Goal: Information Seeking & Learning: Learn about a topic

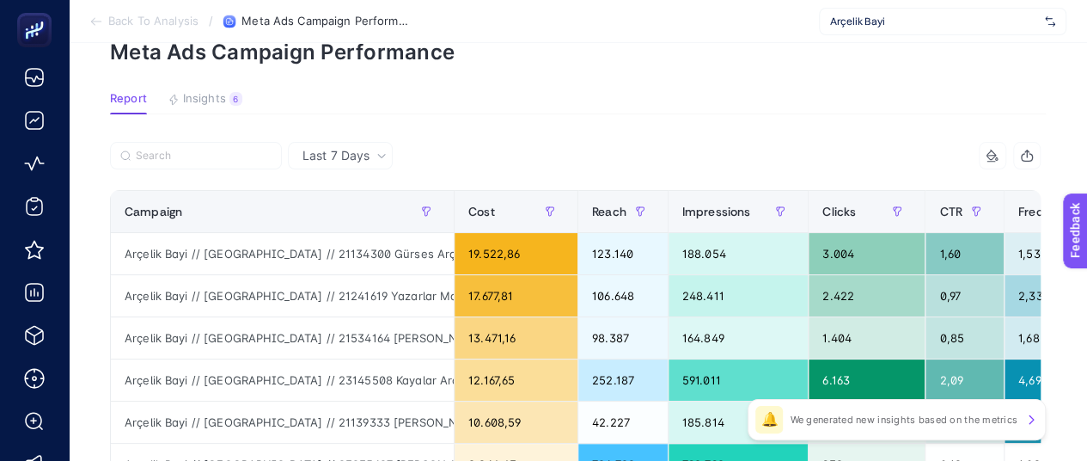
scroll to position [86, 8]
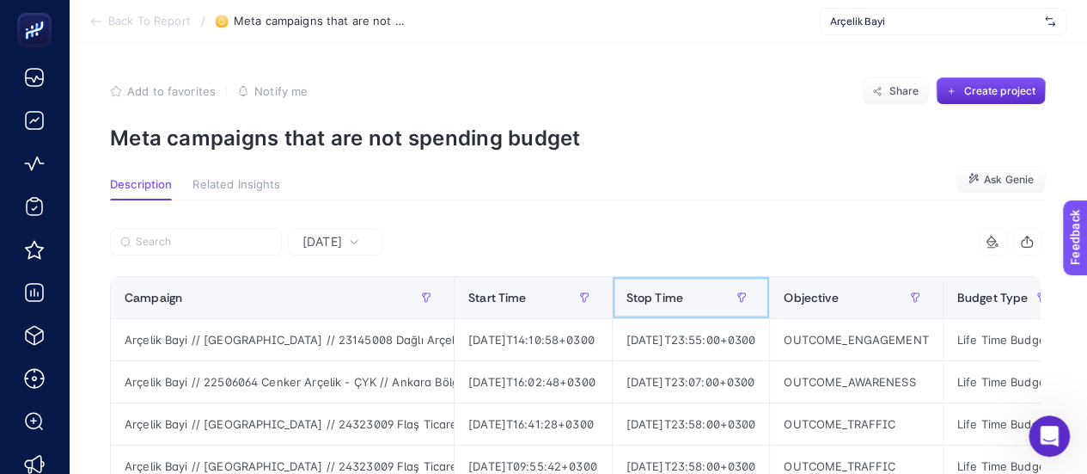
drag, startPoint x: 693, startPoint y: 302, endPoint x: 1091, endPoint y: 322, distance: 399.3
click at [1087, 322] on html "Back To Report / Meta campaigns that are not spending budget Arçelik Bayi Add t…" at bounding box center [543, 237] width 1087 height 474
click at [801, 247] on div "7 items selected" at bounding box center [809, 242] width 466 height 28
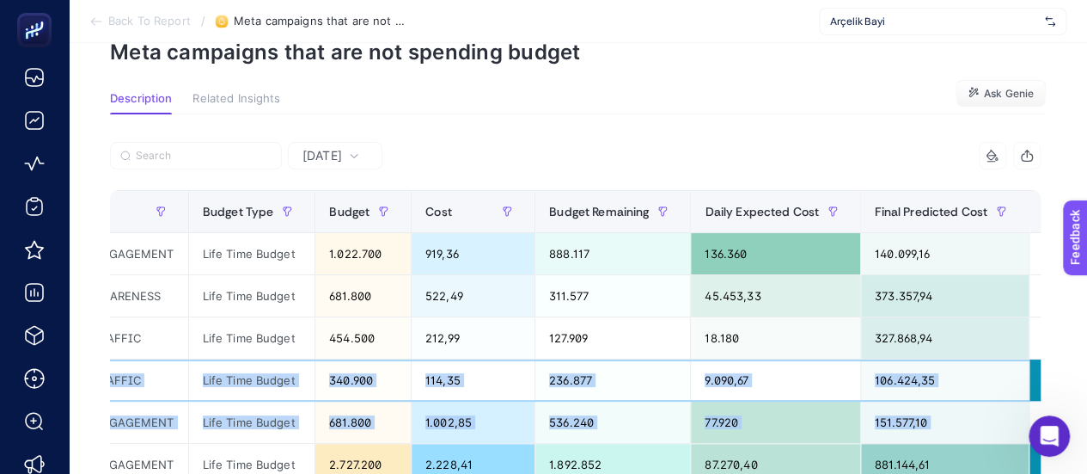
scroll to position [0, 1160]
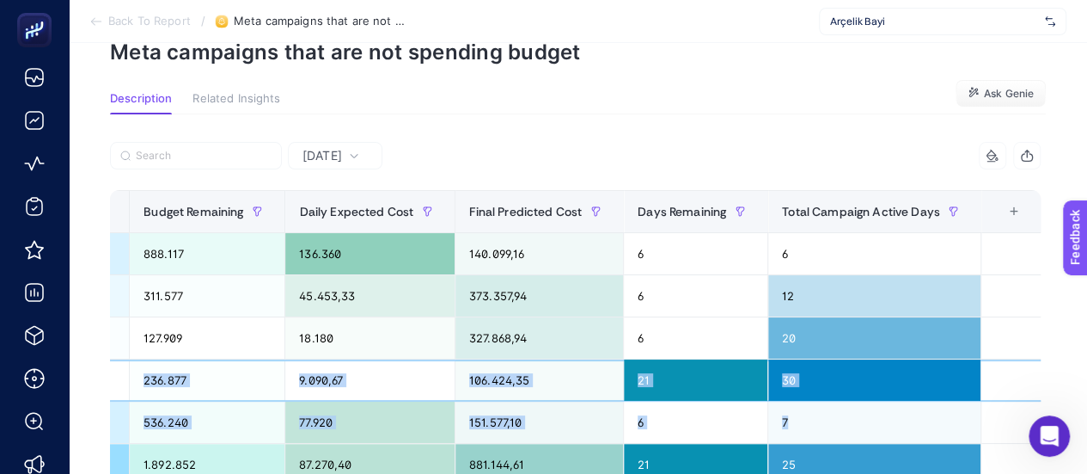
drag, startPoint x: 909, startPoint y: 391, endPoint x: 1099, endPoint y: 405, distance: 190.4
click at [1087, 388] on html "Back To Report / Meta campaigns that are not spending budget Arçelik Bayi Add t…" at bounding box center [543, 151] width 1087 height 474
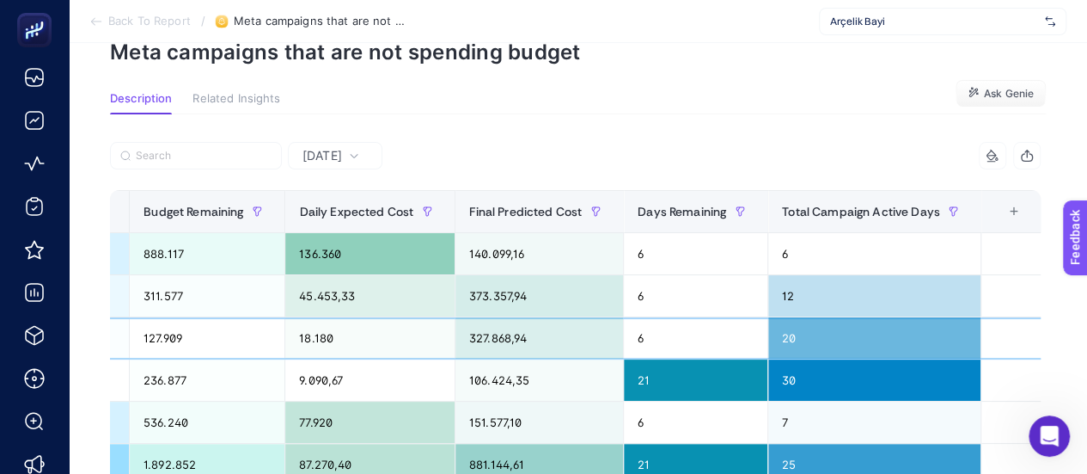
click at [548, 349] on div "327.868,94" at bounding box center [539, 337] width 168 height 41
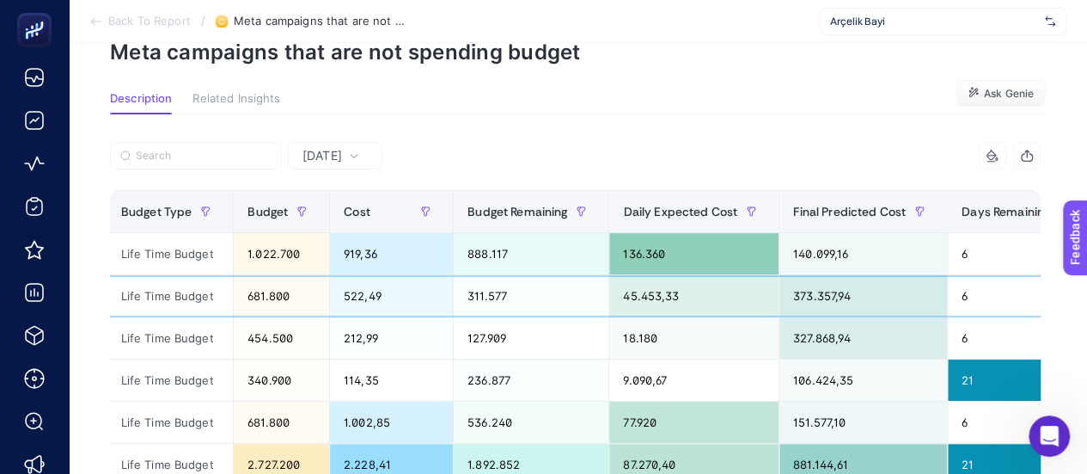
scroll to position [0, 535]
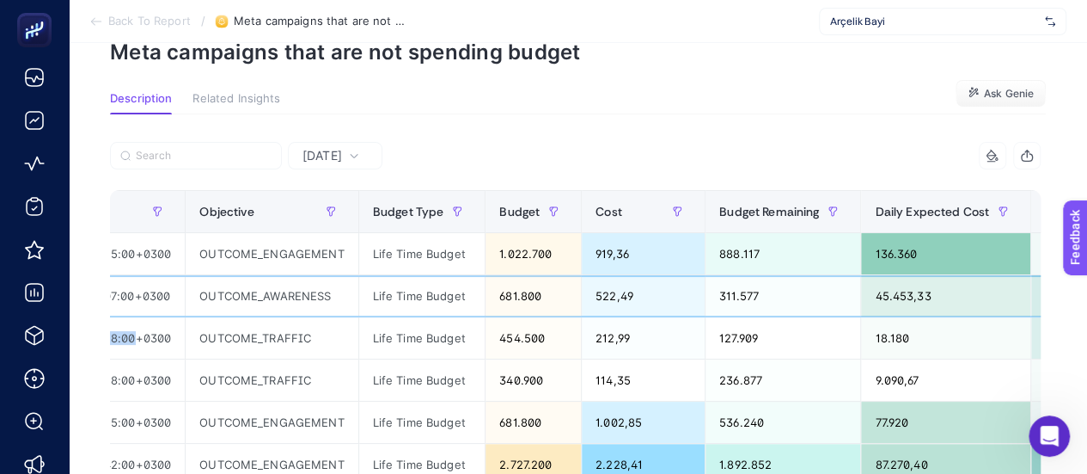
drag, startPoint x: 789, startPoint y: 314, endPoint x: 181, endPoint y: 322, distance: 607.7
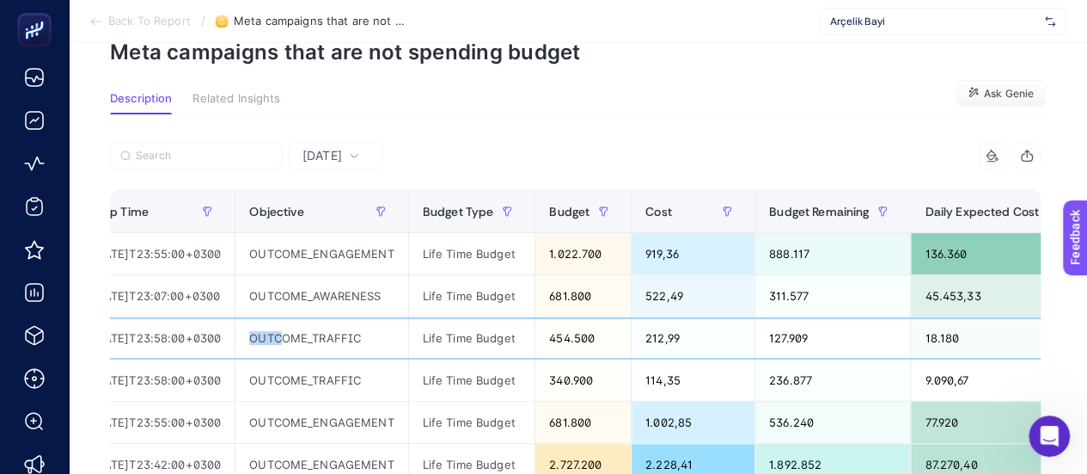
click at [345, 351] on div "OUTCOME_TRAFFIC" at bounding box center [321, 337] width 172 height 41
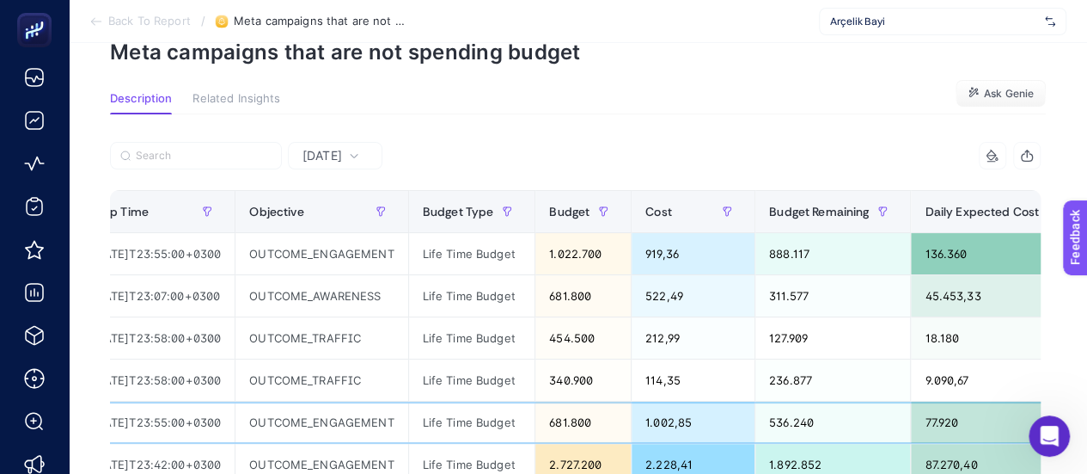
click at [485, 401] on div "Life Time Budget" at bounding box center [472, 421] width 126 height 41
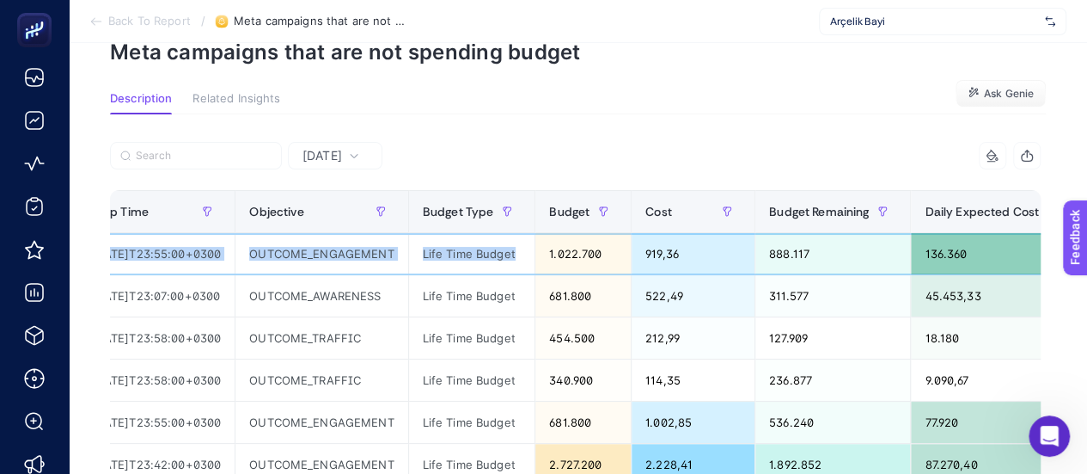
drag, startPoint x: 572, startPoint y: 262, endPoint x: 122, endPoint y: 262, distance: 450.3
click at [122, 262] on tr "Arçelik Bayi // Kampanya // 23145008 Dağlı Arçelik - CB // İzmir Bölge - Manisa…" at bounding box center [623, 254] width 2094 height 42
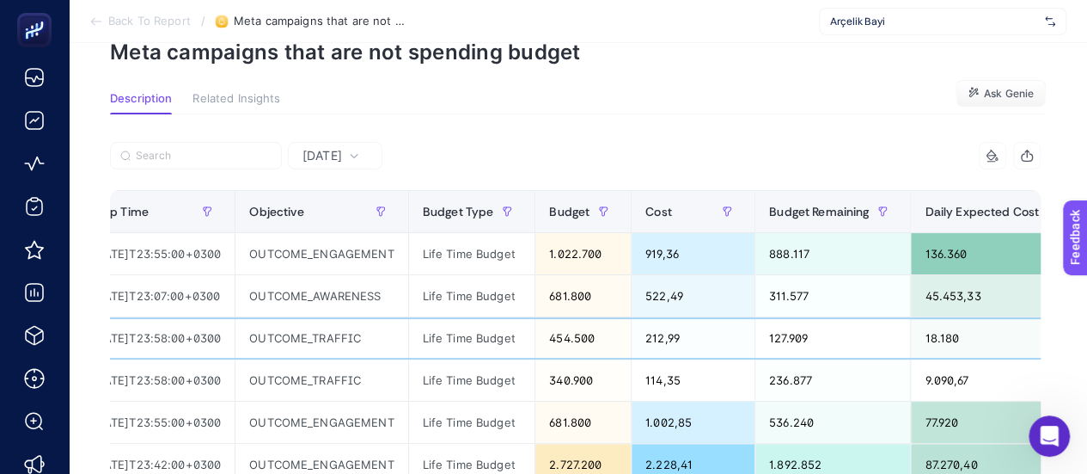
click at [407, 355] on div "OUTCOME_TRAFFIC" at bounding box center [321, 337] width 172 height 41
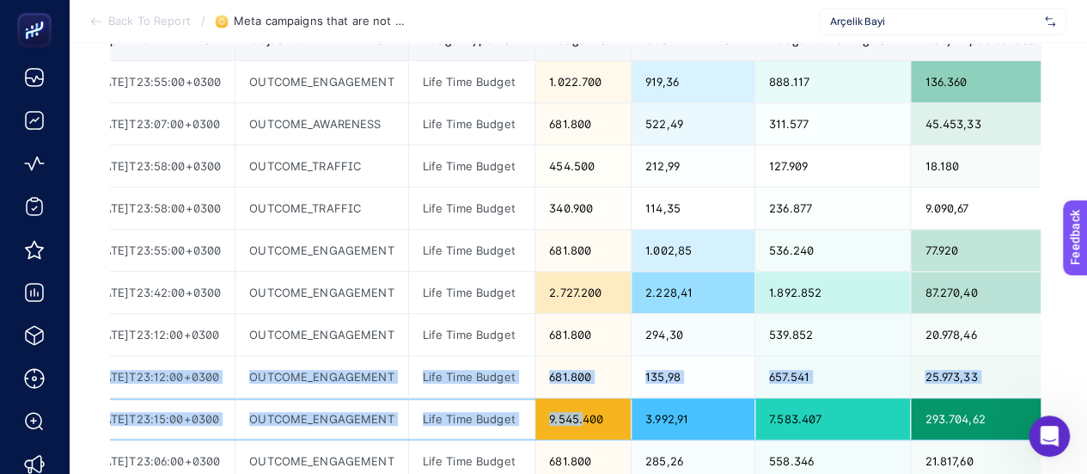
scroll to position [0, 0]
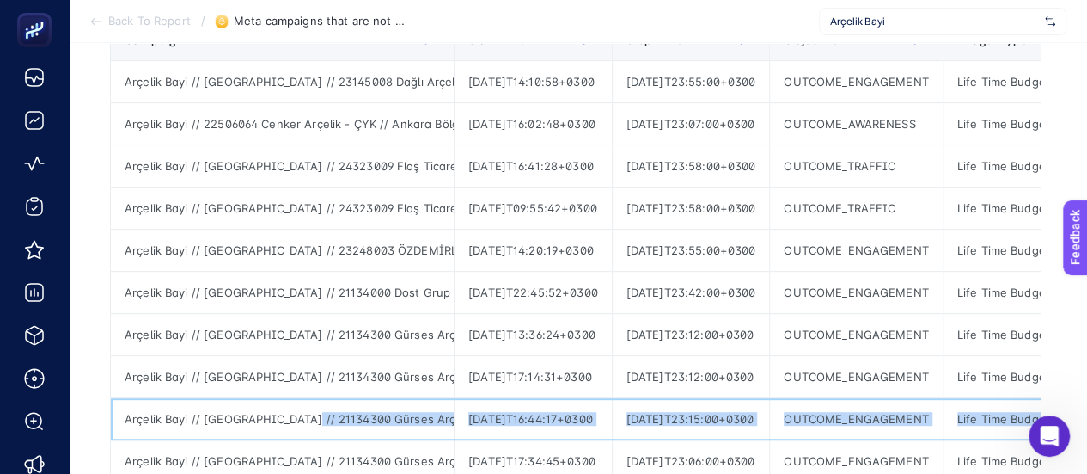
drag, startPoint x: 633, startPoint y: 423, endPoint x: 309, endPoint y: 413, distance: 323.3
click at [359, 408] on div "Arçelik Bayi // [GEOGRAPHIC_DATA] // 21134300 Gürses Arçelik - [GEOGRAPHIC_DATA…" at bounding box center [282, 418] width 343 height 41
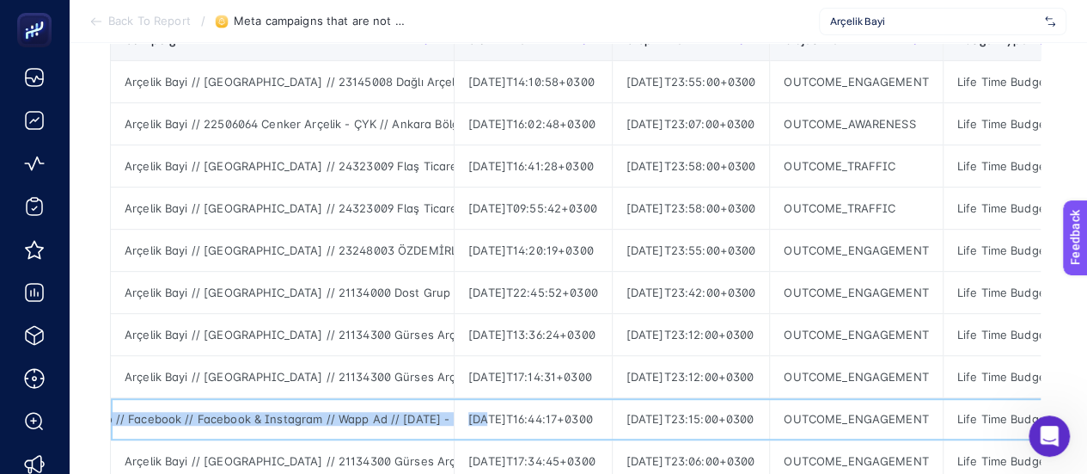
scroll to position [0, 620]
drag, startPoint x: 371, startPoint y: 413, endPoint x: 400, endPoint y: 418, distance: 29.7
click at [395, 412] on div "Arçelik Bayi // [GEOGRAPHIC_DATA] // 21134300 Gürses Arçelik - [GEOGRAPHIC_DATA…" at bounding box center [282, 418] width 343 height 41
drag, startPoint x: 395, startPoint y: 415, endPoint x: 258, endPoint y: 407, distance: 137.7
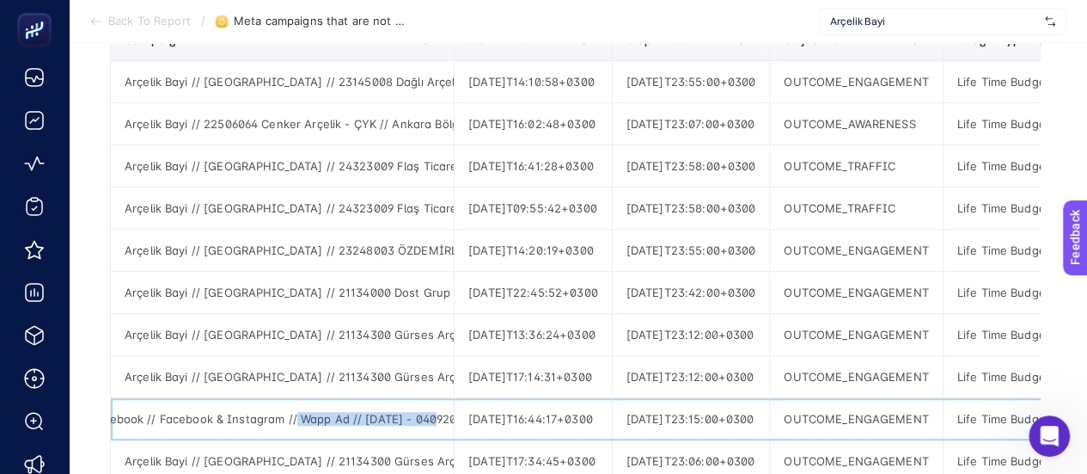
click at [245, 413] on div "Arçelik Bayi // [GEOGRAPHIC_DATA] // 21134300 Gürses Arçelik - [GEOGRAPHIC_DATA…" at bounding box center [282, 418] width 343 height 41
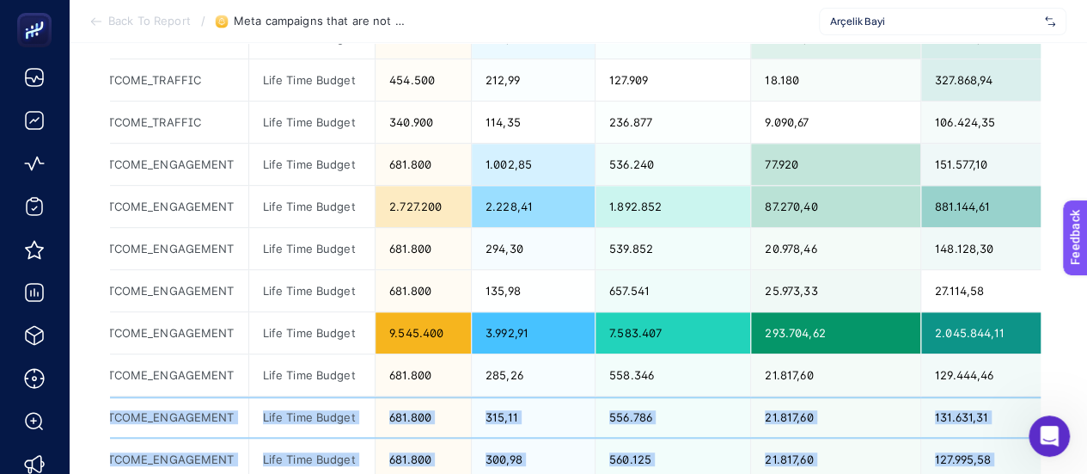
scroll to position [0, 983]
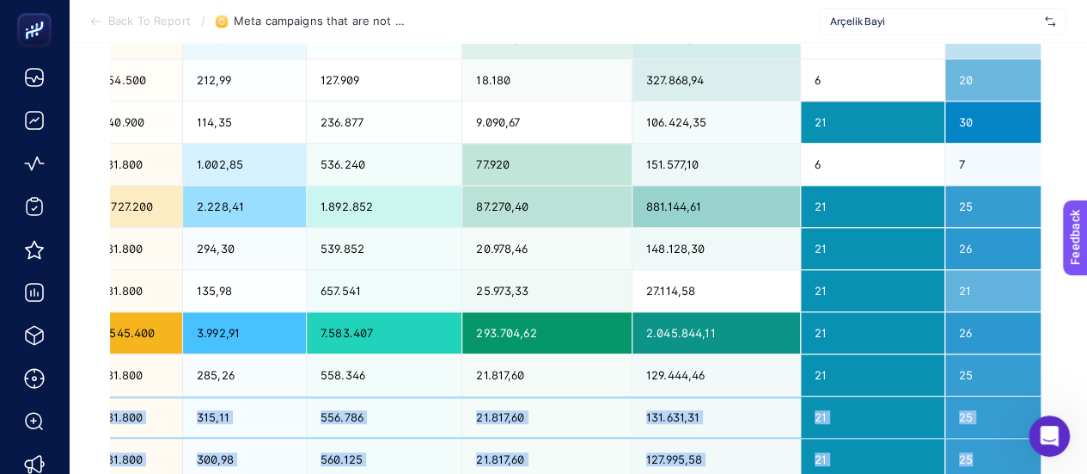
drag, startPoint x: 414, startPoint y: 410, endPoint x: 1099, endPoint y: 449, distance: 686.1
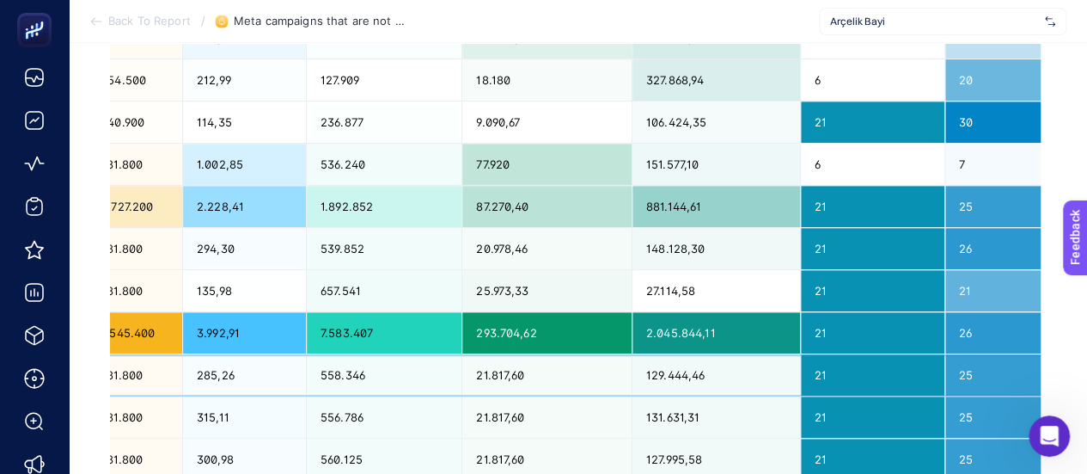
click at [632, 391] on div "21.817,60" at bounding box center [546, 374] width 169 height 41
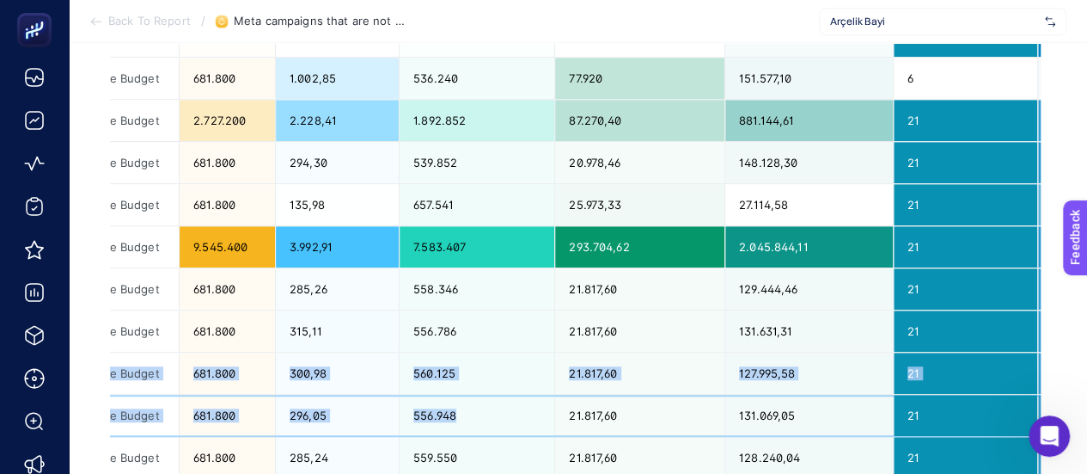
scroll to position [0, 852]
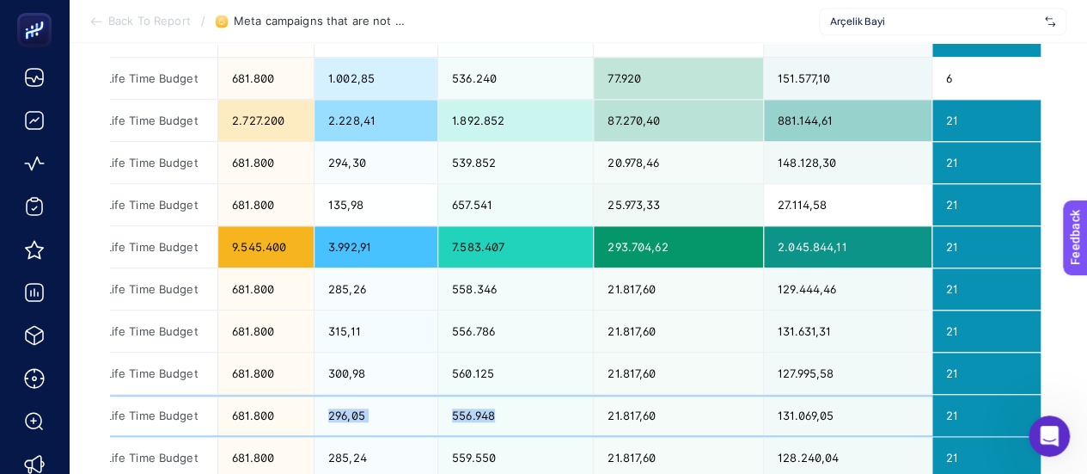
drag, startPoint x: 480, startPoint y: 416, endPoint x: 323, endPoint y: 394, distance: 157.9
click at [323, 394] on tr "Arçelik Bayi // [GEOGRAPHIC_DATA] // 21134300 Gürses Arçelik - [GEOGRAPHIC_DATA…" at bounding box center [306, 415] width 2094 height 42
click at [437, 396] on div "296,05" at bounding box center [376, 414] width 123 height 41
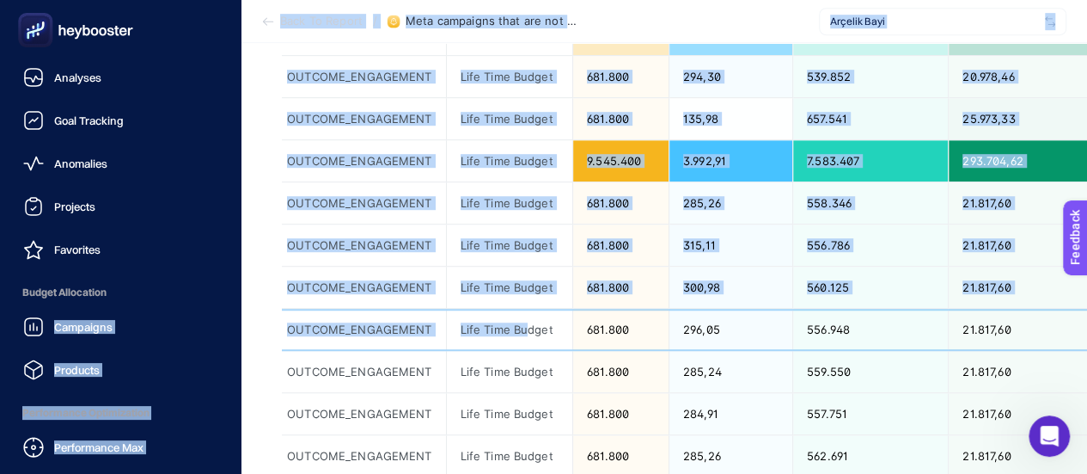
scroll to position [0, 0]
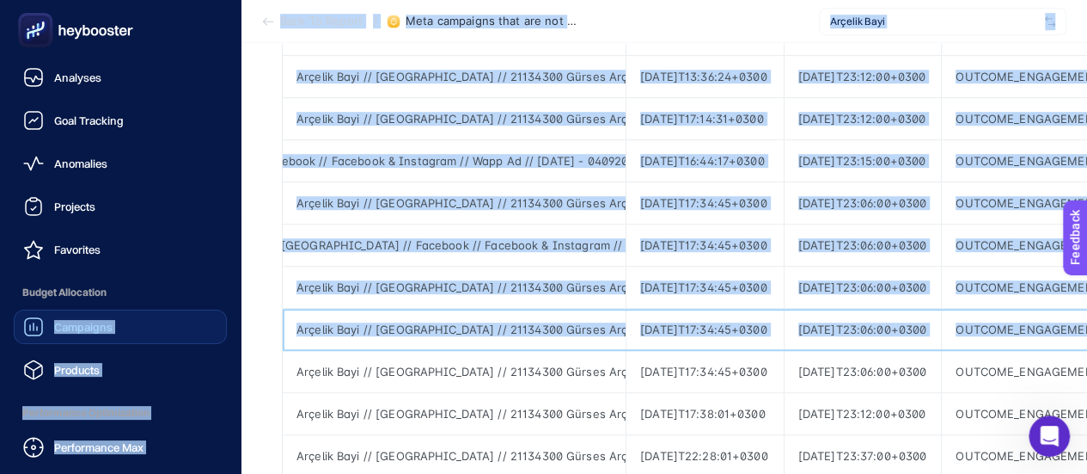
drag, startPoint x: 201, startPoint y: 336, endPoint x: 24, endPoint y: 338, distance: 177.1
click at [11, 344] on div "Analyses Goal Tracking Anomalies Projects Favorites Budget Allocation Campaigns…" at bounding box center [543, 184] width 1087 height 1400
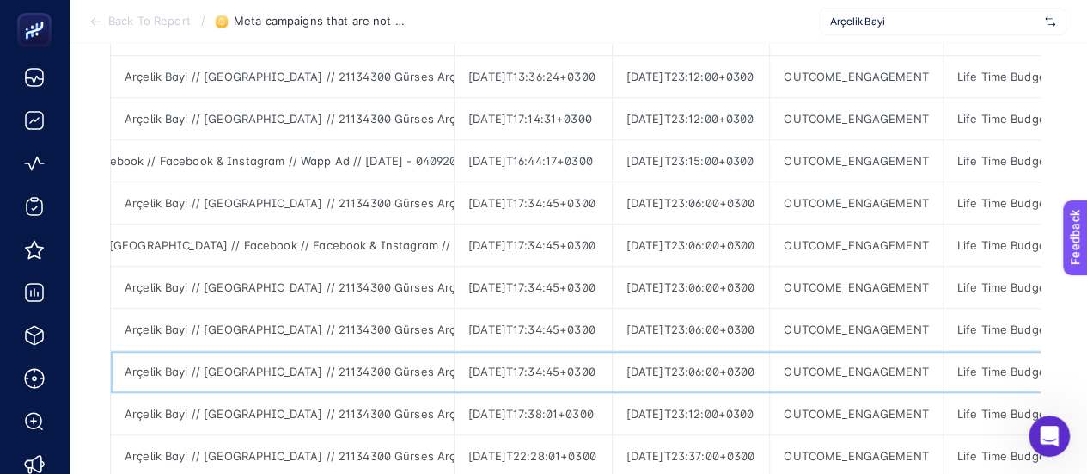
click at [529, 354] on div "[DATE]T17:34:45+0300" at bounding box center [533, 371] width 157 height 41
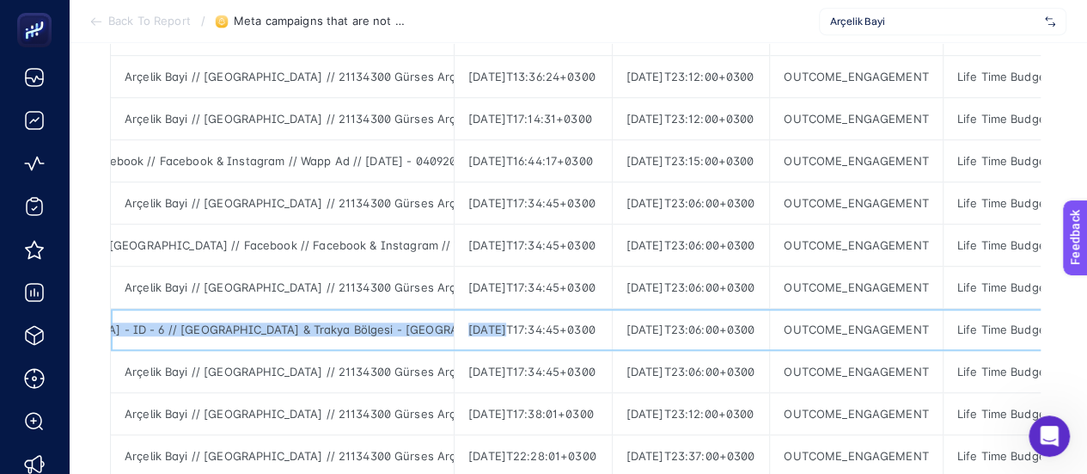
scroll to position [0, 781]
drag, startPoint x: 370, startPoint y: 331, endPoint x: 514, endPoint y: 329, distance: 144.4
click at [373, 340] on div "Arçelik Bayi // [GEOGRAPHIC_DATA] // 21134300 Gürses Arçelik - [GEOGRAPHIC_DATA…" at bounding box center [282, 329] width 343 height 41
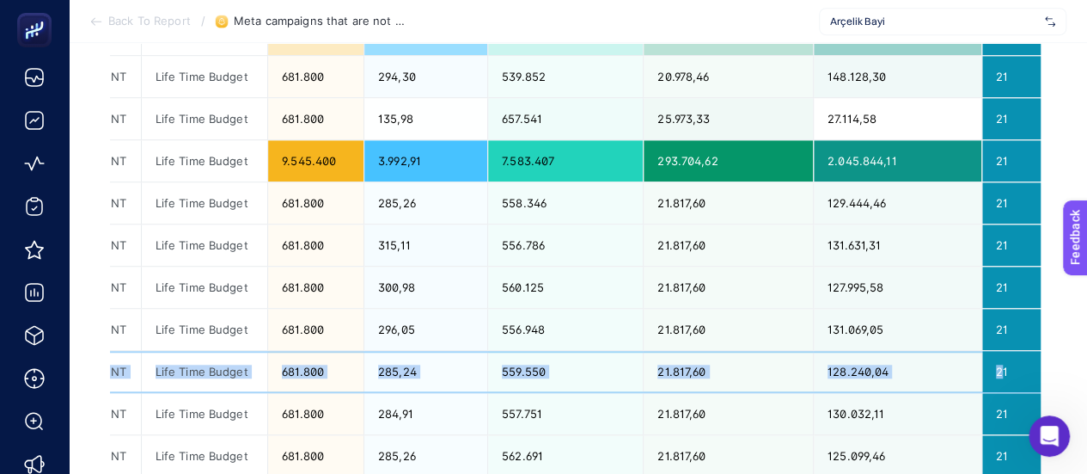
drag, startPoint x: 699, startPoint y: 354, endPoint x: 1099, endPoint y: 367, distance: 400.7
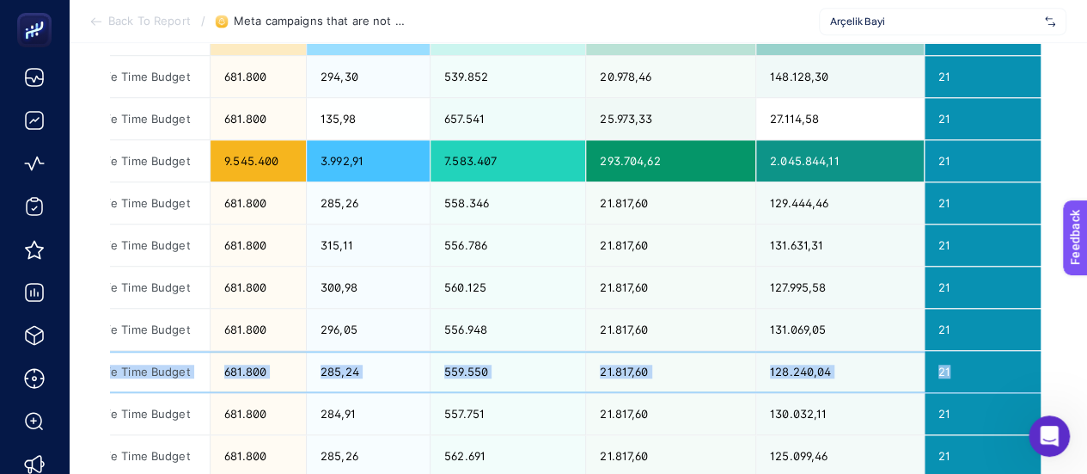
click at [517, 351] on div "559.550" at bounding box center [508, 371] width 155 height 41
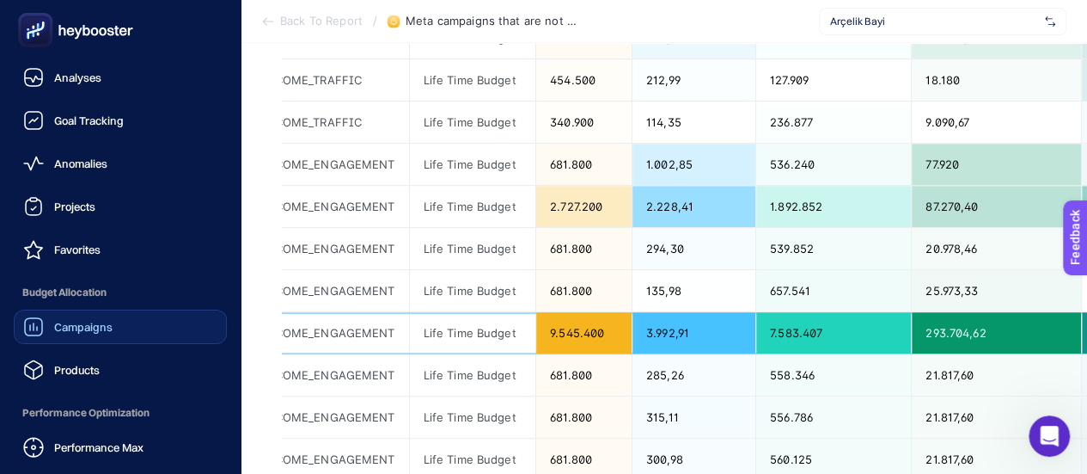
scroll to position [0, 0]
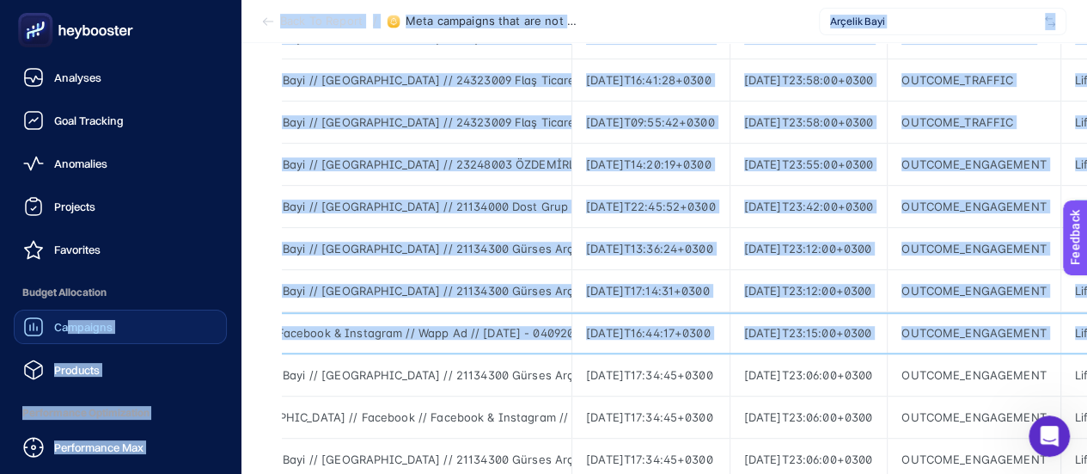
drag, startPoint x: 223, startPoint y: 336, endPoint x: 106, endPoint y: 331, distance: 117.0
click at [77, 338] on div "Analyses Goal Tracking Anomalies Projects Favorites Budget Allocation Campaigns…" at bounding box center [543, 356] width 1087 height 1400
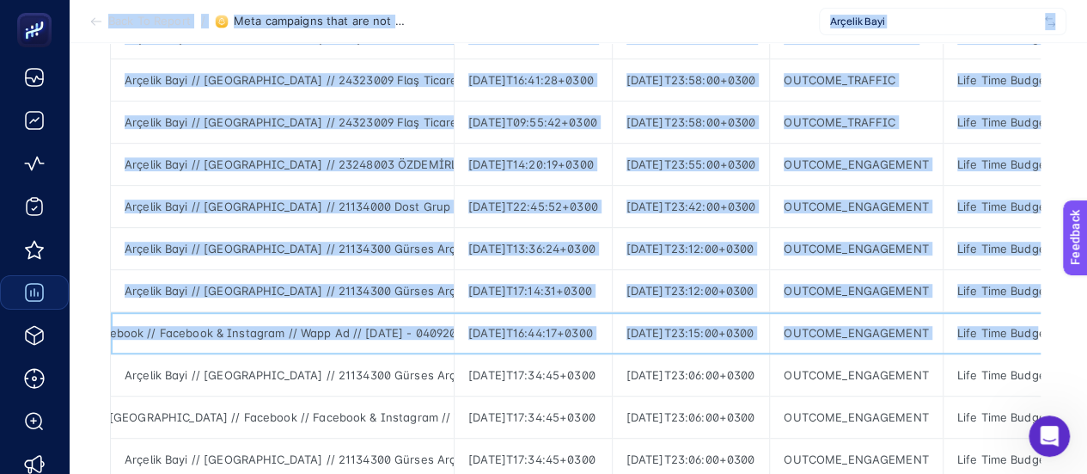
click at [378, 341] on div "Arçelik Bayi // [GEOGRAPHIC_DATA] // 21134300 Gürses Arçelik - [GEOGRAPHIC_DATA…" at bounding box center [282, 332] width 343 height 41
click at [382, 339] on div "Arçelik Bayi // [GEOGRAPHIC_DATA] // 21134300 Gürses Arçelik - [GEOGRAPHIC_DATA…" at bounding box center [282, 332] width 343 height 41
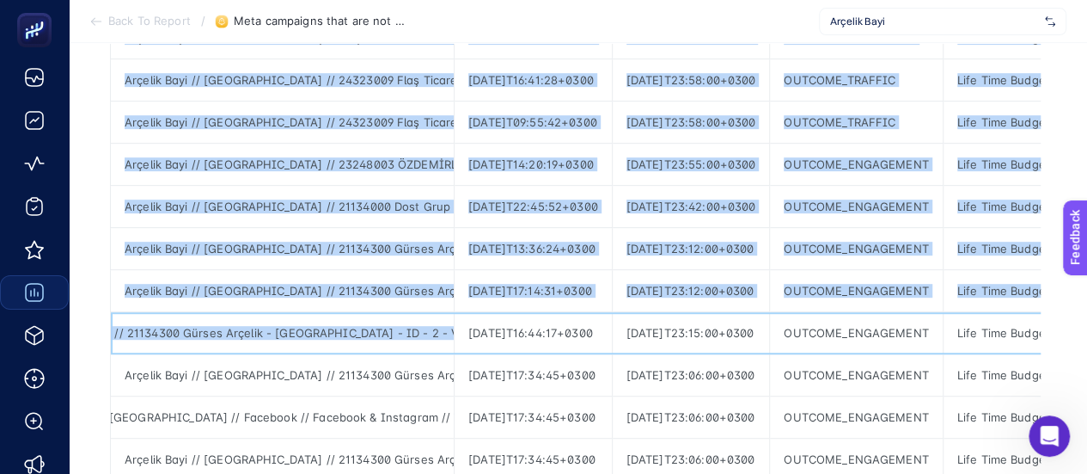
drag, startPoint x: 234, startPoint y: 336, endPoint x: 88, endPoint y: 327, distance: 146.4
click at [88, 327] on article "Add to favorites false Notify me Share Create project Meta campaigns that are n…" at bounding box center [578, 377] width 1018 height 1357
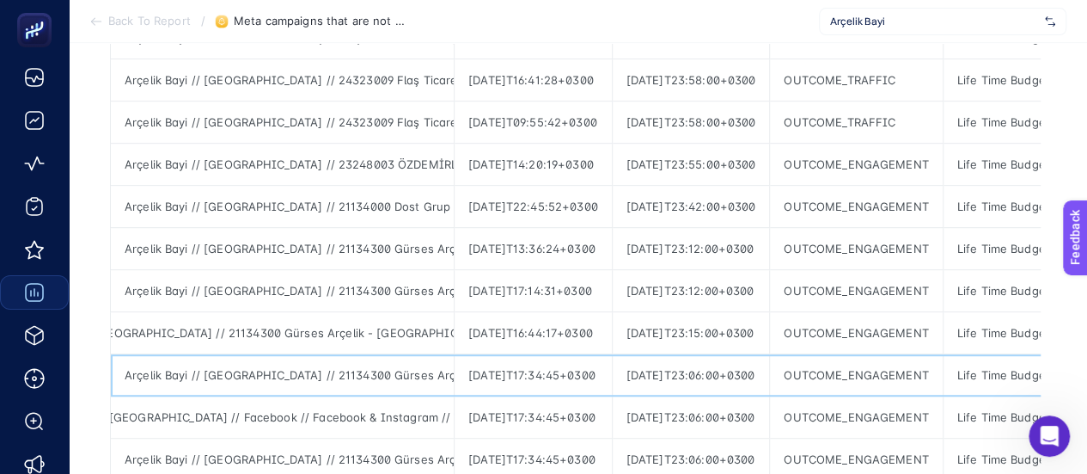
click at [306, 354] on div "Arçelik Bayi // [GEOGRAPHIC_DATA] // 21134300 Gürses Arçelik - [GEOGRAPHIC_DATA…" at bounding box center [282, 374] width 343 height 41
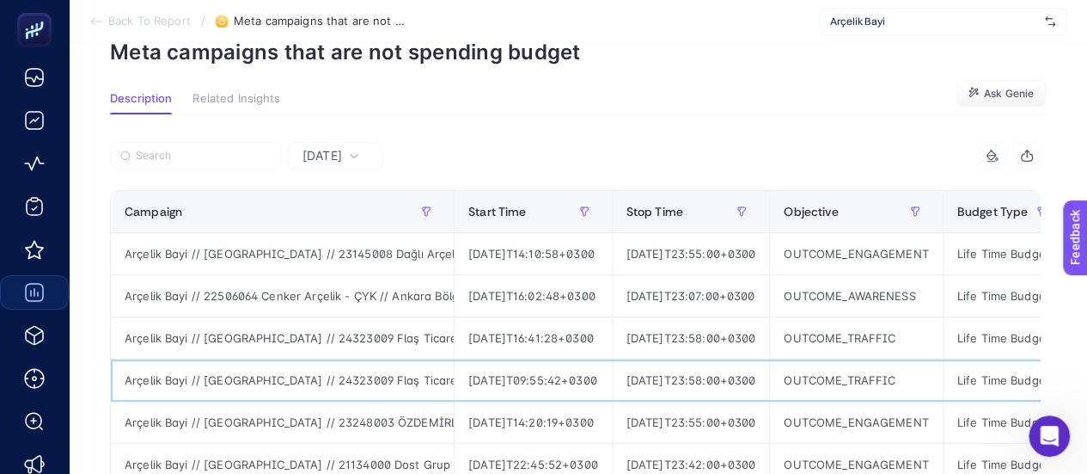
scroll to position [0, 624]
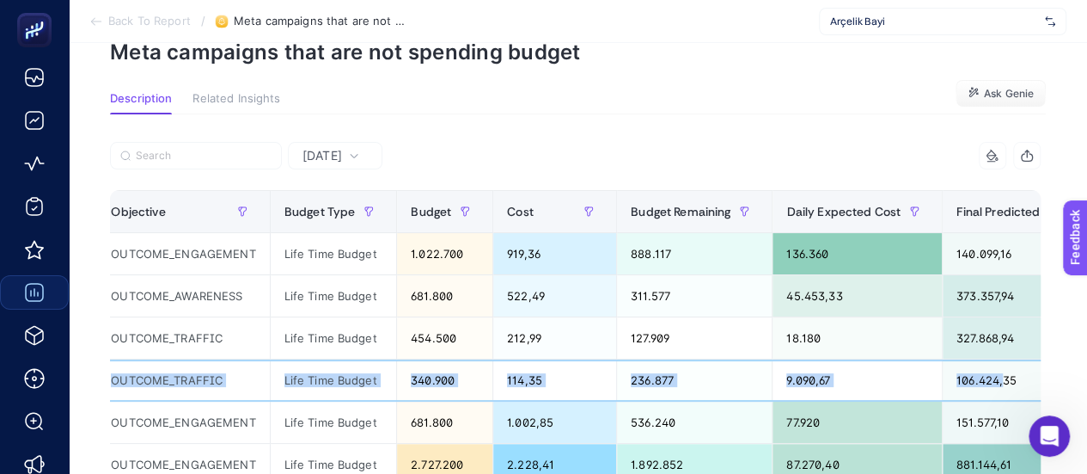
drag, startPoint x: 358, startPoint y: 380, endPoint x: 1099, endPoint y: 364, distance: 741.9
click at [1087, 364] on html "Back To Report / Meta campaigns that are not spending budget Arçelik Bayi Add t…" at bounding box center [543, 151] width 1087 height 474
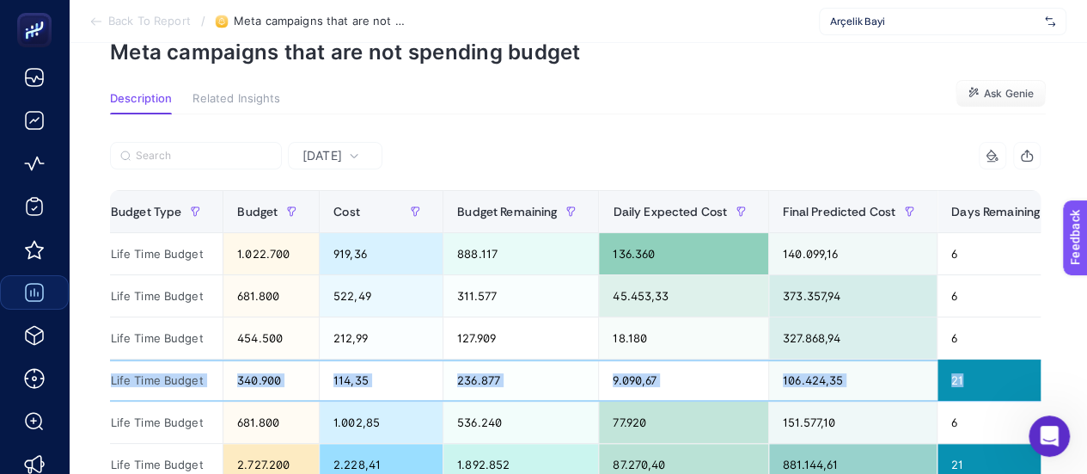
click at [562, 391] on div "236.877" at bounding box center [520, 379] width 155 height 41
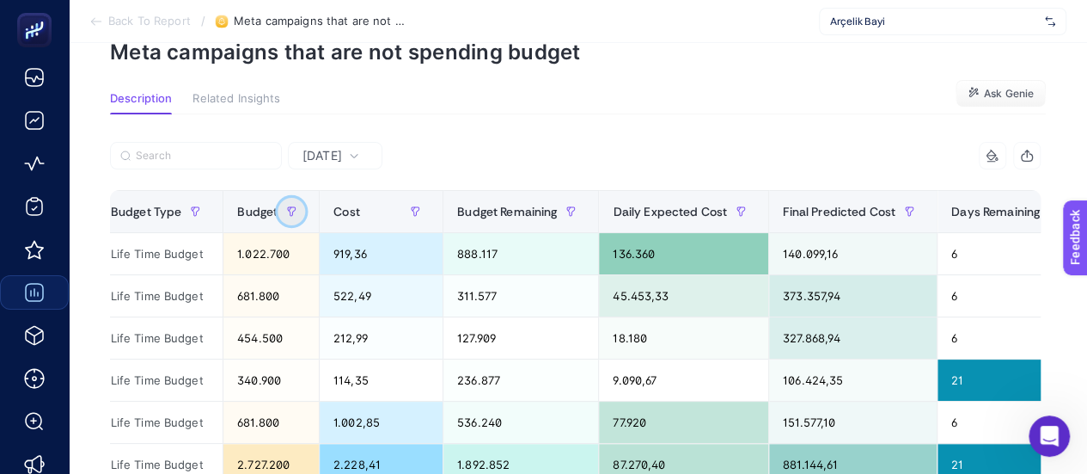
click at [297, 211] on icon "button" at bounding box center [291, 211] width 10 height 10
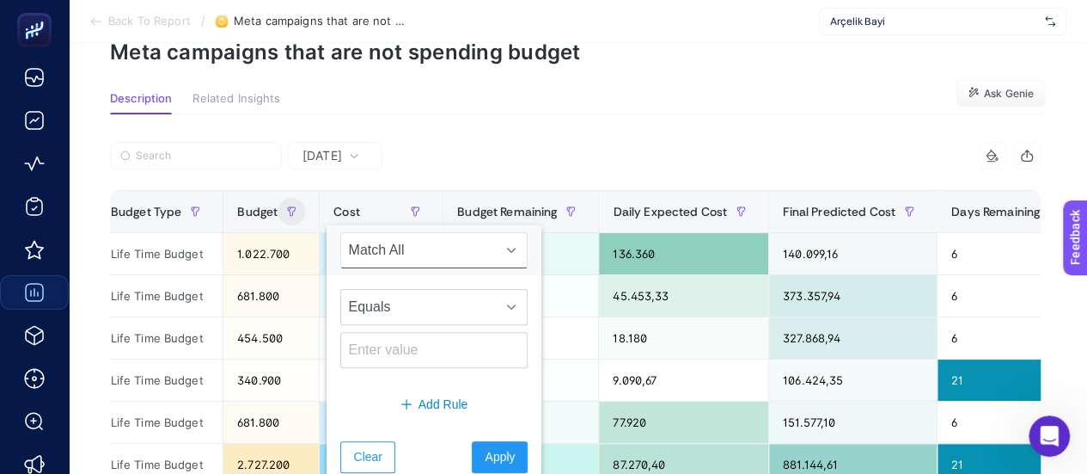
click at [367, 235] on span "Match All" at bounding box center [417, 250] width 153 height 34
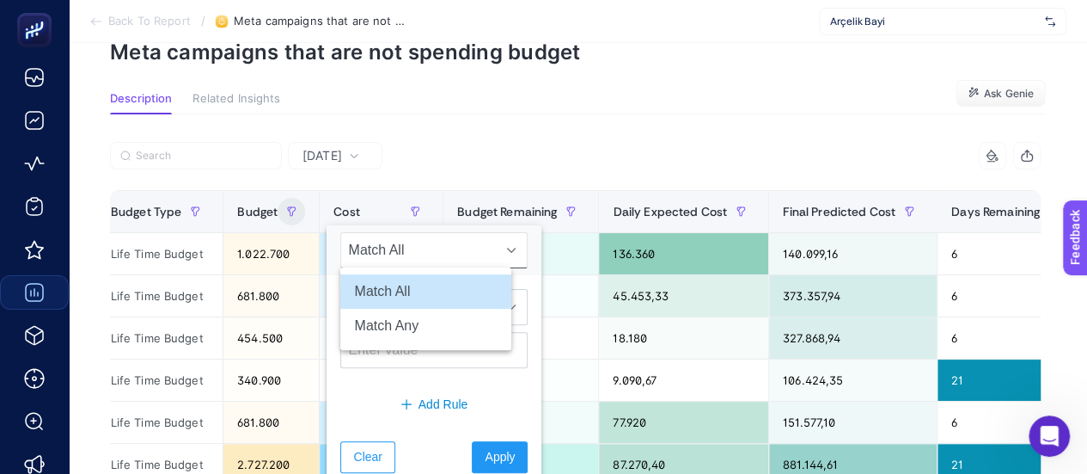
click at [372, 245] on span "Match All" at bounding box center [417, 250] width 153 height 34
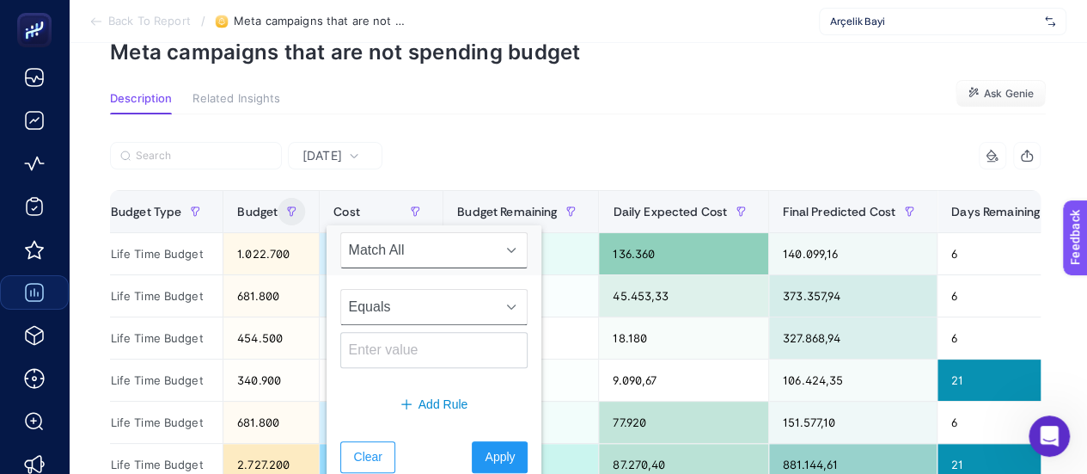
click at [376, 297] on span "Equals" at bounding box center [417, 307] width 153 height 34
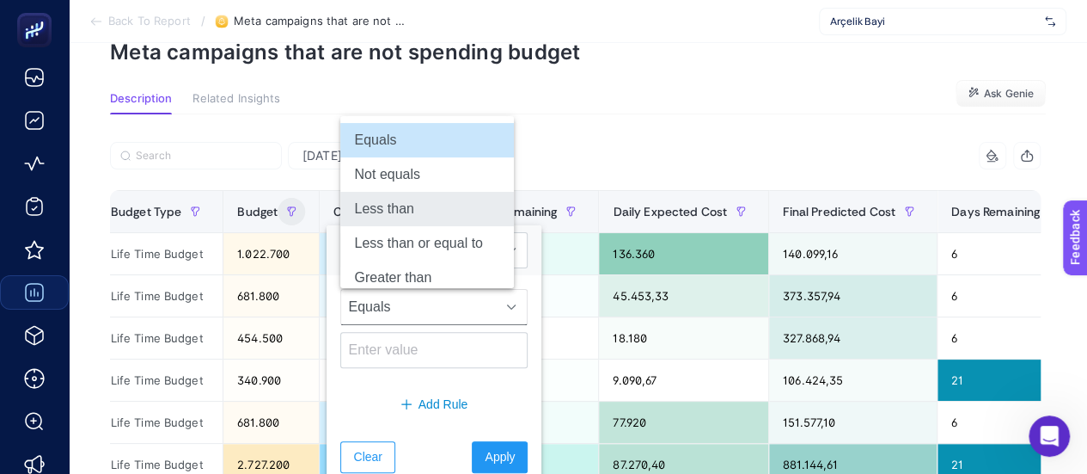
click at [382, 214] on li "Less than" at bounding box center [427, 209] width 174 height 34
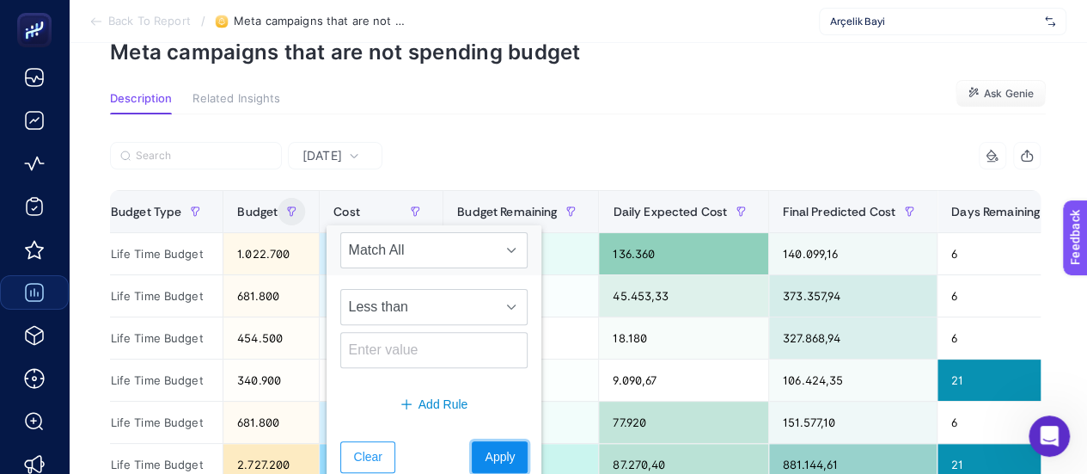
click at [485, 448] on span "Apply" at bounding box center [500, 457] width 30 height 18
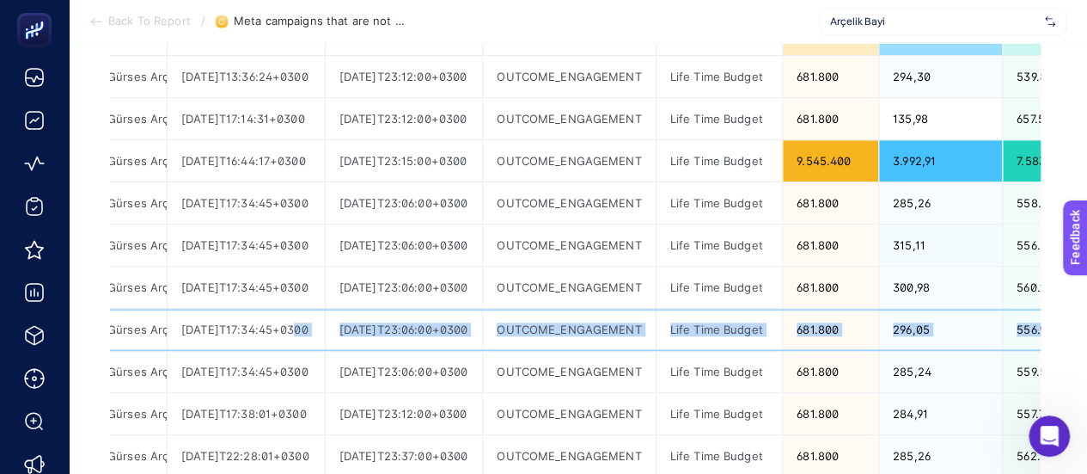
scroll to position [0, 865]
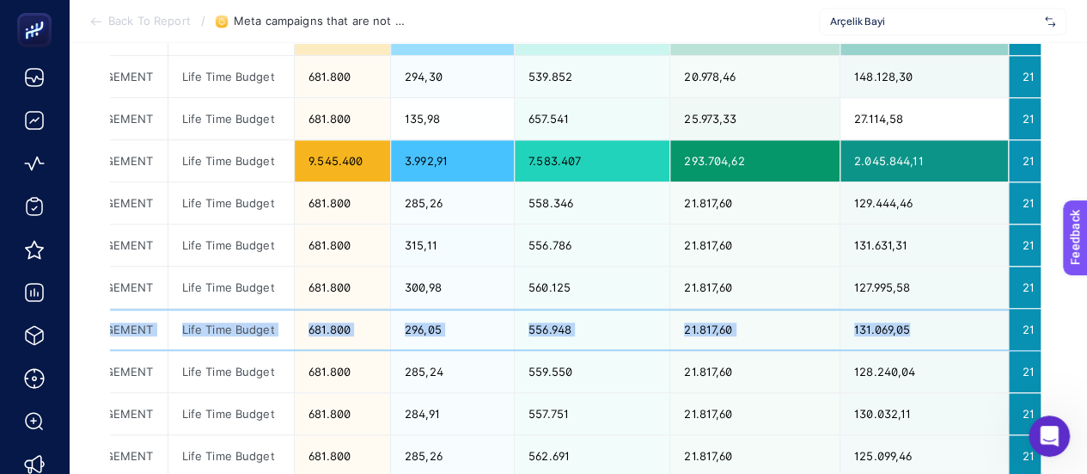
drag, startPoint x: 752, startPoint y: 334, endPoint x: 1016, endPoint y: 353, distance: 264.5
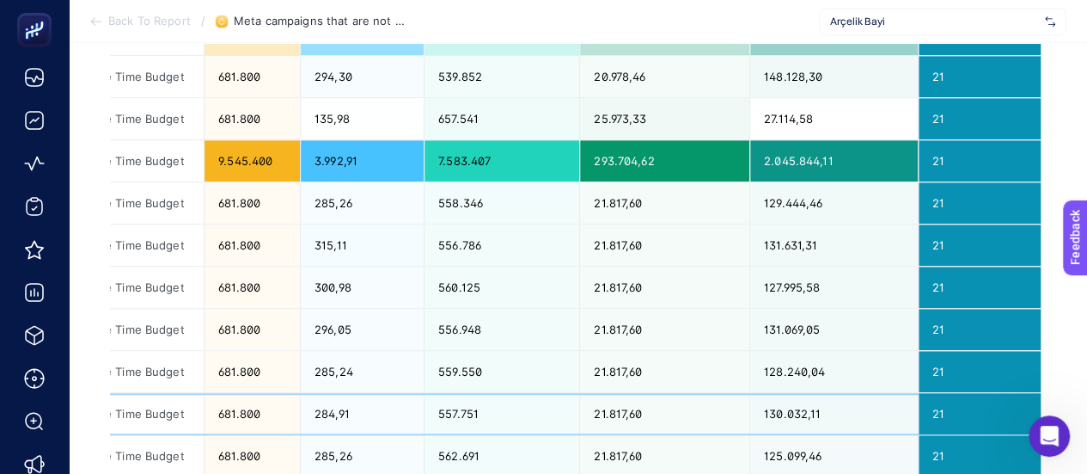
click at [621, 403] on div "21.817,60" at bounding box center [664, 413] width 169 height 41
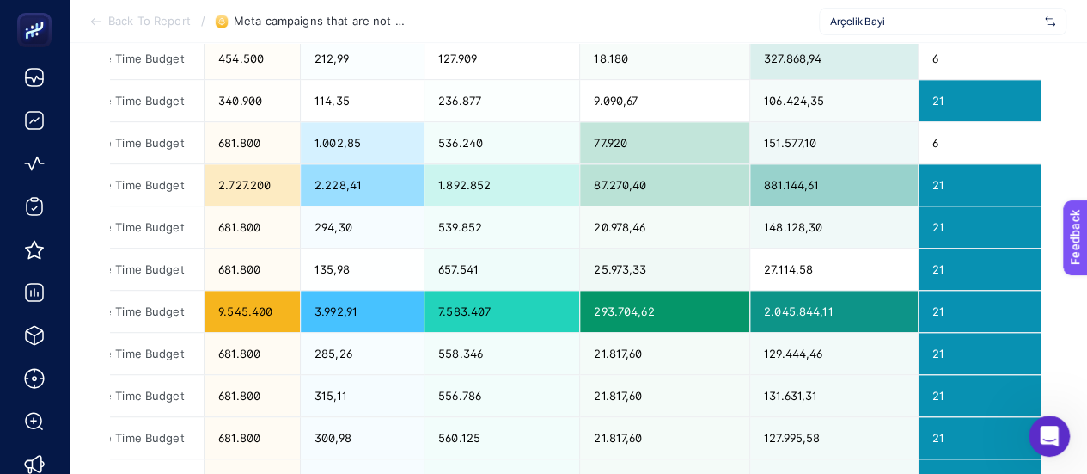
scroll to position [344, 0]
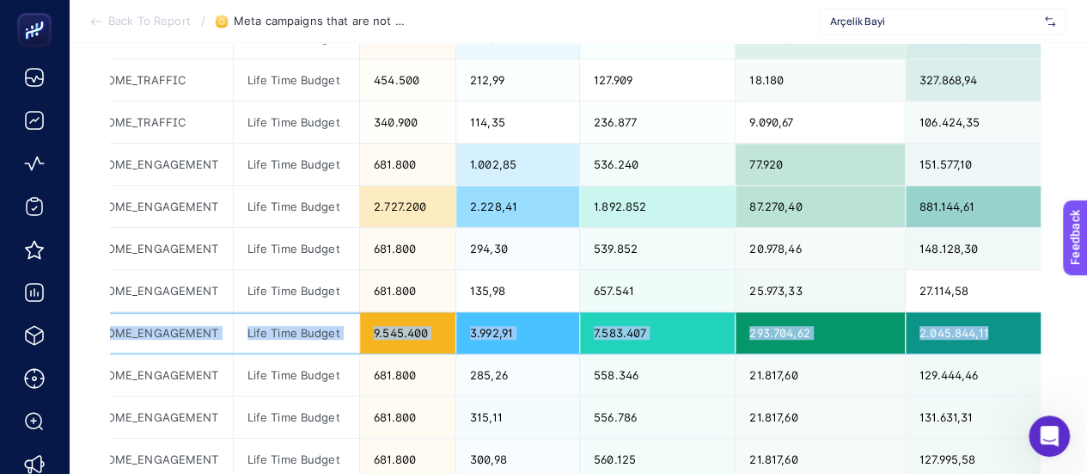
drag, startPoint x: 808, startPoint y: 339, endPoint x: 153, endPoint y: 325, distance: 655.0
click at [117, 328] on tr "Arçelik Bayi // [GEOGRAPHIC_DATA] // 21134300 Gürses Arçelik - [GEOGRAPHIC_DATA…" at bounding box center [448, 333] width 2094 height 42
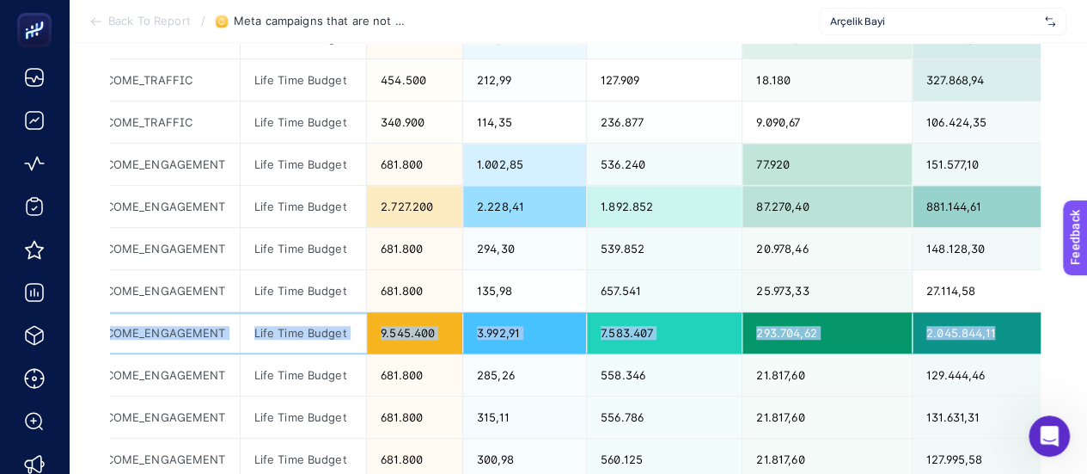
click at [237, 337] on div "OUTCOME_ENGAGEMENT" at bounding box center [153, 332] width 172 height 41
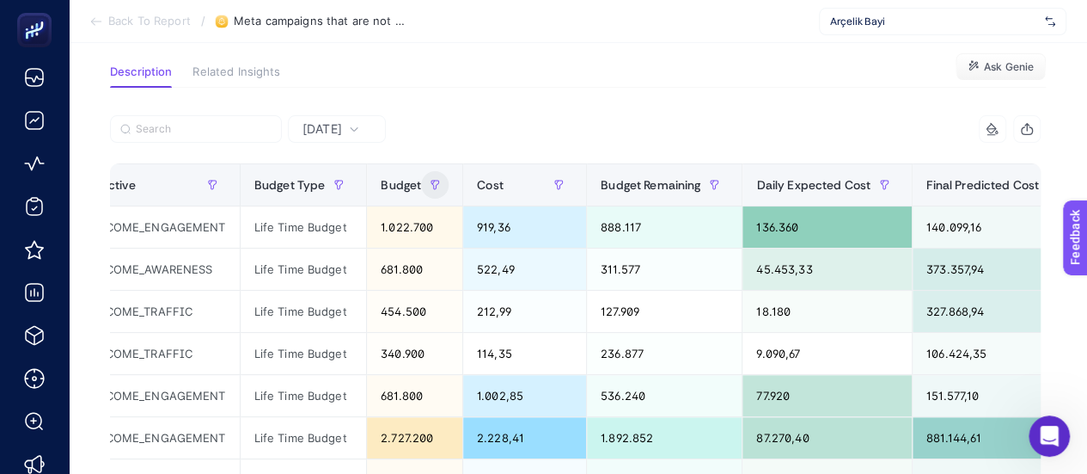
scroll to position [86, 0]
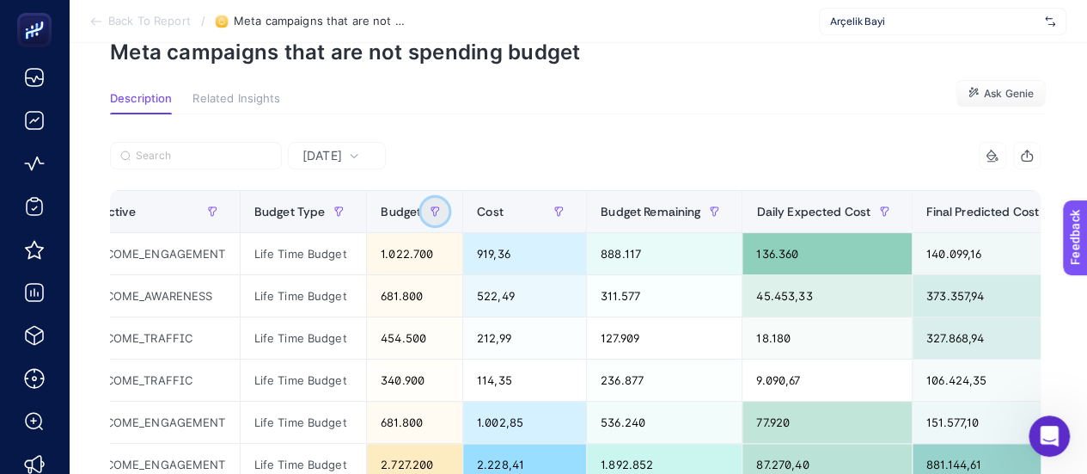
click at [440, 214] on icon "button" at bounding box center [435, 211] width 10 height 10
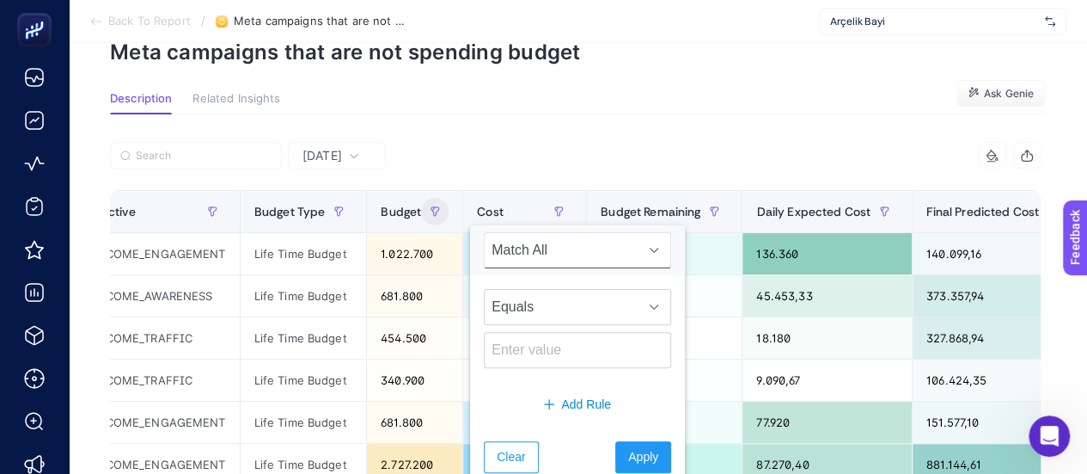
click at [511, 247] on span "Match All" at bounding box center [561, 250] width 153 height 34
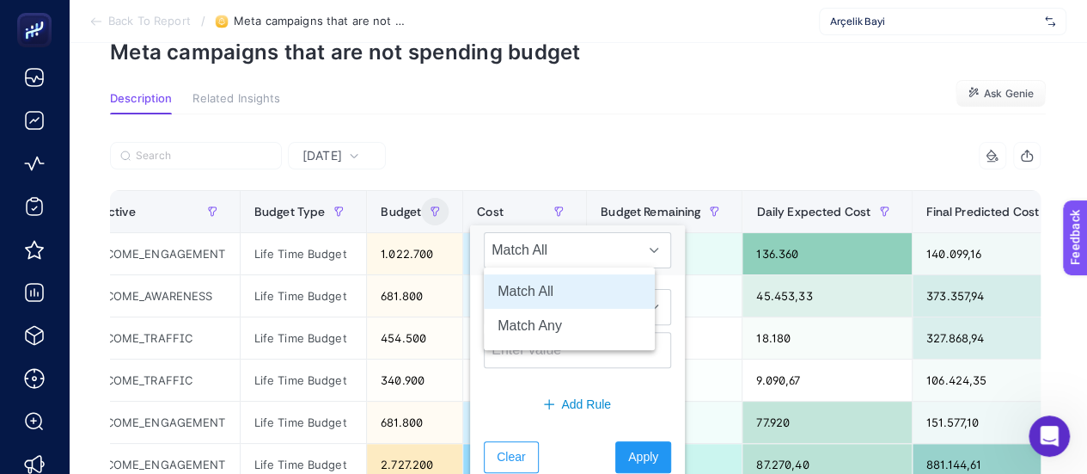
click at [516, 288] on li "Match All" at bounding box center [569, 291] width 171 height 34
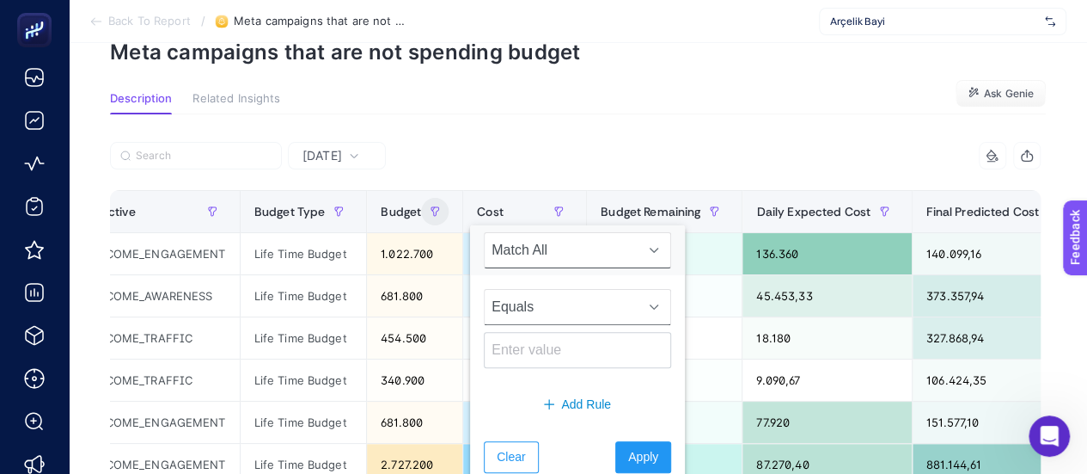
click at [523, 311] on span "Equals" at bounding box center [561, 307] width 153 height 34
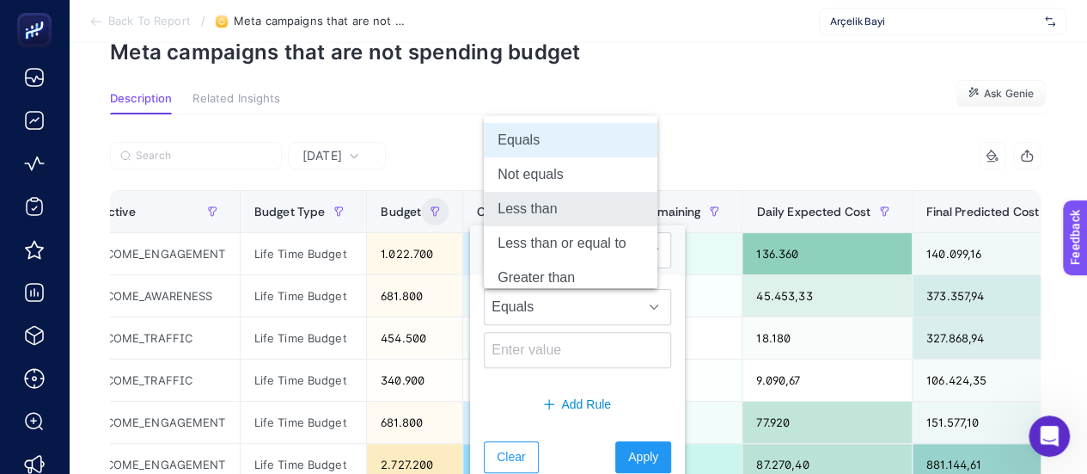
click at [534, 217] on li "Less than" at bounding box center [571, 209] width 174 height 34
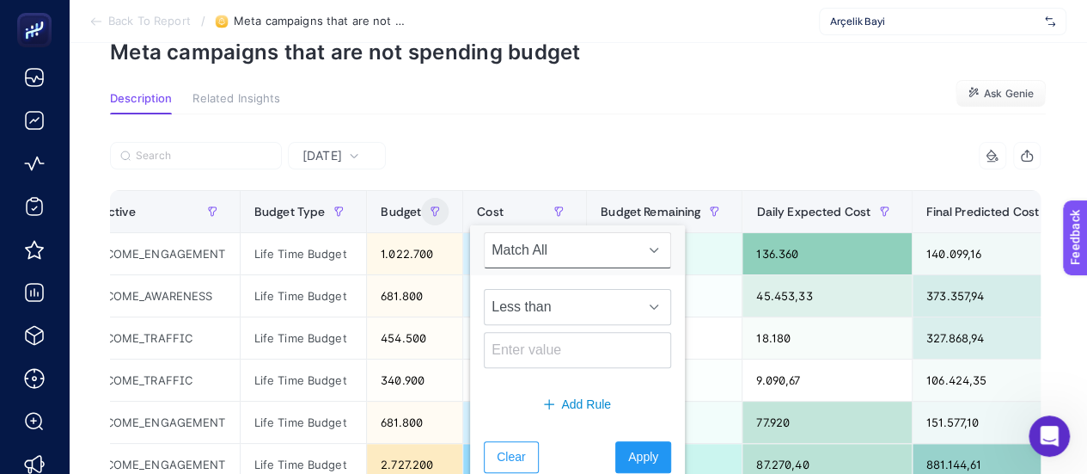
click at [536, 248] on span "Match All" at bounding box center [561, 250] width 153 height 34
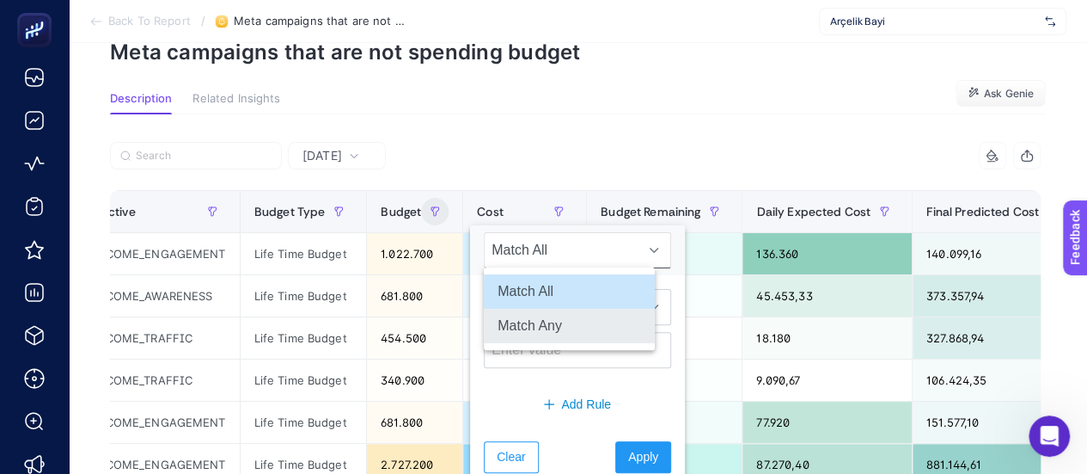
click at [562, 324] on li "Match Any" at bounding box center [569, 326] width 171 height 34
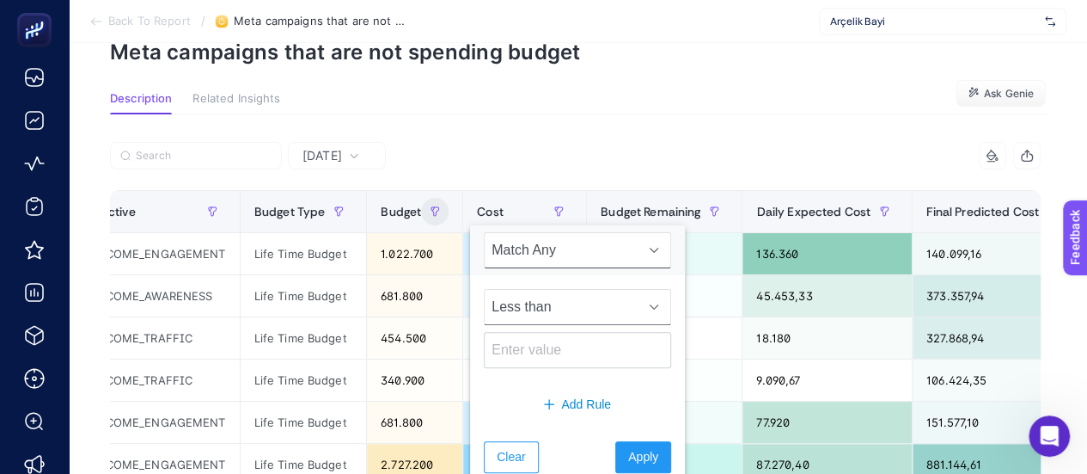
click at [526, 297] on span "Less than" at bounding box center [561, 307] width 153 height 34
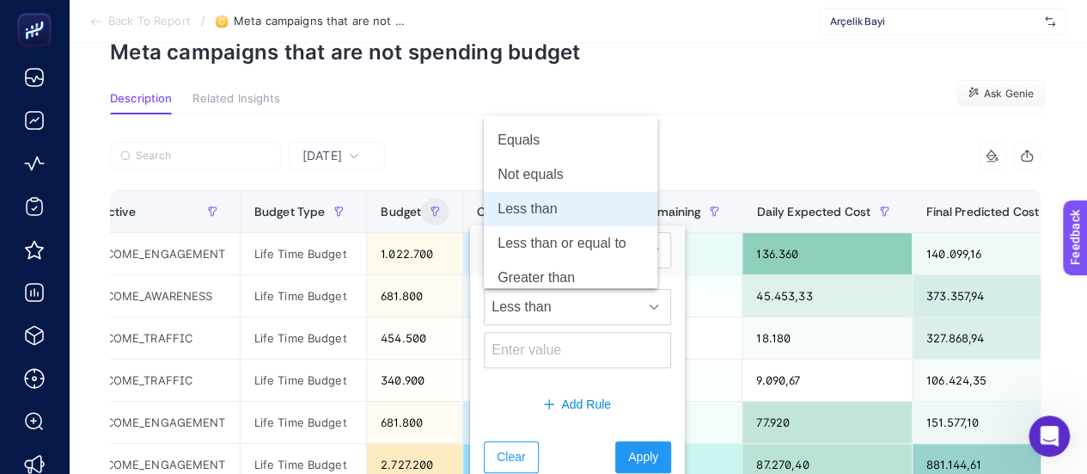
click at [526, 217] on li "Less than" at bounding box center [571, 209] width 174 height 34
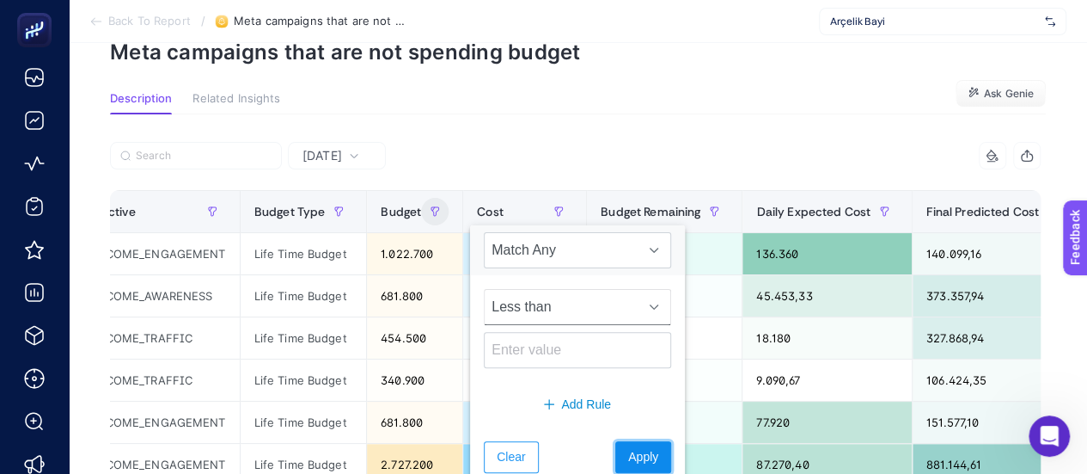
click at [615, 448] on button "Apply" at bounding box center [643, 457] width 56 height 32
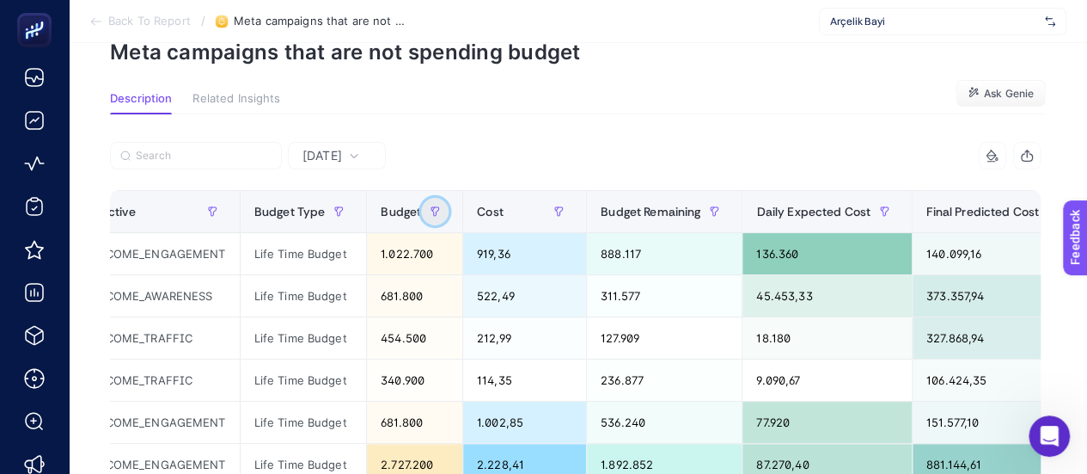
click at [449, 212] on button "button" at bounding box center [435, 212] width 28 height 28
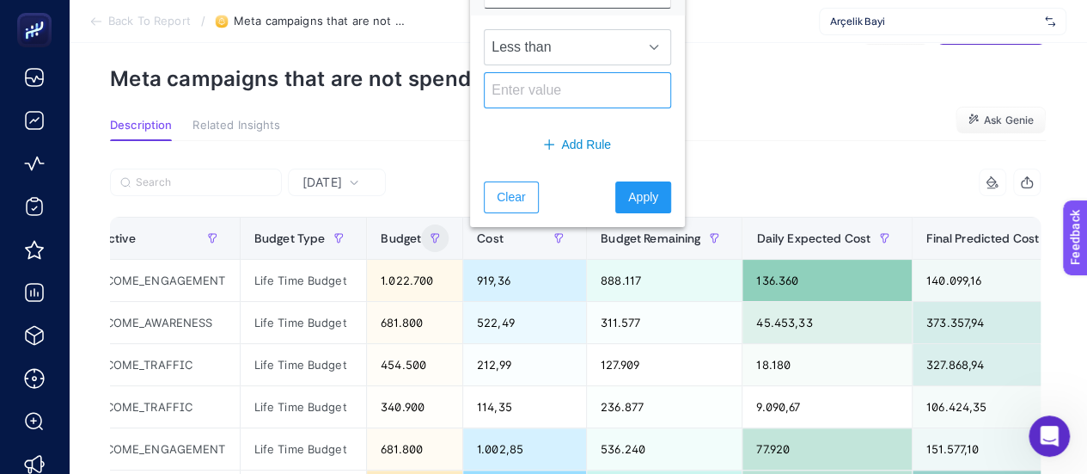
scroll to position [0, 0]
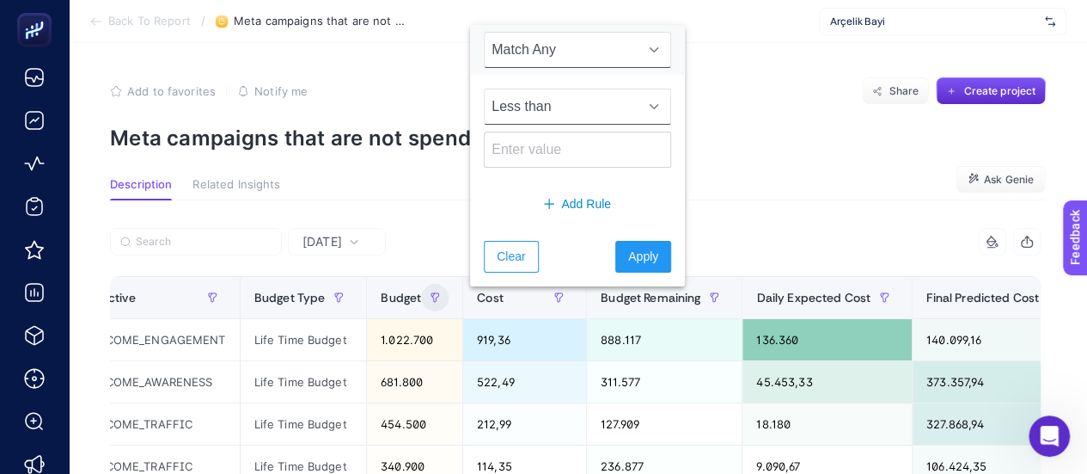
click at [553, 115] on span "Less than" at bounding box center [561, 106] width 153 height 34
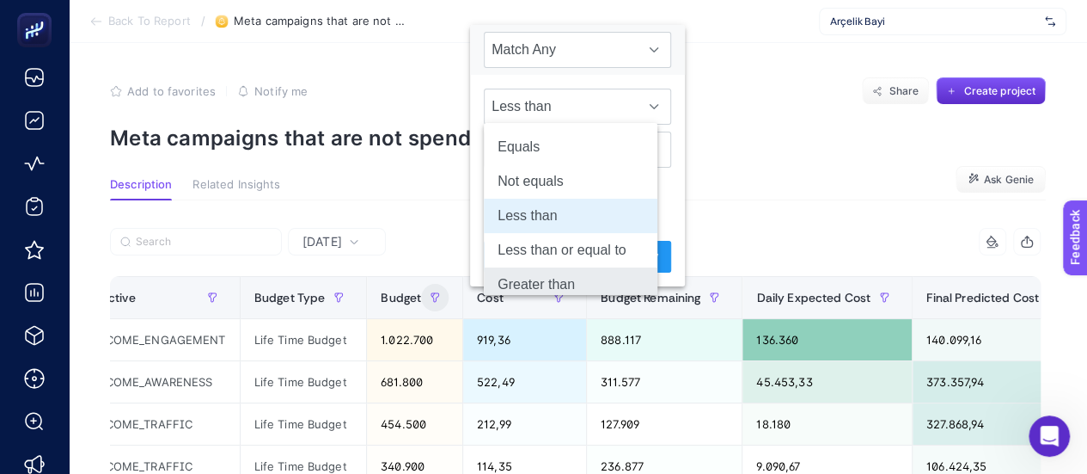
click at [572, 278] on li "Greater than" at bounding box center [571, 284] width 174 height 34
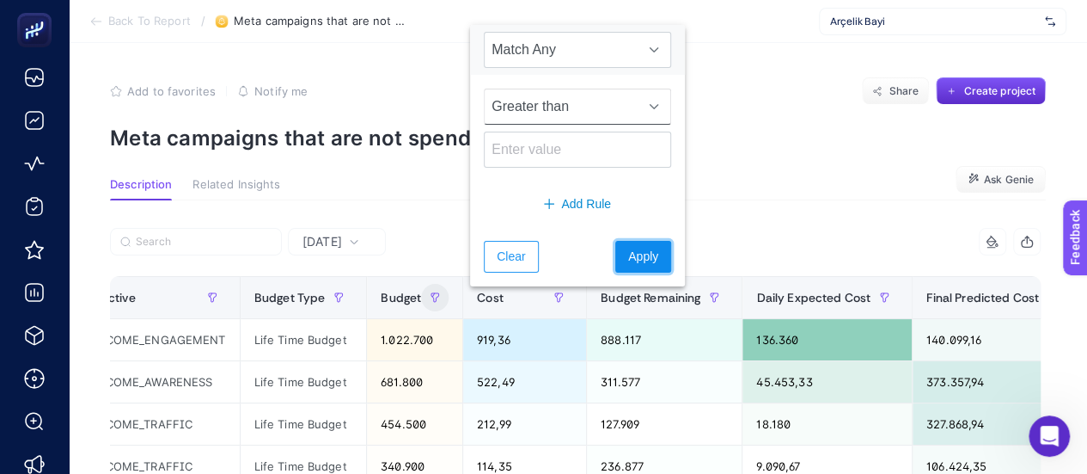
click at [615, 253] on button "Apply" at bounding box center [643, 257] width 56 height 32
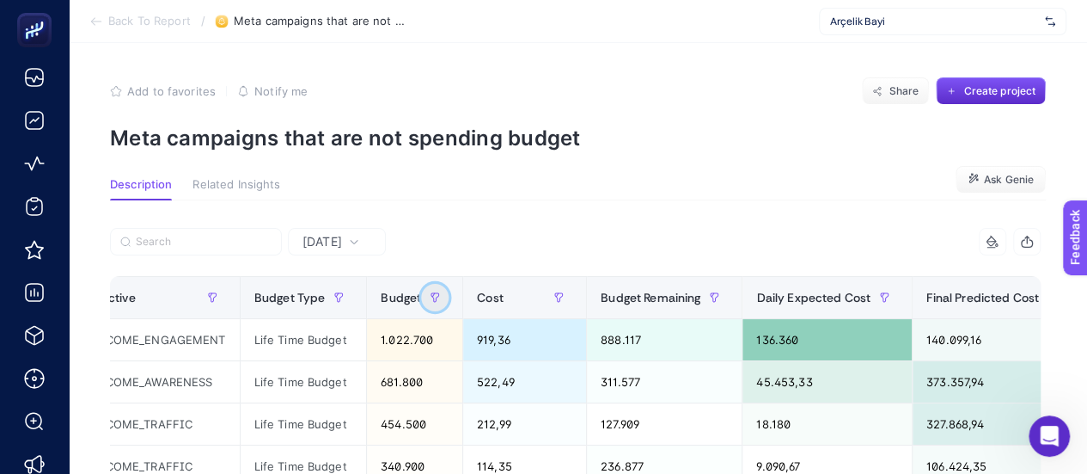
click at [449, 290] on button "button" at bounding box center [435, 298] width 28 height 28
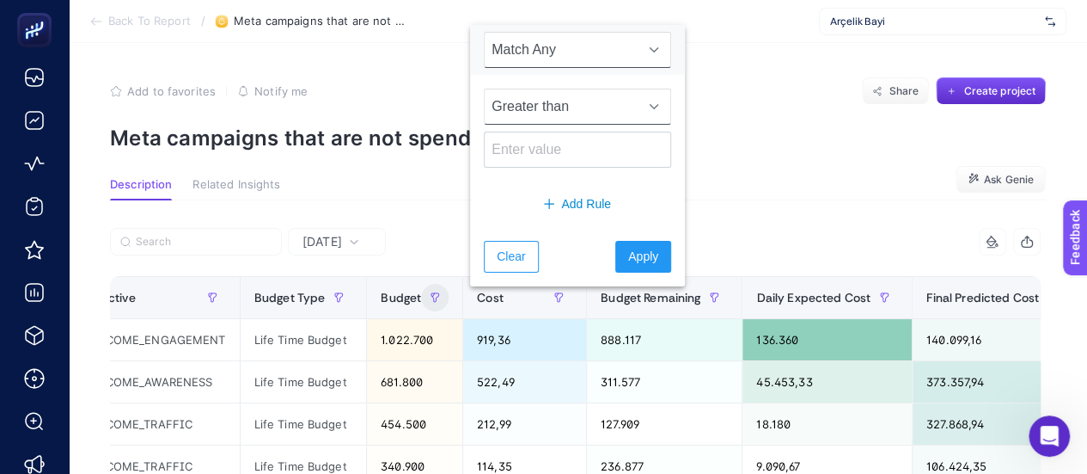
click at [569, 107] on span "Greater than" at bounding box center [561, 106] width 153 height 34
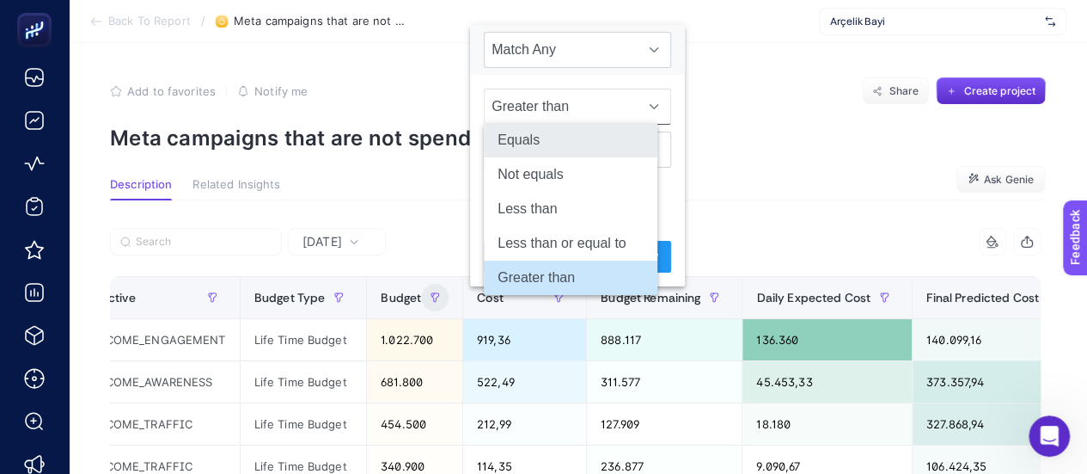
click at [562, 147] on li "Equals" at bounding box center [571, 140] width 174 height 34
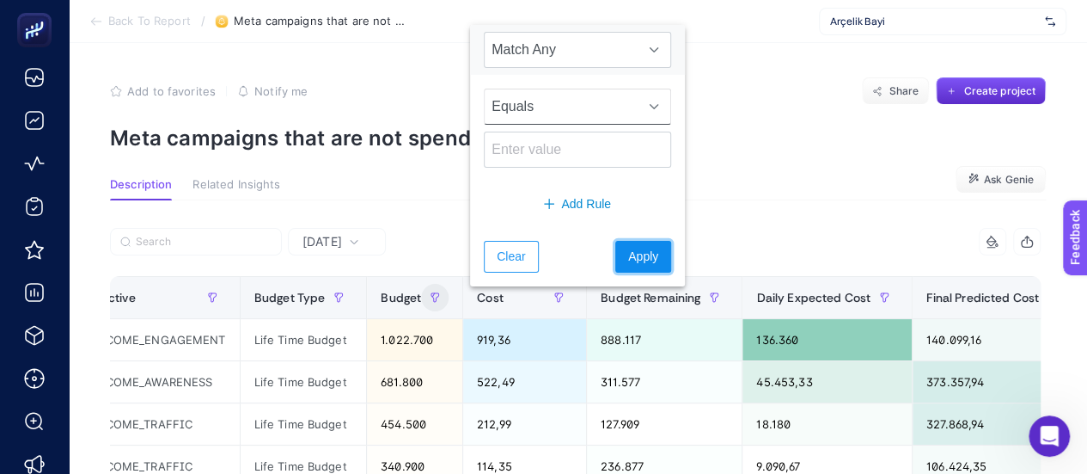
click at [628, 262] on span "Apply" at bounding box center [643, 257] width 30 height 18
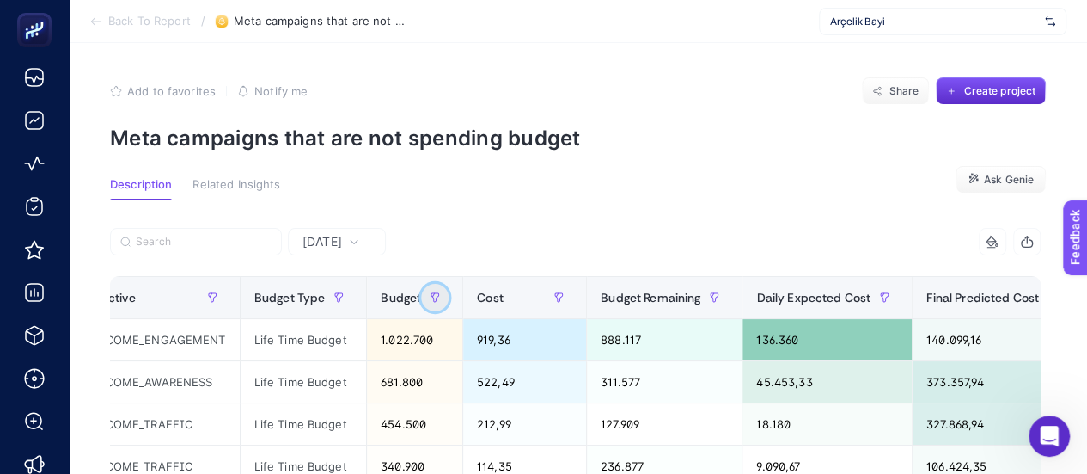
click at [440, 297] on icon "button" at bounding box center [435, 297] width 10 height 10
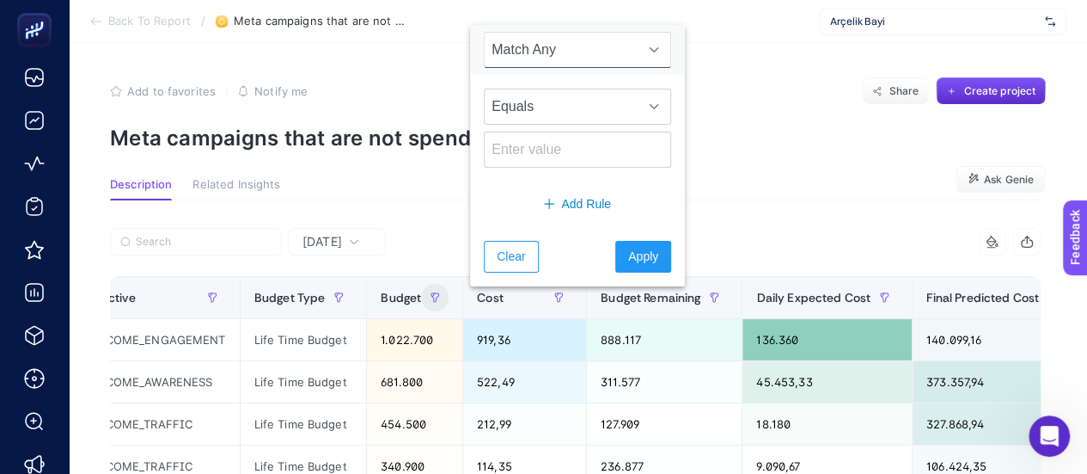
click at [534, 58] on span "Match Any" at bounding box center [561, 50] width 153 height 34
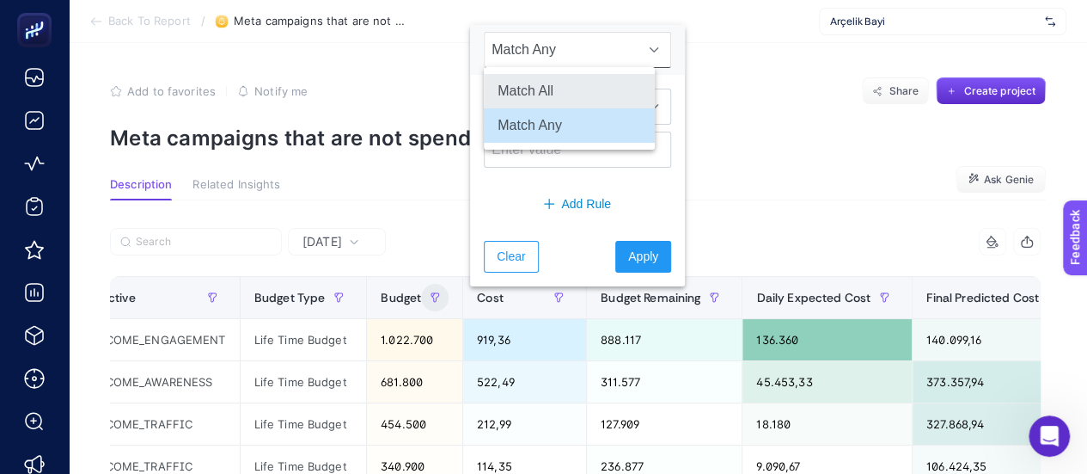
click at [541, 101] on li "Match All" at bounding box center [569, 91] width 171 height 34
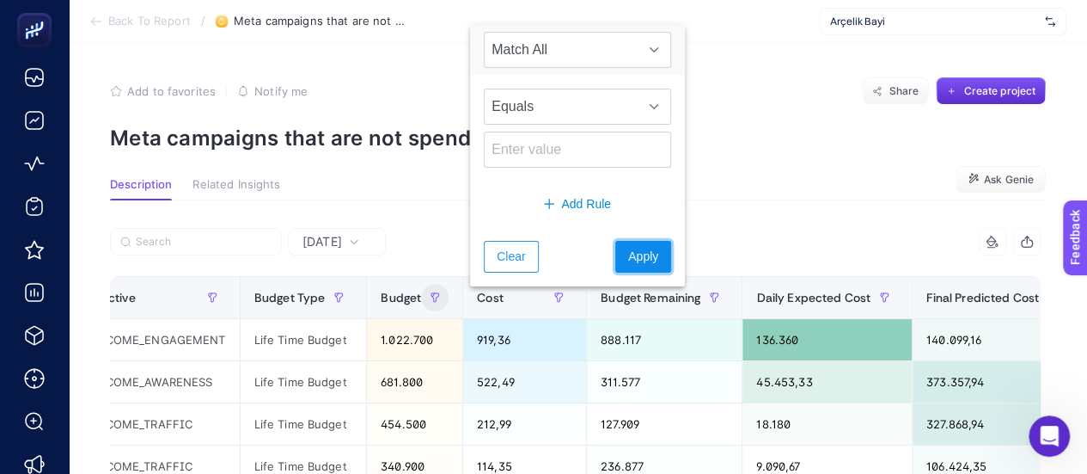
click at [628, 248] on span "Apply" at bounding box center [643, 257] width 30 height 18
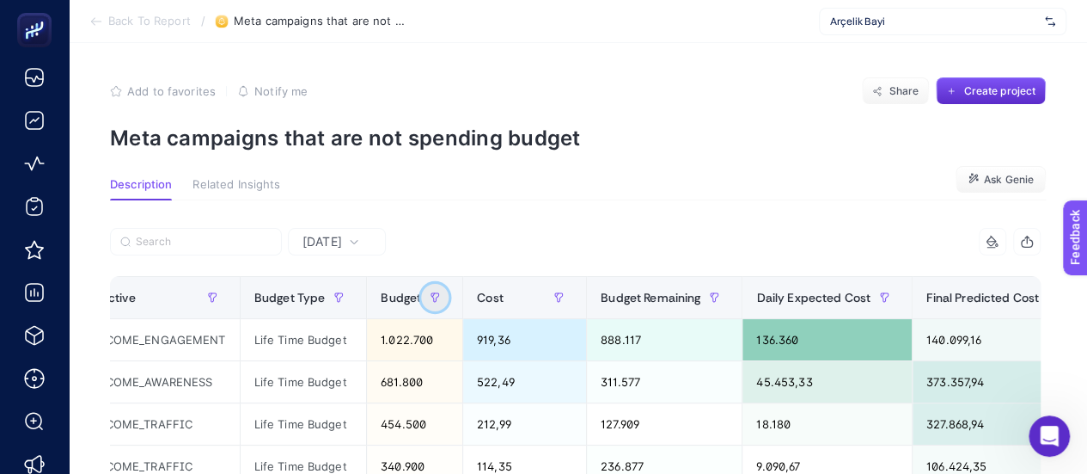
click at [440, 299] on icon "button" at bounding box center [435, 297] width 10 height 10
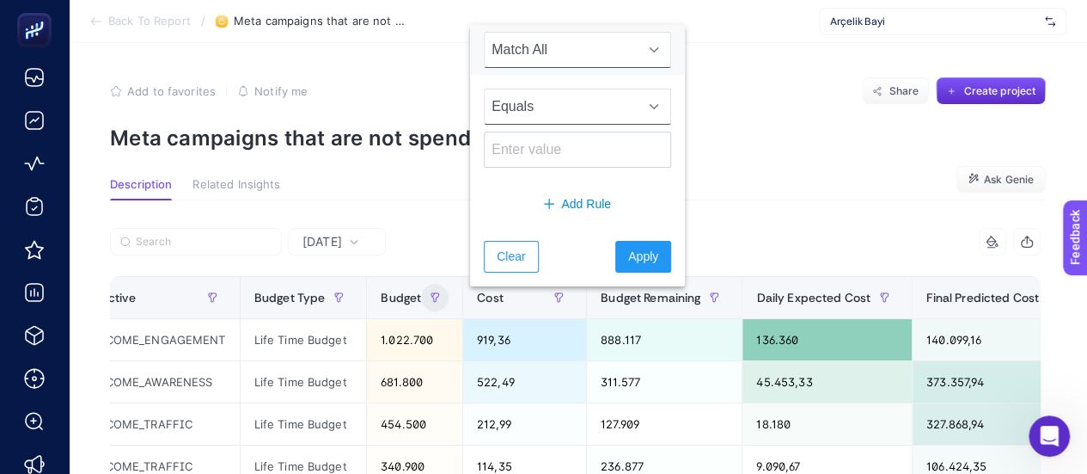
click at [586, 102] on span "Equals" at bounding box center [561, 106] width 153 height 34
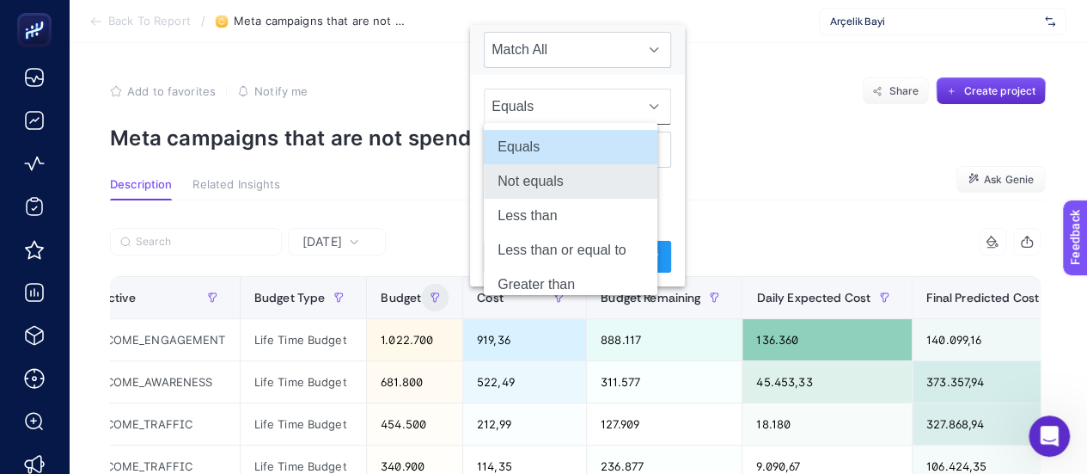
click at [614, 193] on li "Not equals" at bounding box center [571, 181] width 174 height 34
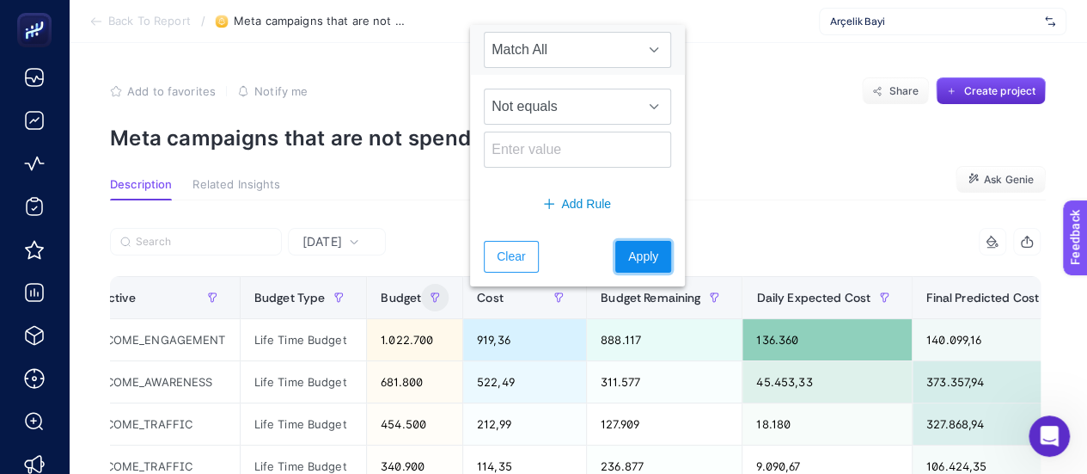
click at [615, 254] on button "Apply" at bounding box center [643, 257] width 56 height 32
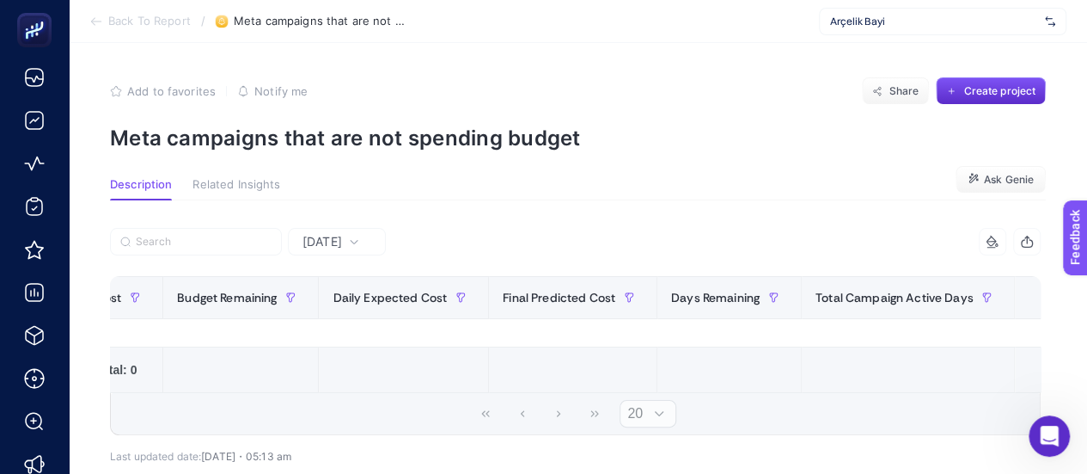
scroll to position [0, 0]
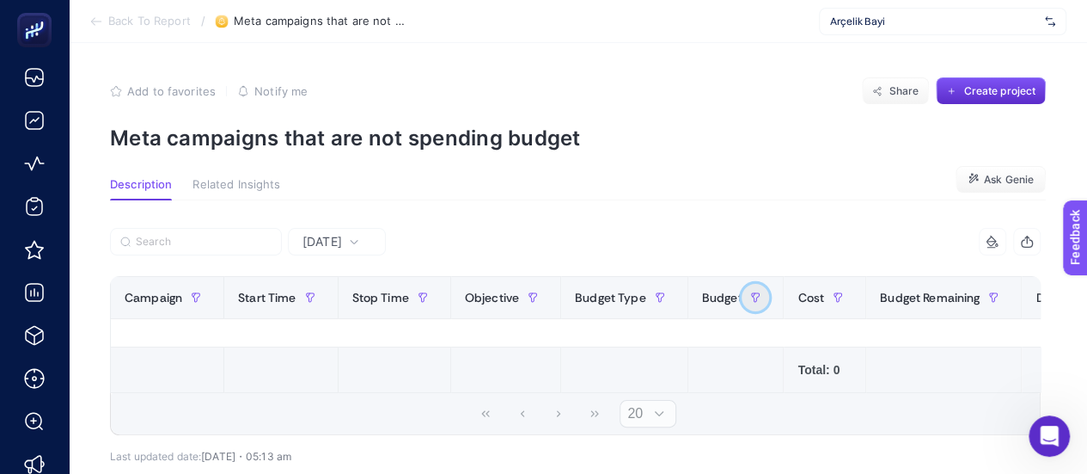
click at [759, 300] on button "button" at bounding box center [756, 298] width 28 height 28
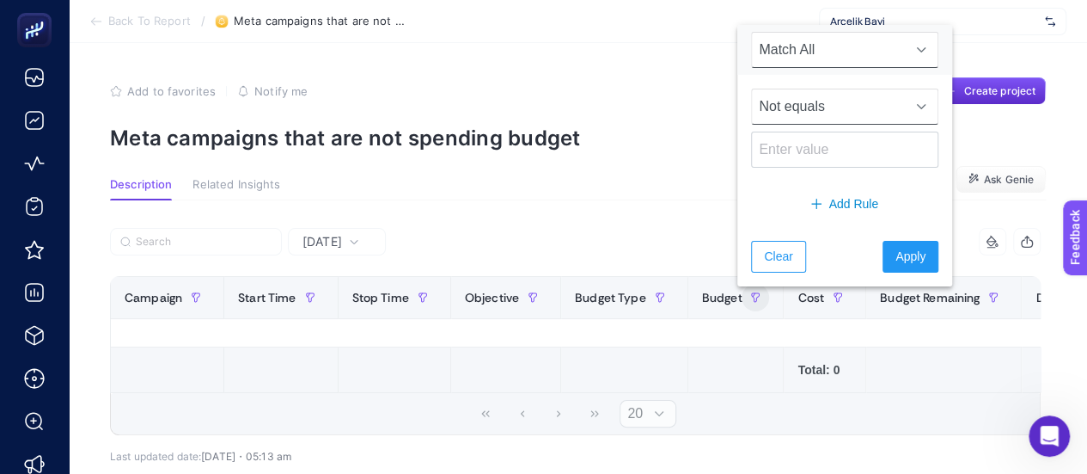
click at [791, 121] on span "Not equals" at bounding box center [828, 106] width 153 height 34
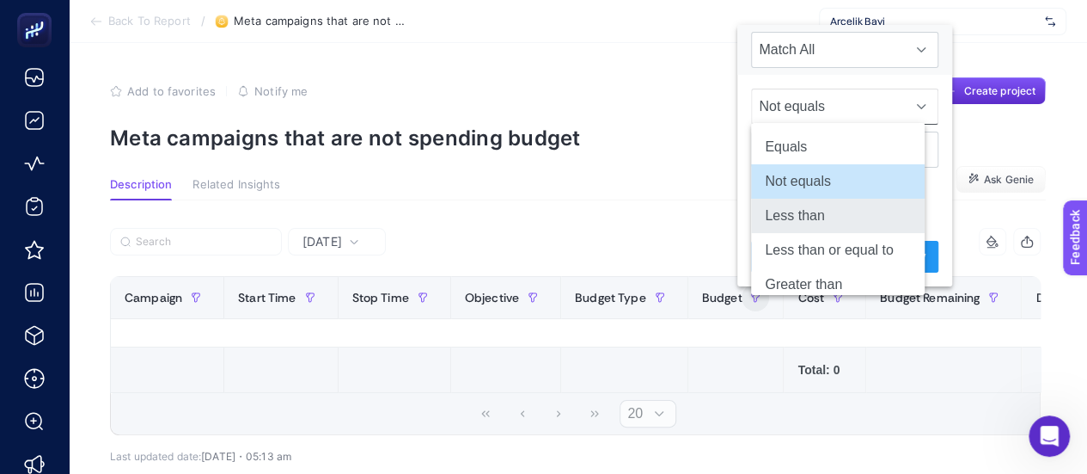
click at [811, 211] on li "Less than" at bounding box center [838, 216] width 174 height 34
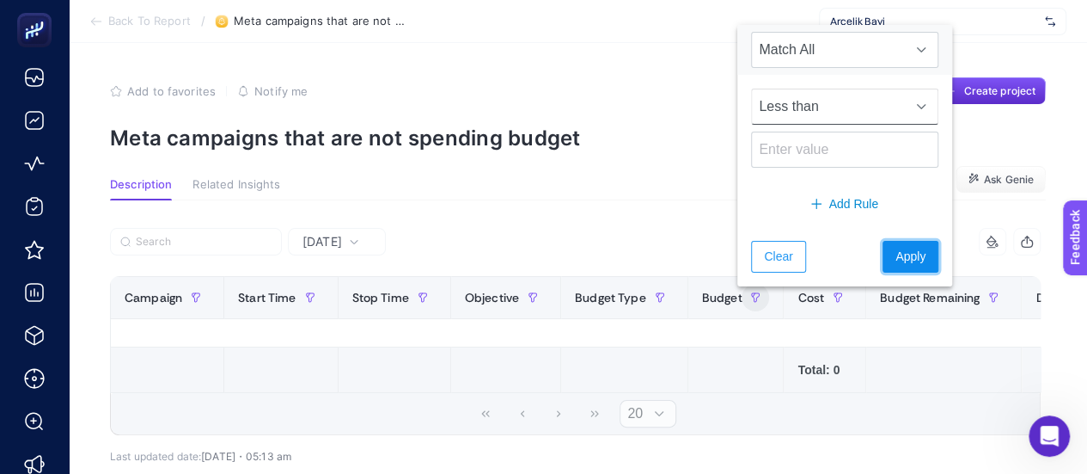
click at [896, 258] on span "Apply" at bounding box center [911, 257] width 30 height 18
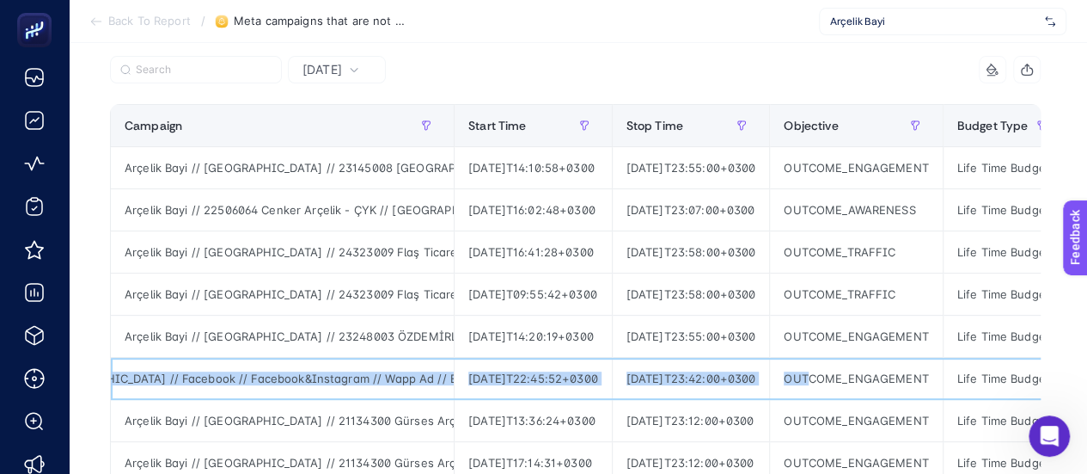
scroll to position [0, 813]
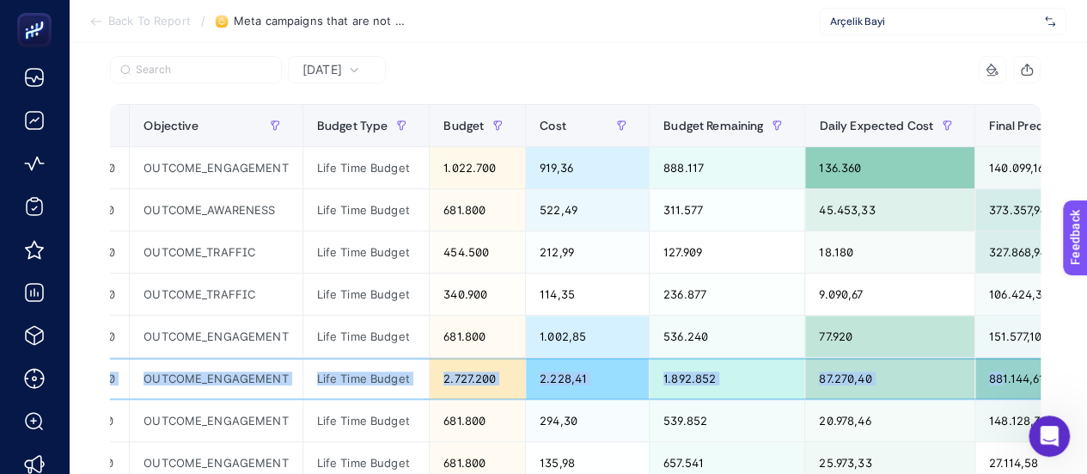
drag, startPoint x: 363, startPoint y: 370, endPoint x: 1099, endPoint y: 377, distance: 736.6
click at [1086, 302] on html "Back To Report / Meta campaigns that are not spending budget Arçelik Bayi Add t…" at bounding box center [543, 65] width 1087 height 474
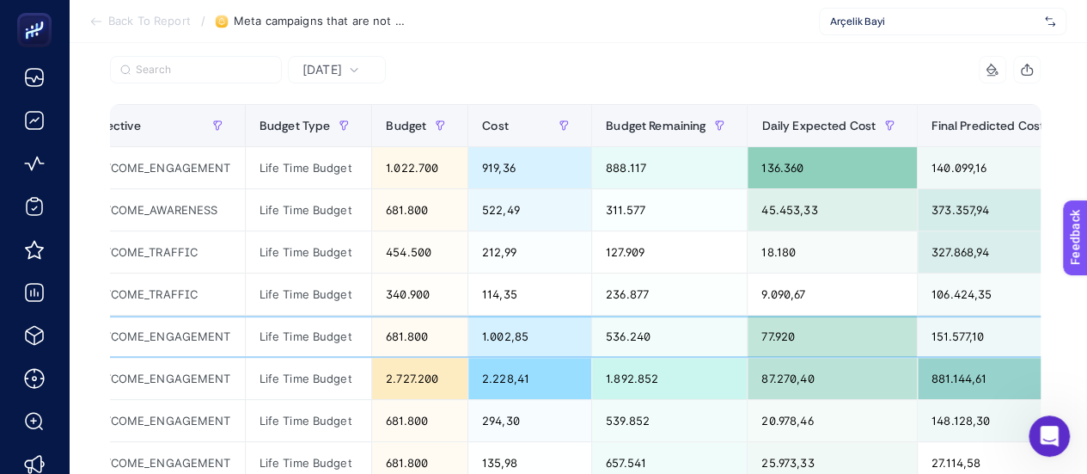
click at [518, 333] on div "1.002,85" at bounding box center [529, 335] width 123 height 41
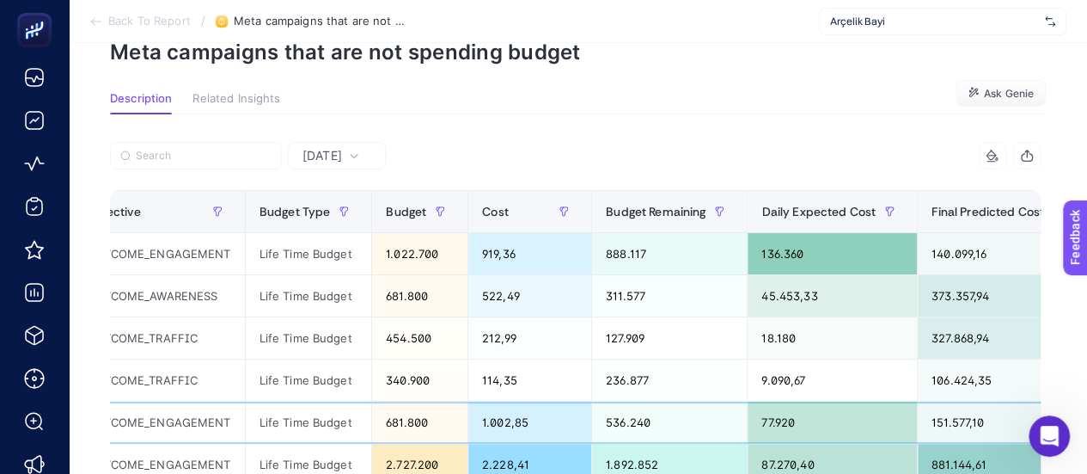
scroll to position [0, 0]
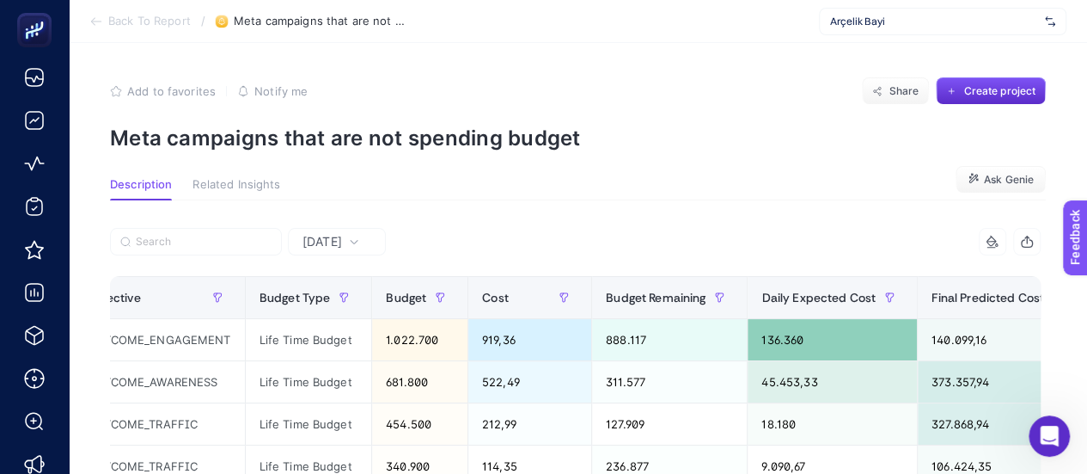
drag, startPoint x: 828, startPoint y: 19, endPoint x: 651, endPoint y: 171, distance: 233.4
click at [746, 147] on p "Meta campaigns that are not spending budget" at bounding box center [578, 137] width 936 height 25
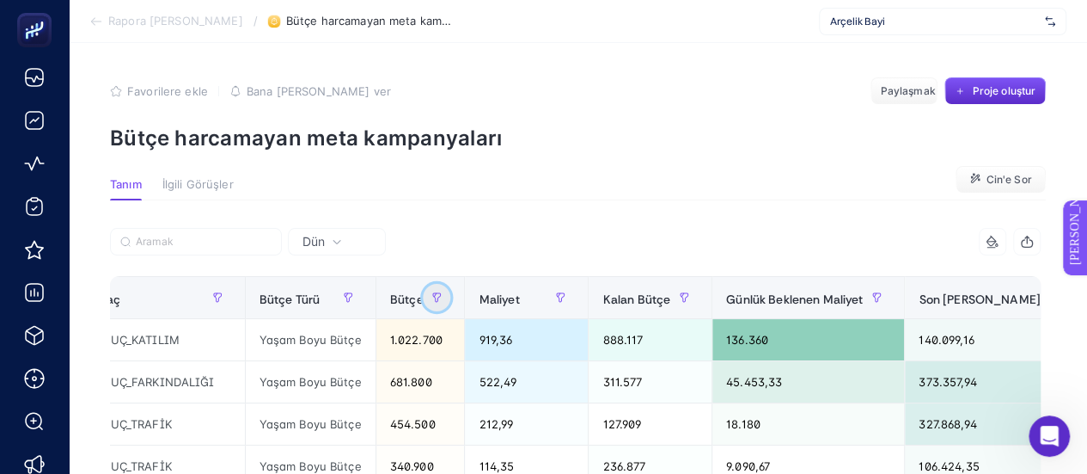
click at [442, 302] on icon "button" at bounding box center [436, 297] width 10 height 10
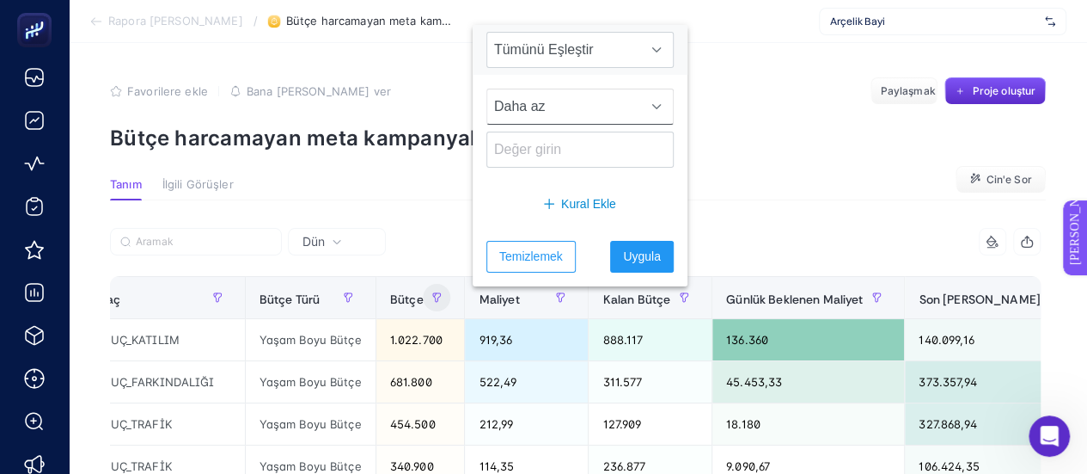
click at [572, 100] on span "Daha az" at bounding box center [563, 106] width 153 height 34
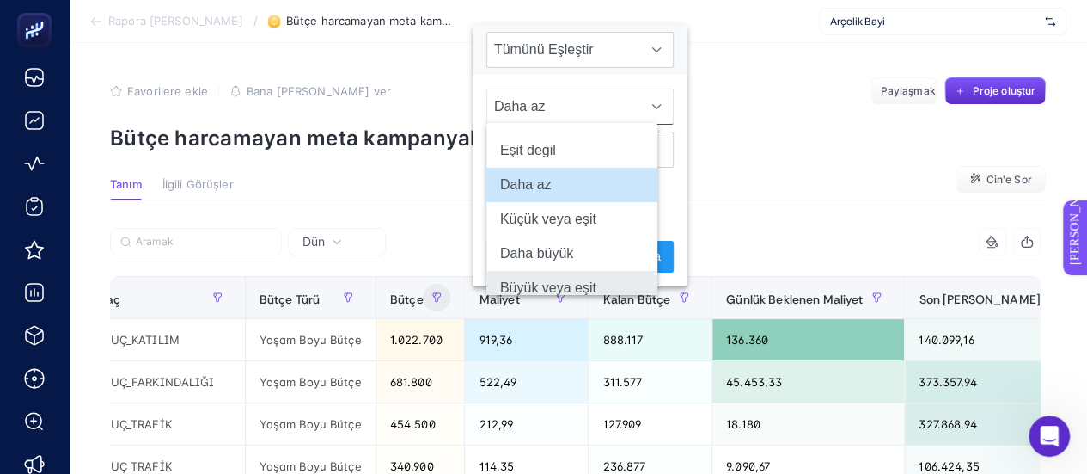
scroll to position [48, 0]
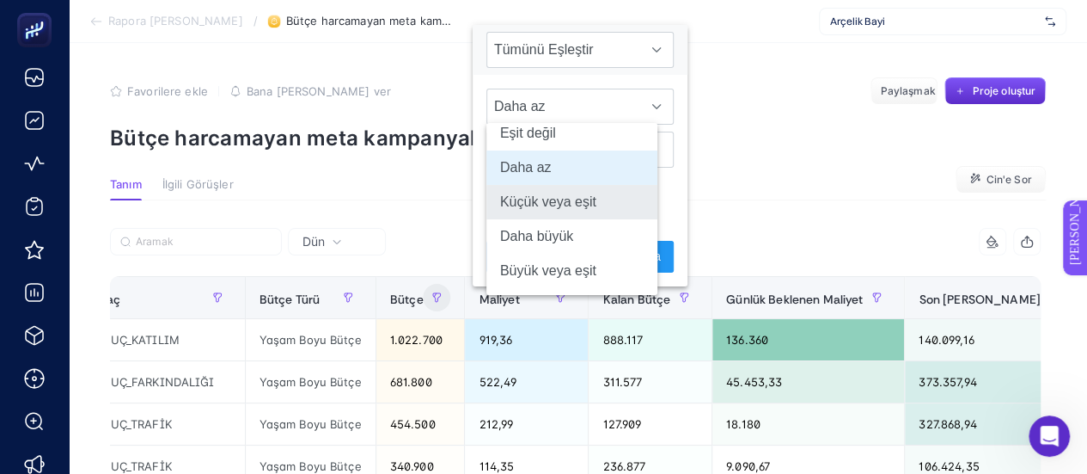
click at [586, 213] on li "Küçük veya eşit" at bounding box center [571, 202] width 171 height 34
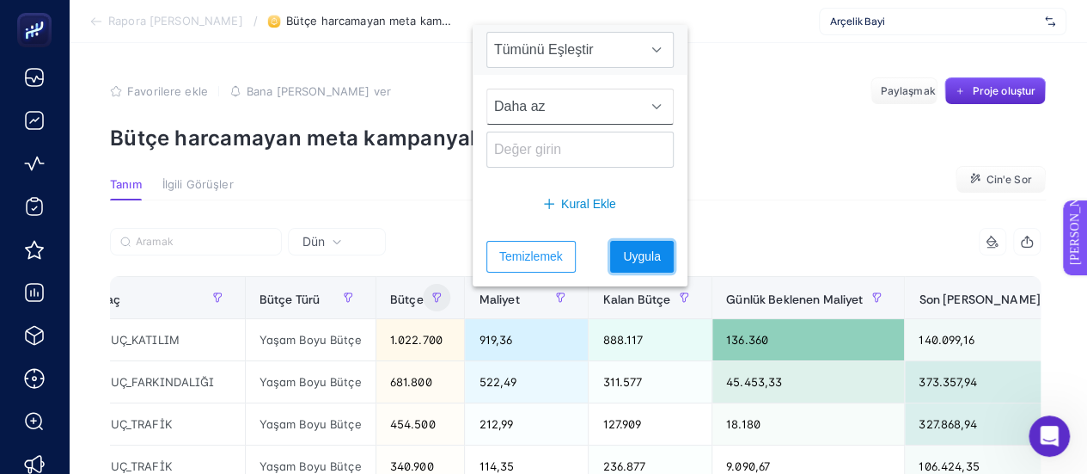
click at [624, 257] on font "Uygula" at bounding box center [642, 256] width 38 height 14
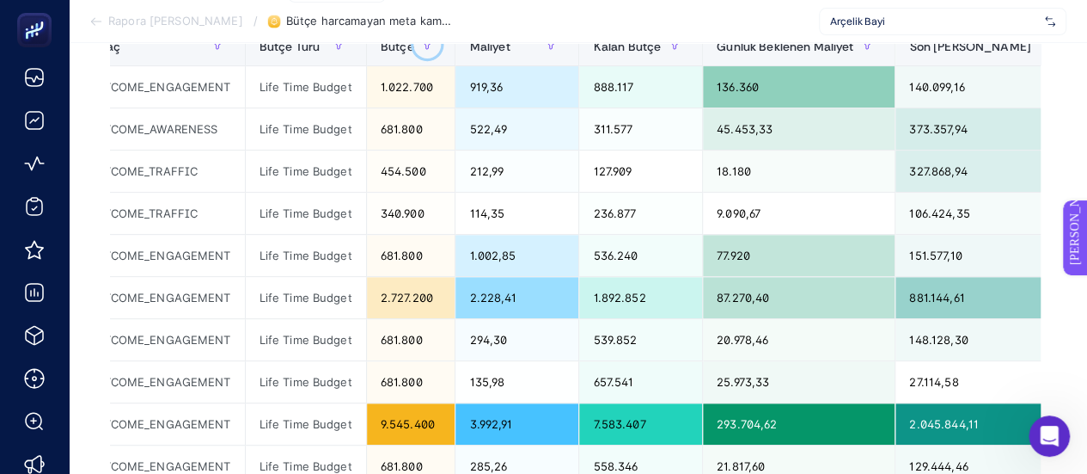
scroll to position [0, 0]
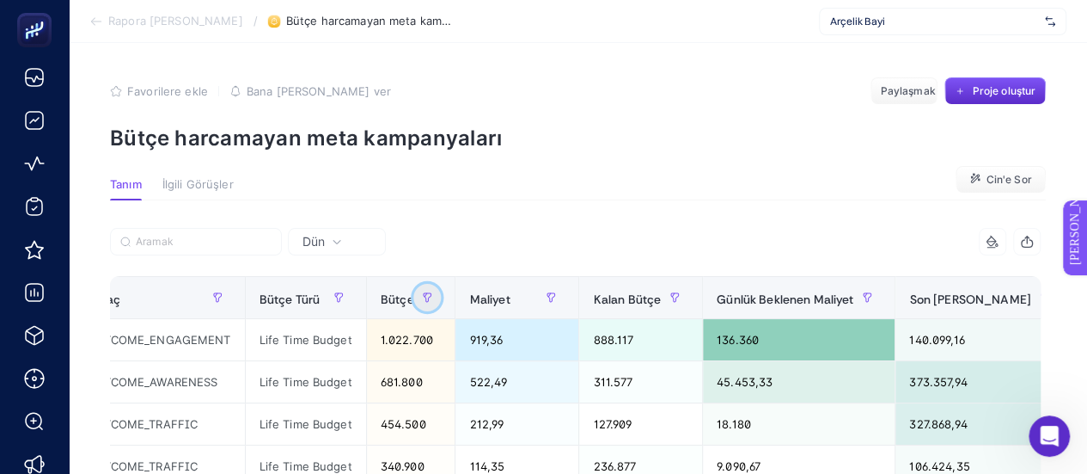
click at [441, 303] on button "button" at bounding box center [427, 298] width 28 height 28
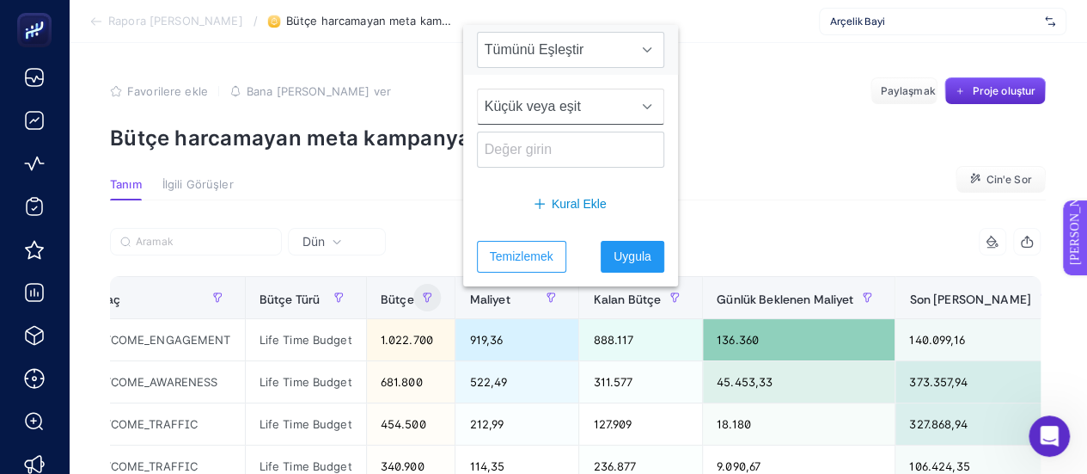
click at [568, 119] on span "Küçük veya eşit" at bounding box center [554, 106] width 153 height 34
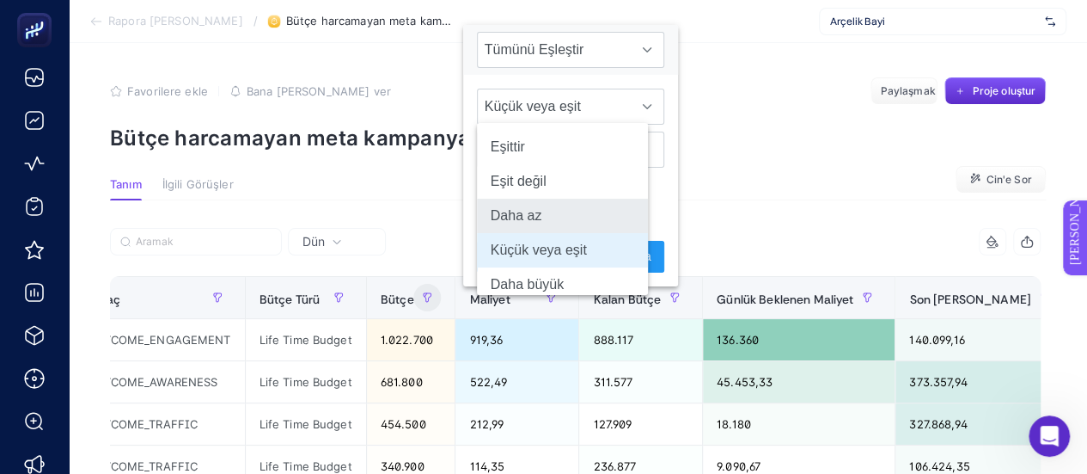
click at [596, 217] on li "Daha az" at bounding box center [562, 216] width 171 height 34
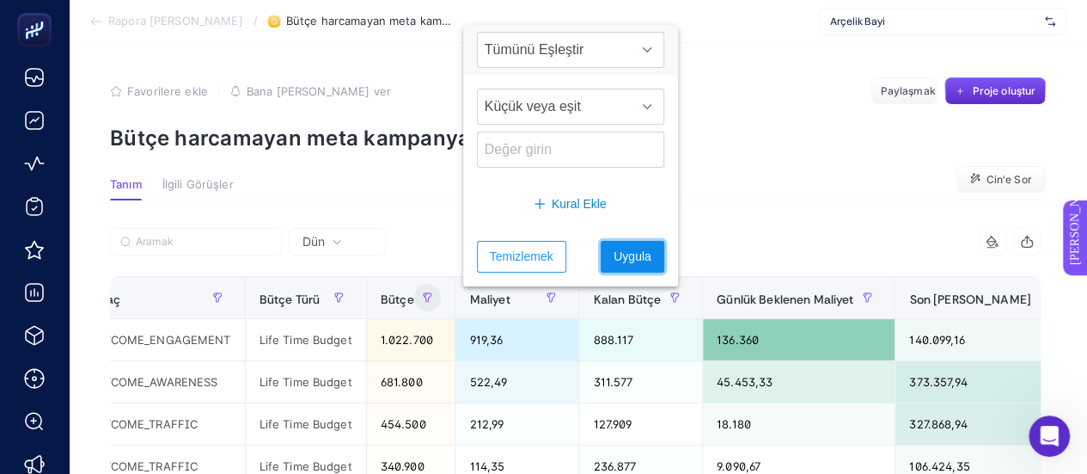
click at [614, 259] on font "Uygula" at bounding box center [633, 256] width 38 height 14
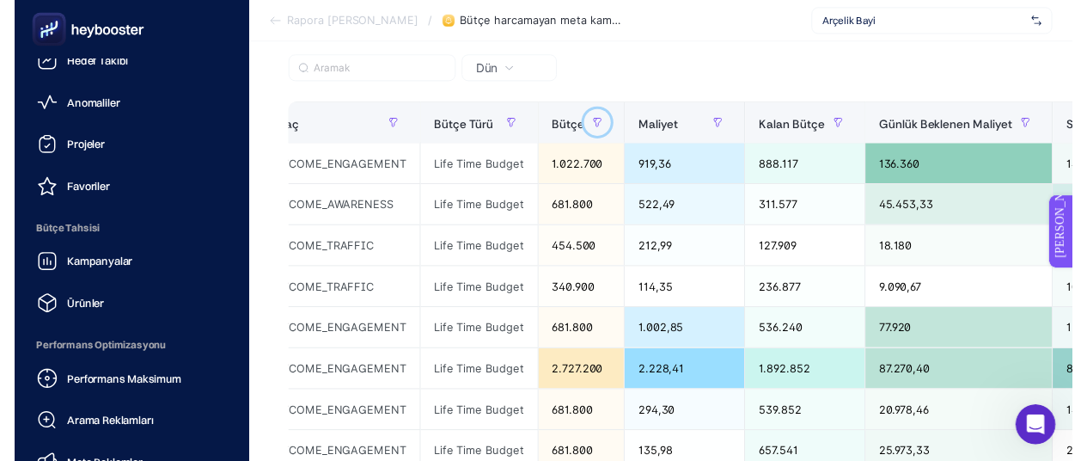
scroll to position [258, 0]
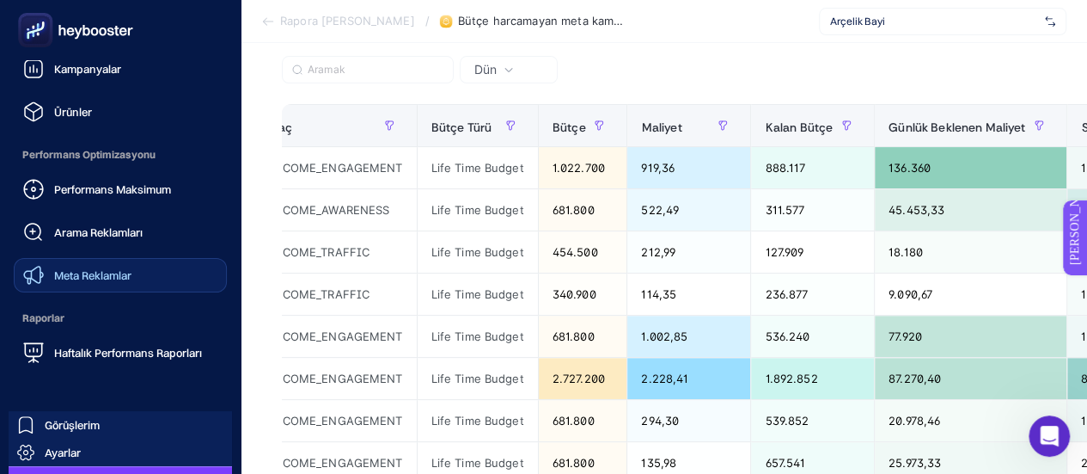
click at [91, 278] on font "Meta Reklamlar" at bounding box center [92, 275] width 77 height 14
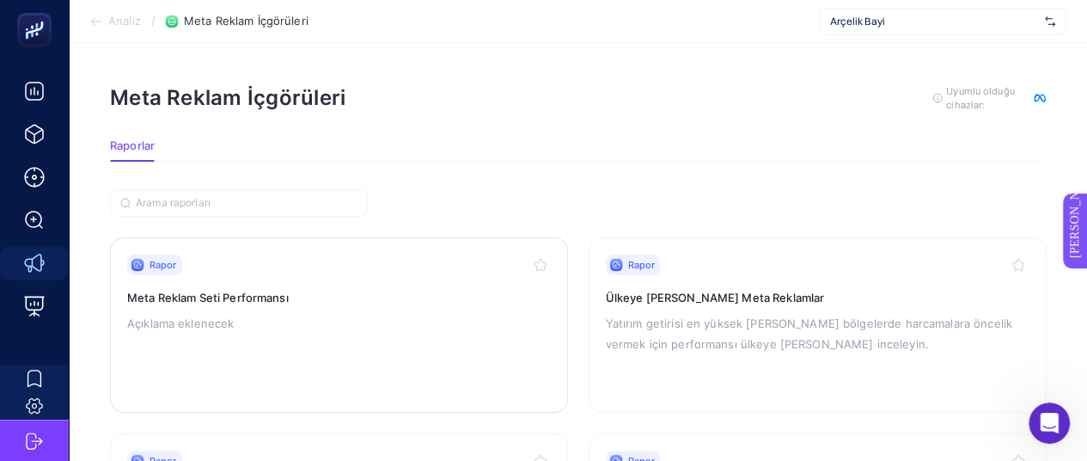
click at [297, 313] on p "Açıklama eklenecek" at bounding box center [339, 323] width 424 height 21
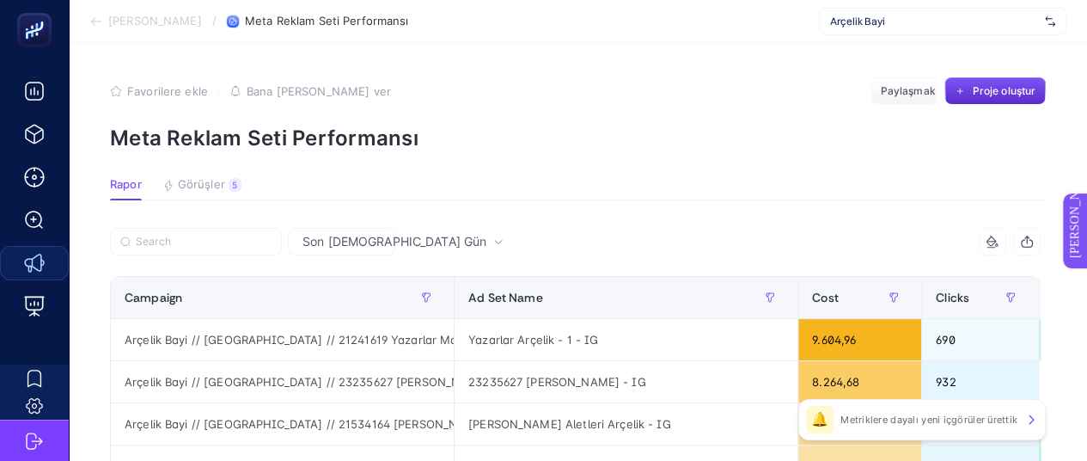
scroll to position [0, 8]
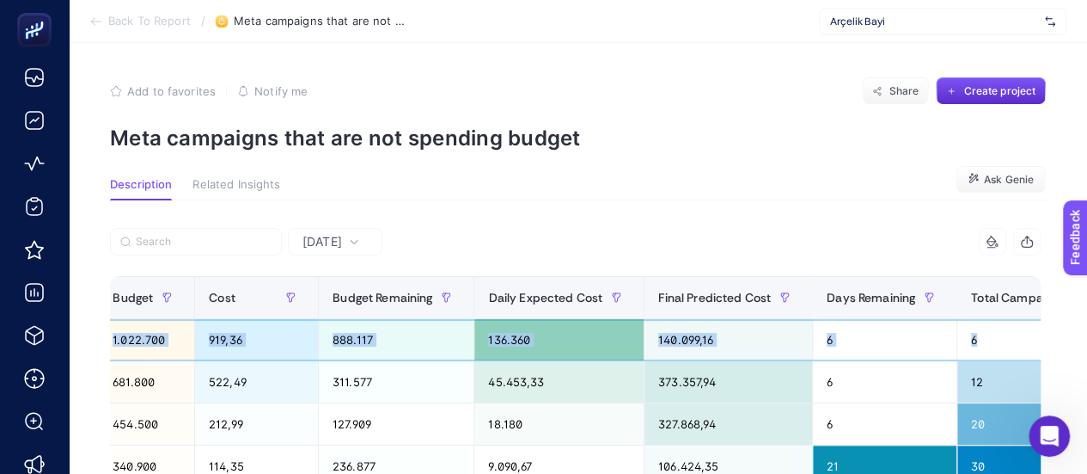
drag, startPoint x: 954, startPoint y: 341, endPoint x: 1099, endPoint y: 345, distance: 145.3
click at [1087, 345] on html "Back To Report / Meta campaigns that are not spending budget Arçelik Bayi Add t…" at bounding box center [543, 237] width 1087 height 474
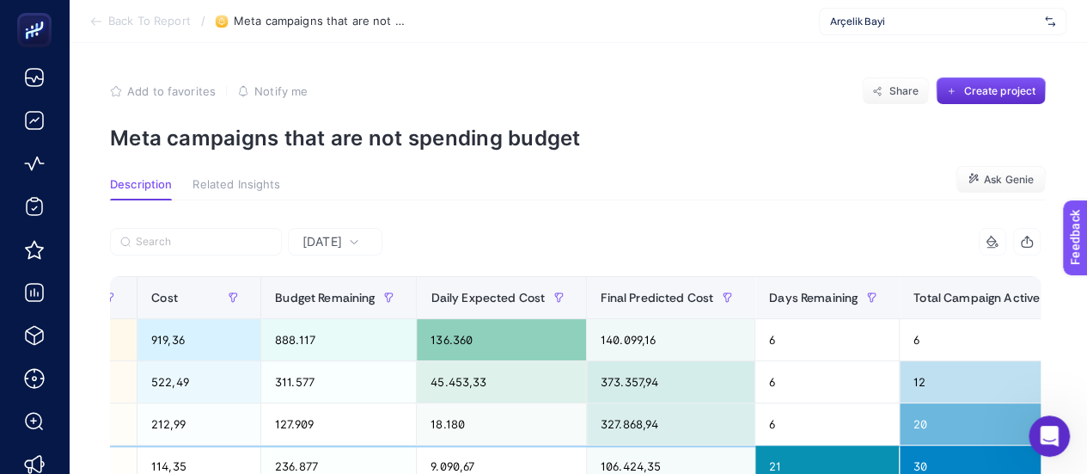
click at [486, 445] on div "9.090,67" at bounding box center [501, 465] width 169 height 41
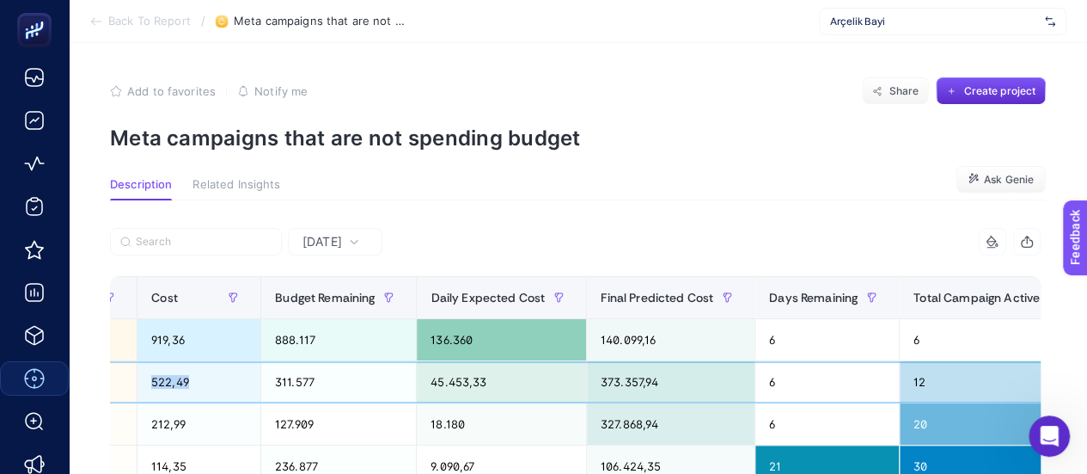
scroll to position [0, 0]
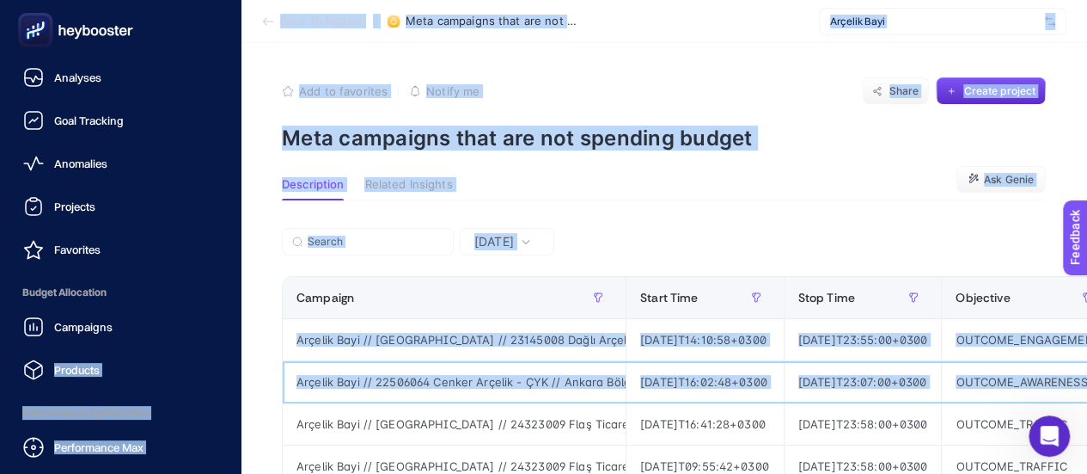
drag, startPoint x: 284, startPoint y: 379, endPoint x: 484, endPoint y: 417, distance: 203.8
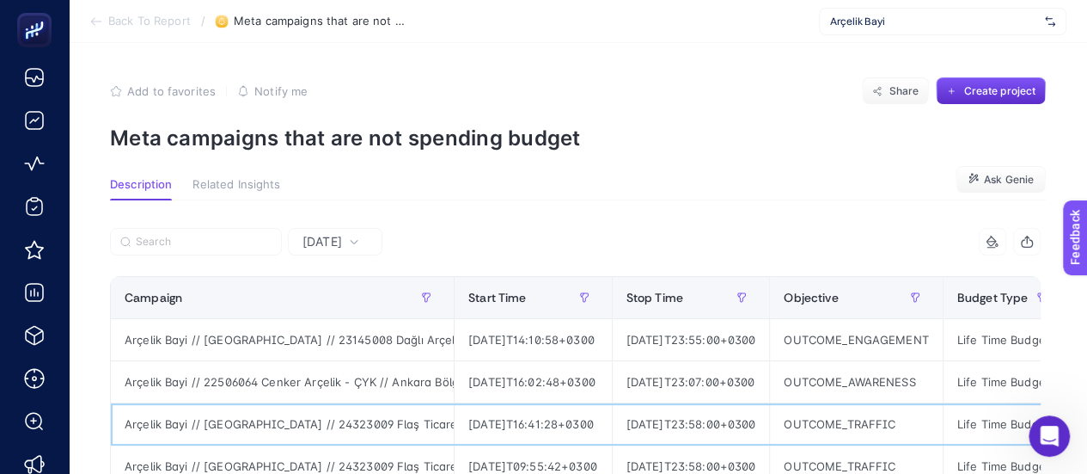
click at [512, 417] on div "[DATE]T16:41:28+0300" at bounding box center [533, 423] width 157 height 41
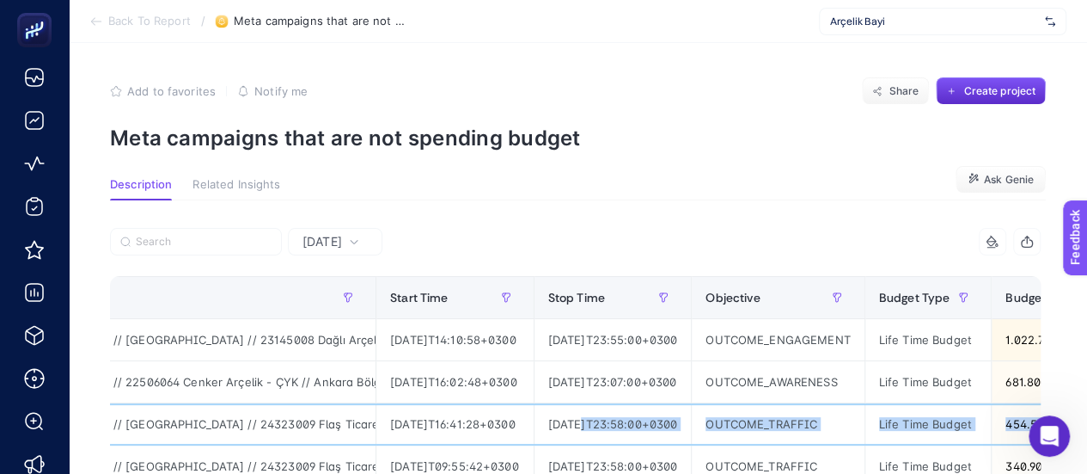
drag, startPoint x: 689, startPoint y: 410, endPoint x: 1054, endPoint y: 410, distance: 364.4
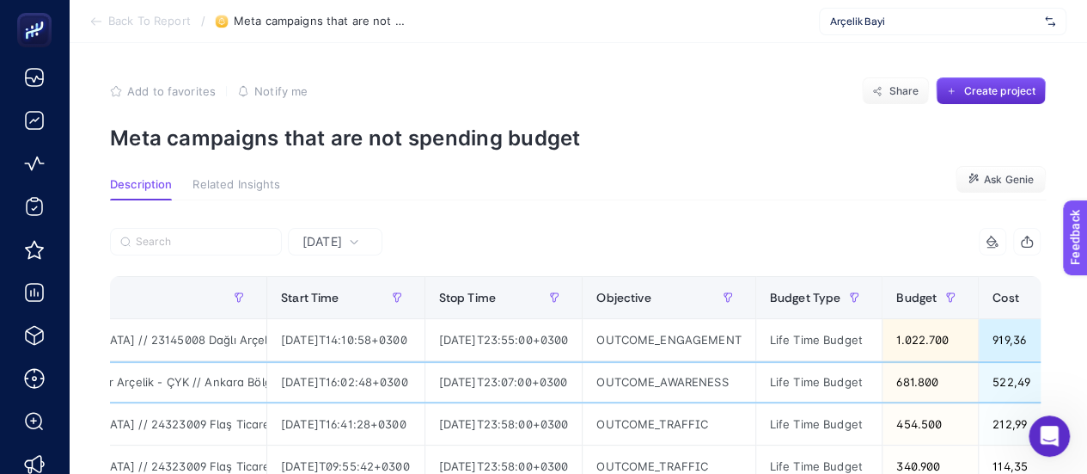
click at [883, 366] on div "Life Time Budget" at bounding box center [819, 381] width 126 height 41
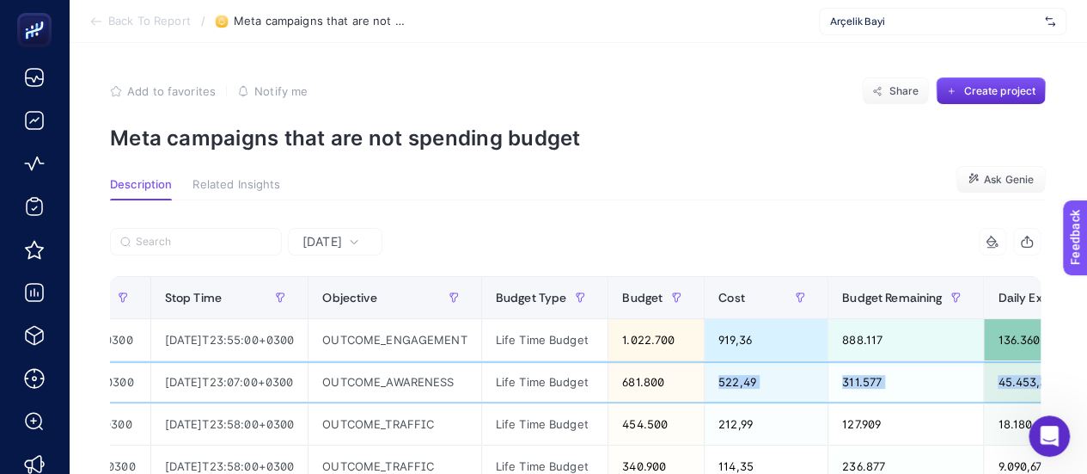
scroll to position [0, 982]
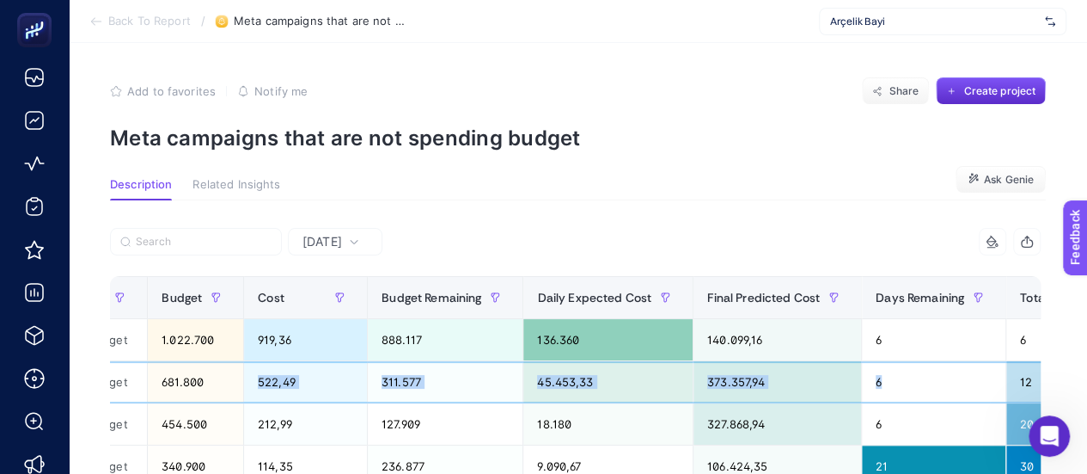
click at [1087, 376] on html "Back To Report / Meta campaigns that are not spending budget Arçelik Bayi Add t…" at bounding box center [543, 237] width 1087 height 474
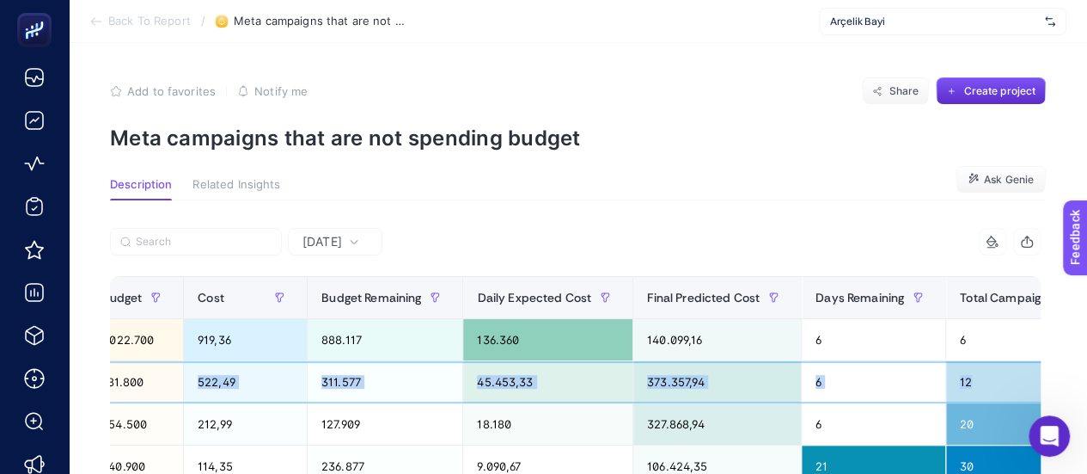
click at [676, 397] on div "373.357,94" at bounding box center [717, 381] width 168 height 41
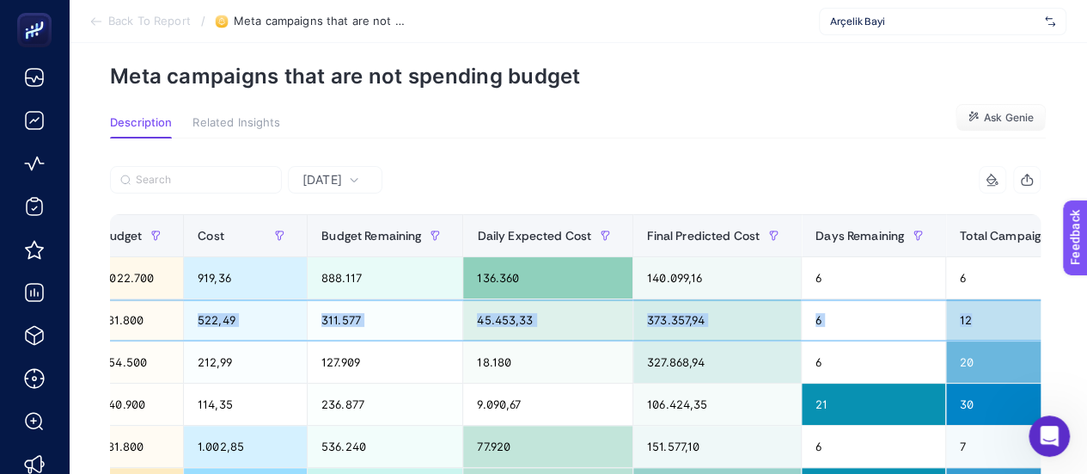
scroll to position [86, 0]
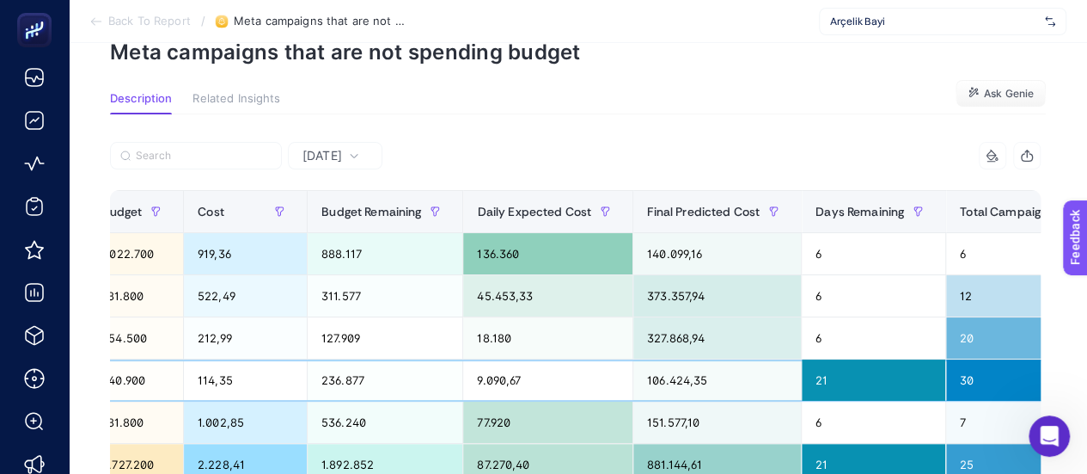
click at [584, 376] on div "9.090,67" at bounding box center [547, 379] width 169 height 41
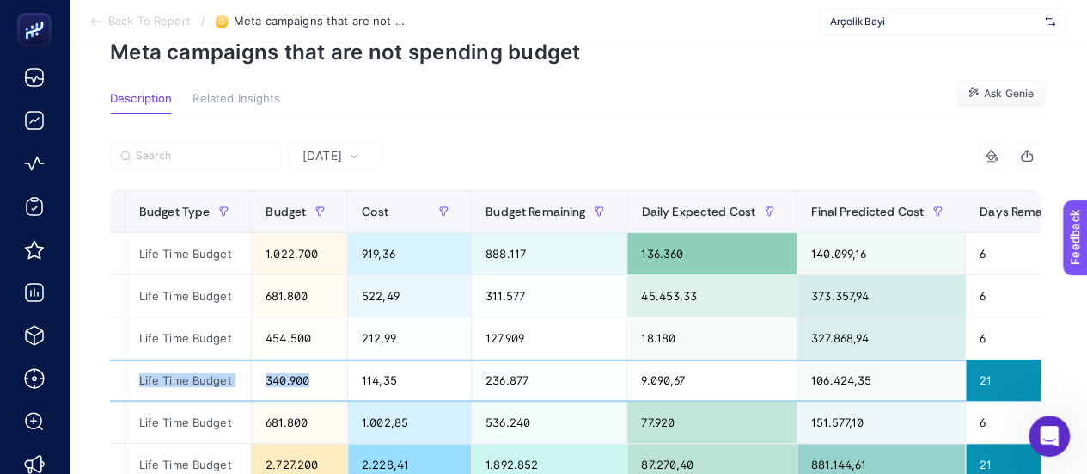
scroll to position [0, 653]
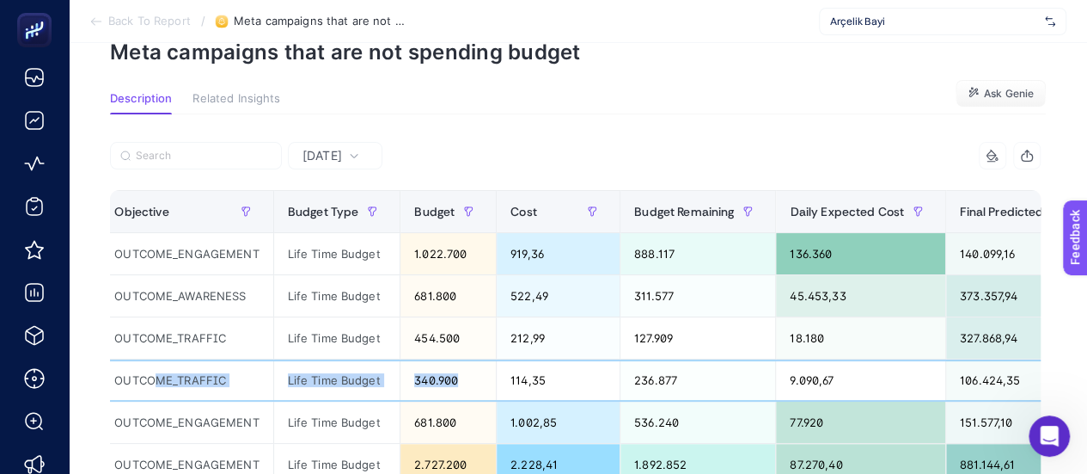
drag, startPoint x: 241, startPoint y: 374, endPoint x: 199, endPoint y: 372, distance: 41.3
click at [126, 375] on tr "Arçelik Bayi // Kampanya // 24323009 Flaş Ticaret Arçelik - Elazığ - İE // Adan…" at bounding box center [488, 380] width 2094 height 42
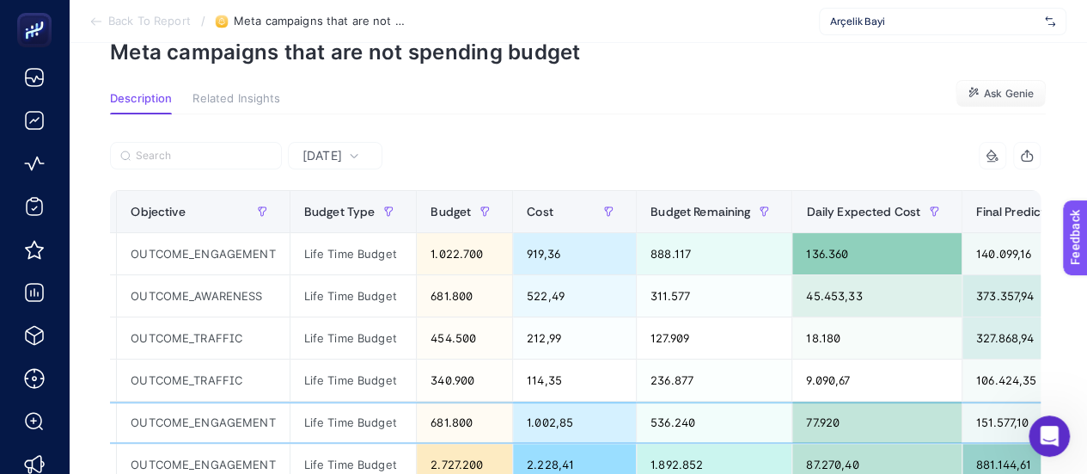
click at [578, 401] on div "1.002,85" at bounding box center [574, 421] width 123 height 41
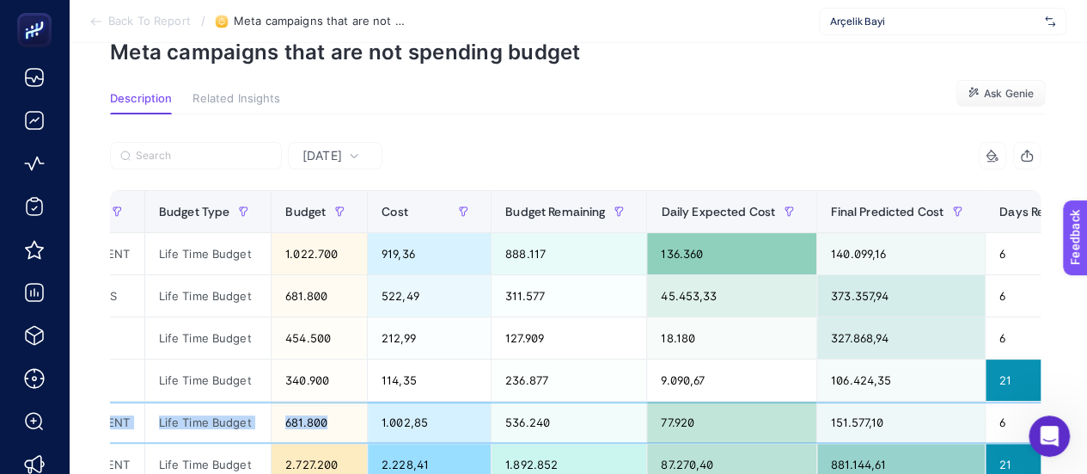
scroll to position [0, 1167]
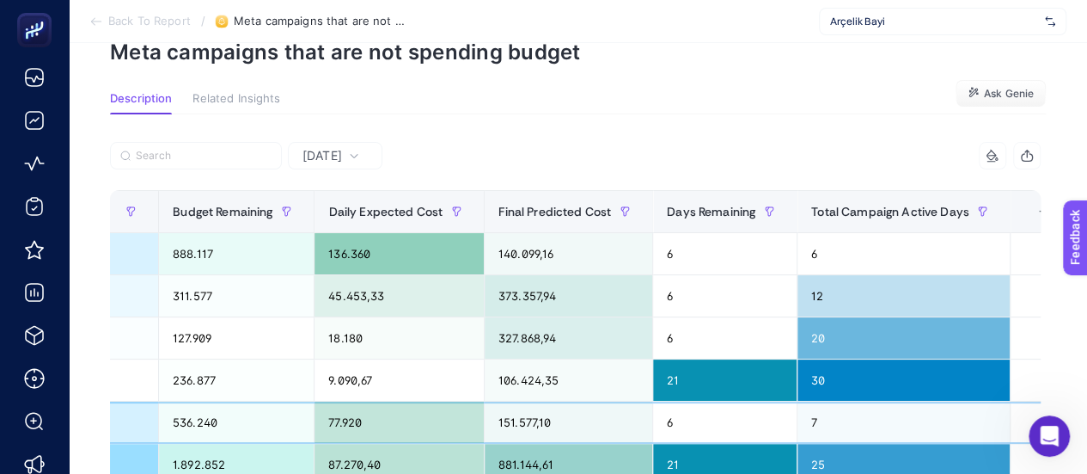
drag, startPoint x: 536, startPoint y: 401, endPoint x: 1071, endPoint y: 387, distance: 534.8
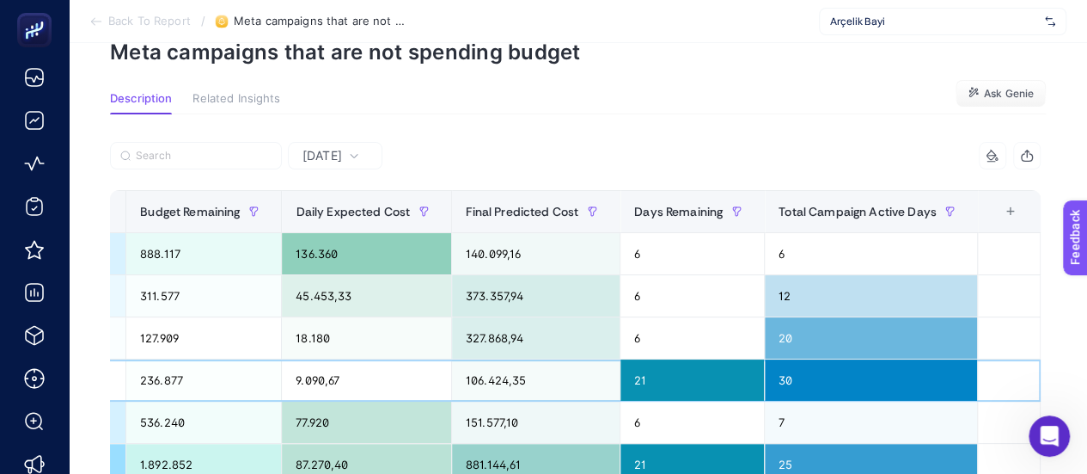
click at [690, 393] on div "21" at bounding box center [693, 379] width 144 height 41
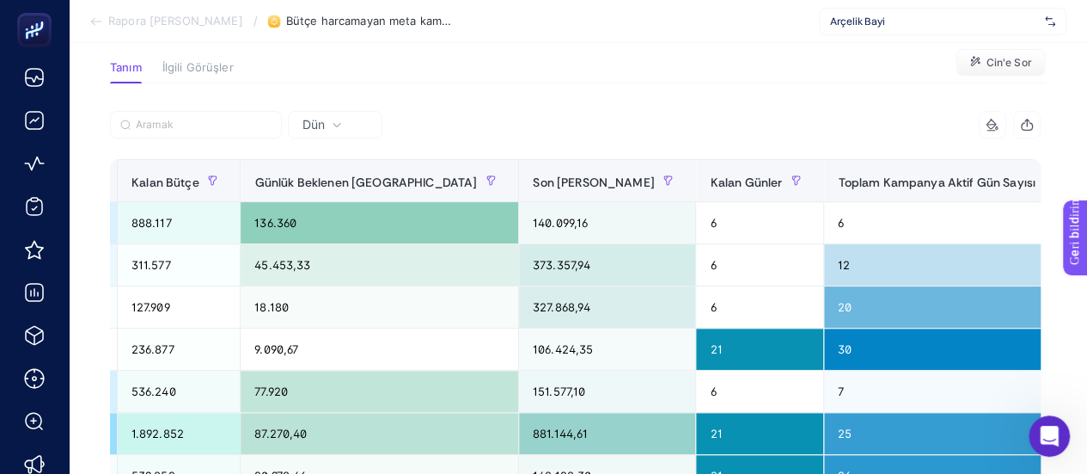
scroll to position [172, 0]
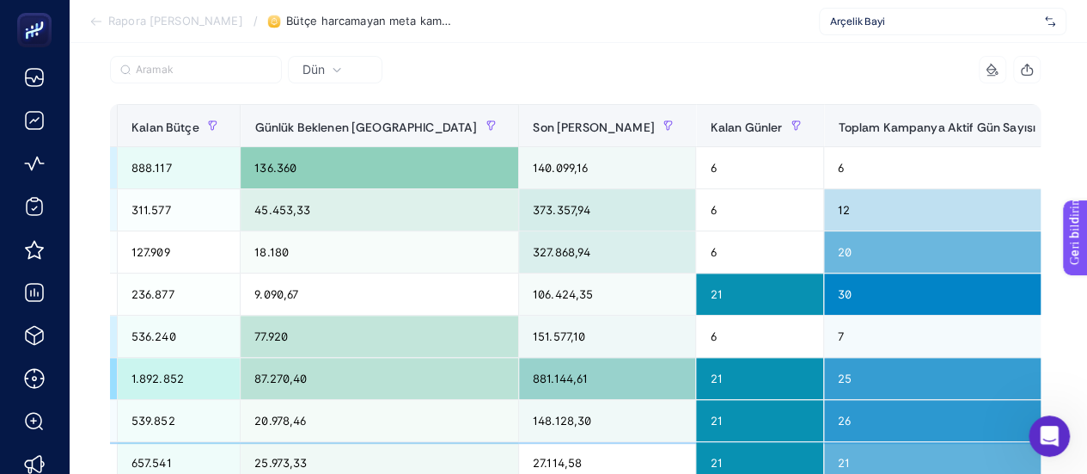
click at [307, 466] on font "25.973,33" at bounding box center [280, 462] width 52 height 14
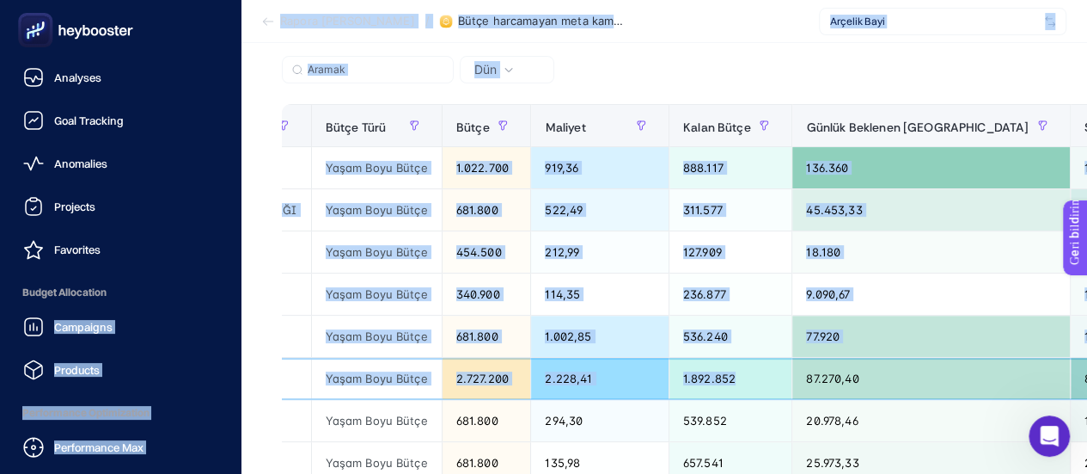
scroll to position [0, 0]
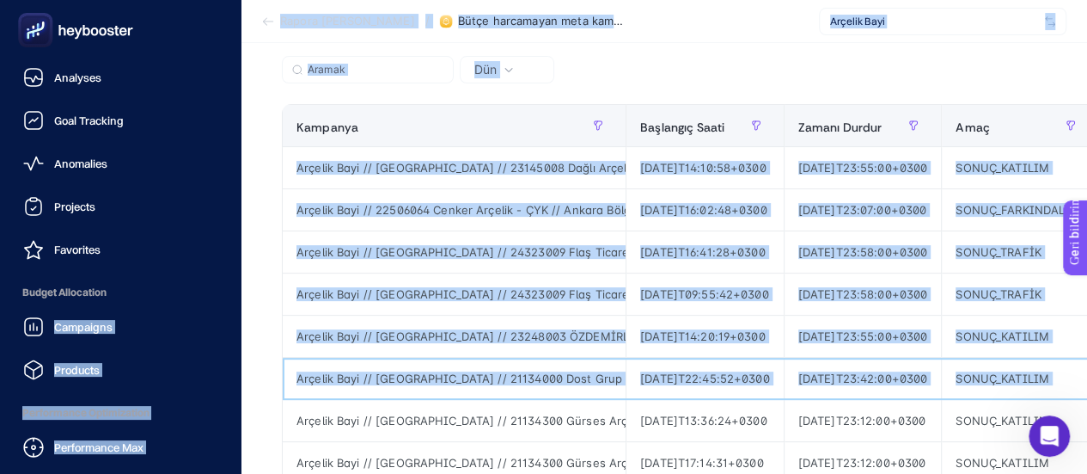
drag, startPoint x: 157, startPoint y: 346, endPoint x: 343, endPoint y: 317, distance: 187.9
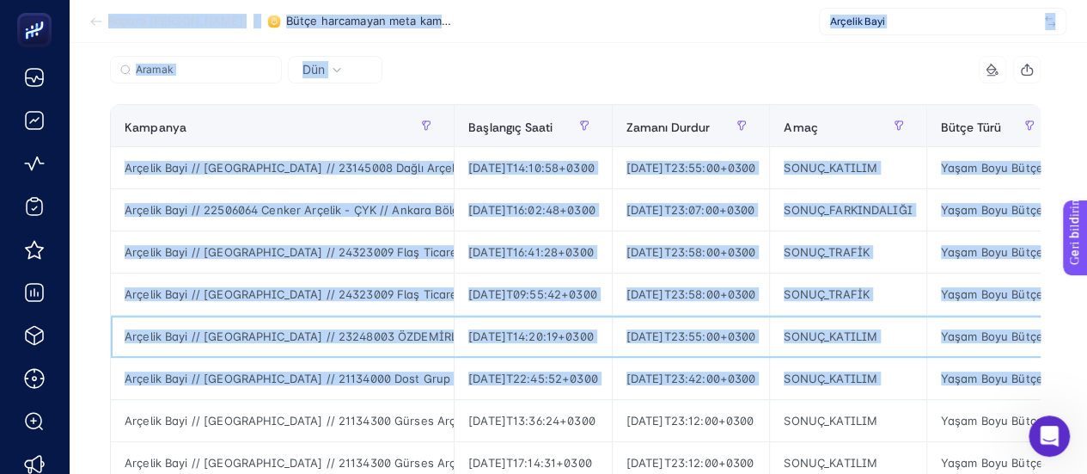
click at [540, 336] on font "[DATE]T14:20:19+0300" at bounding box center [530, 336] width 125 height 14
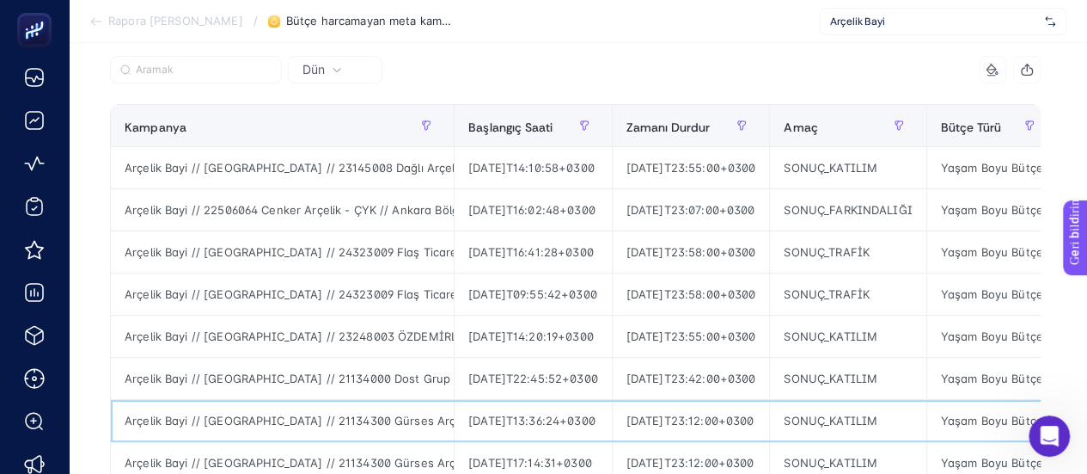
drag, startPoint x: 608, startPoint y: 419, endPoint x: 902, endPoint y: 408, distance: 294.1
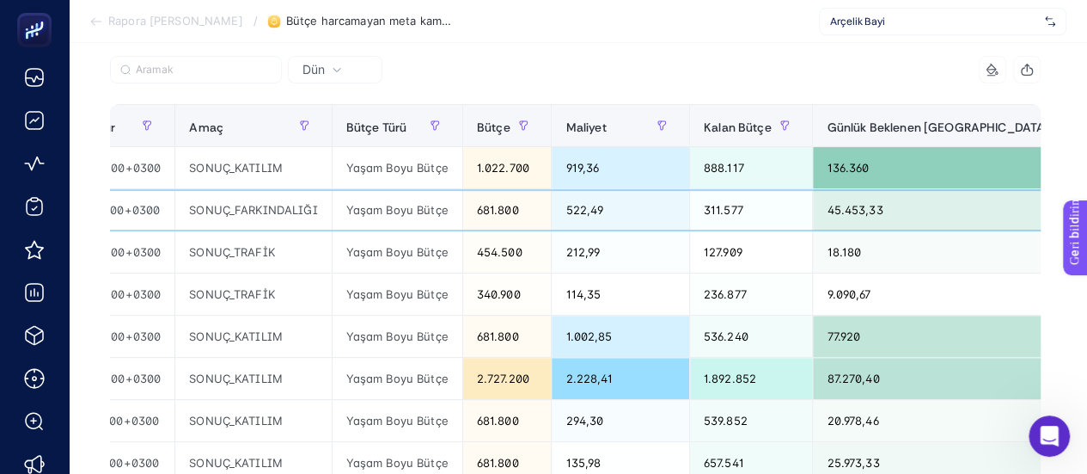
drag, startPoint x: 669, startPoint y: 199, endPoint x: 1008, endPoint y: 214, distance: 339.8
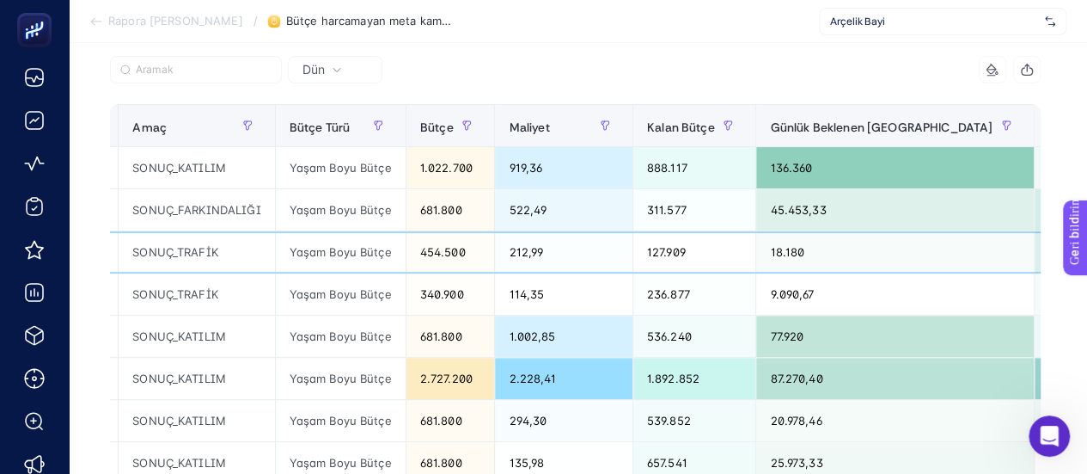
click at [632, 245] on div "212,99" at bounding box center [563, 251] width 137 height 41
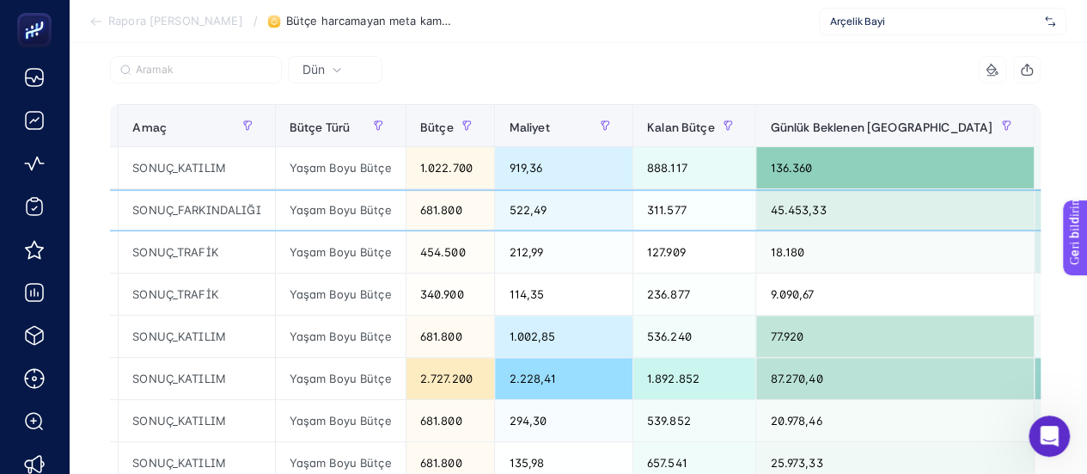
click at [462, 203] on font "681.800" at bounding box center [441, 210] width 42 height 14
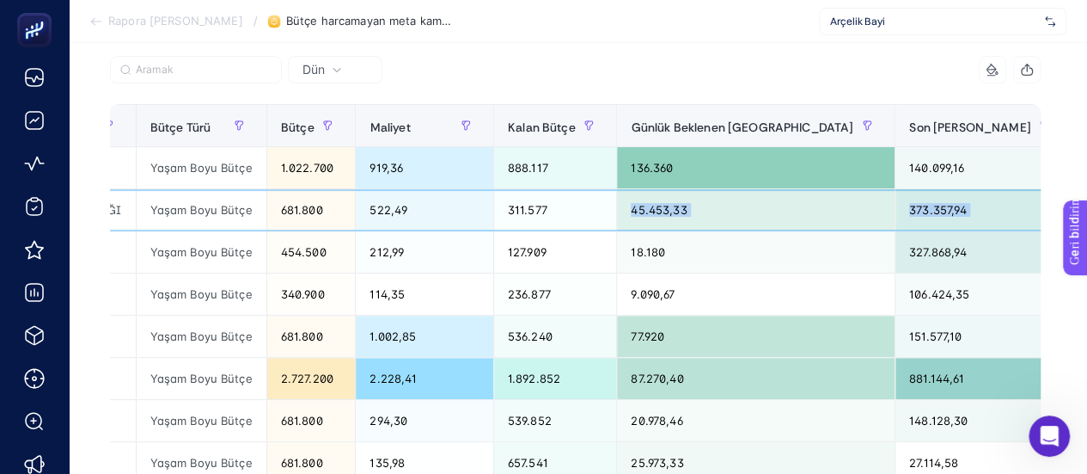
drag, startPoint x: 810, startPoint y: 212, endPoint x: 1062, endPoint y: 222, distance: 252.8
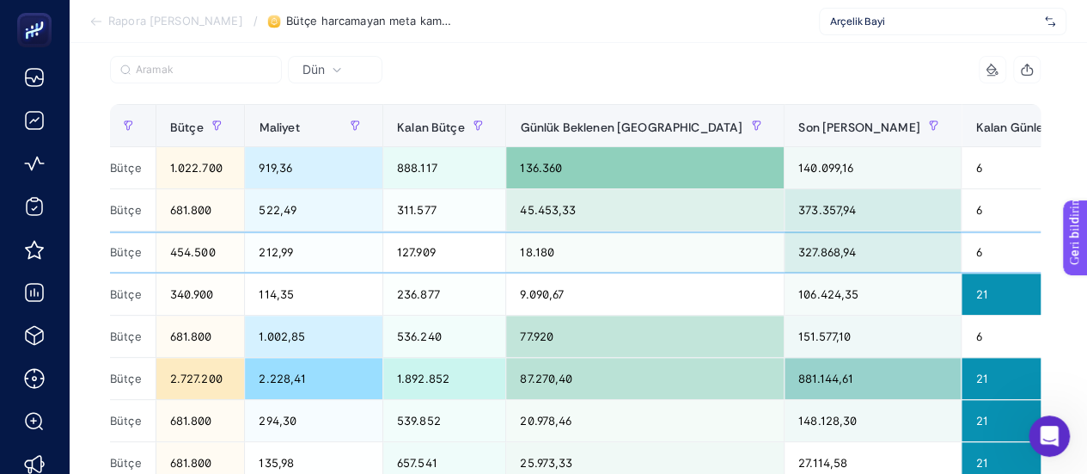
click at [798, 252] on font "327.868,94" at bounding box center [827, 252] width 58 height 14
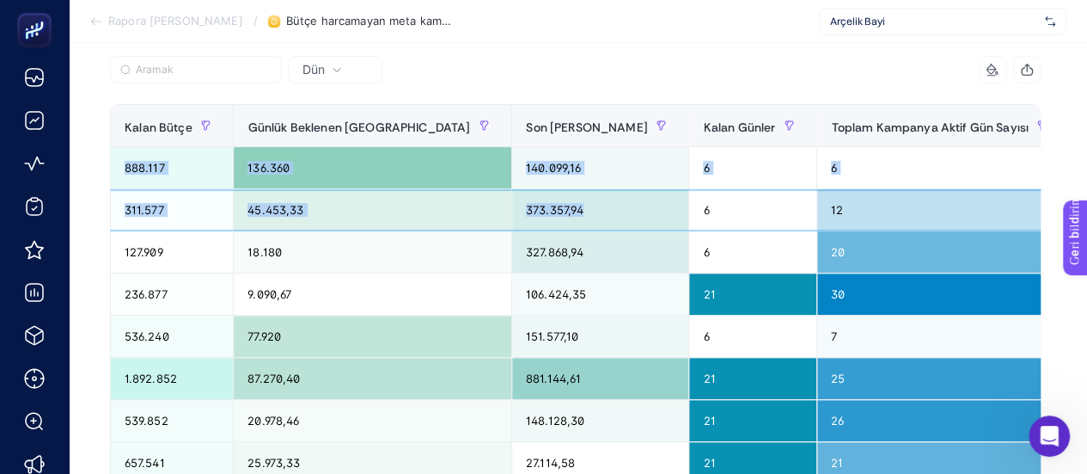
scroll to position [0, 8]
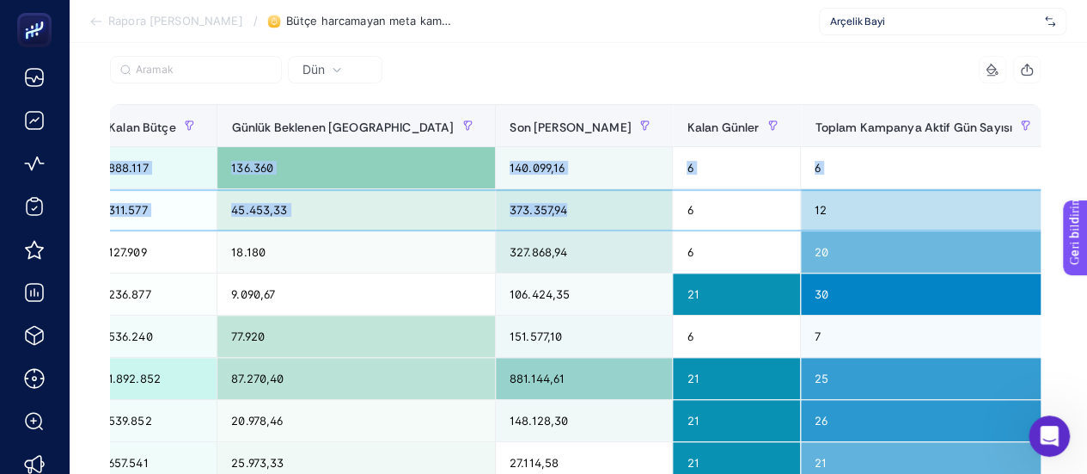
drag, startPoint x: 840, startPoint y: 200, endPoint x: 1099, endPoint y: 223, distance: 260.6
click at [1087, 223] on html "Rapora Geri Dön / Bütçe harcamayan meta kampanyaları Arçelik Bayi Favorilere ek…" at bounding box center [543, 65] width 1087 height 474
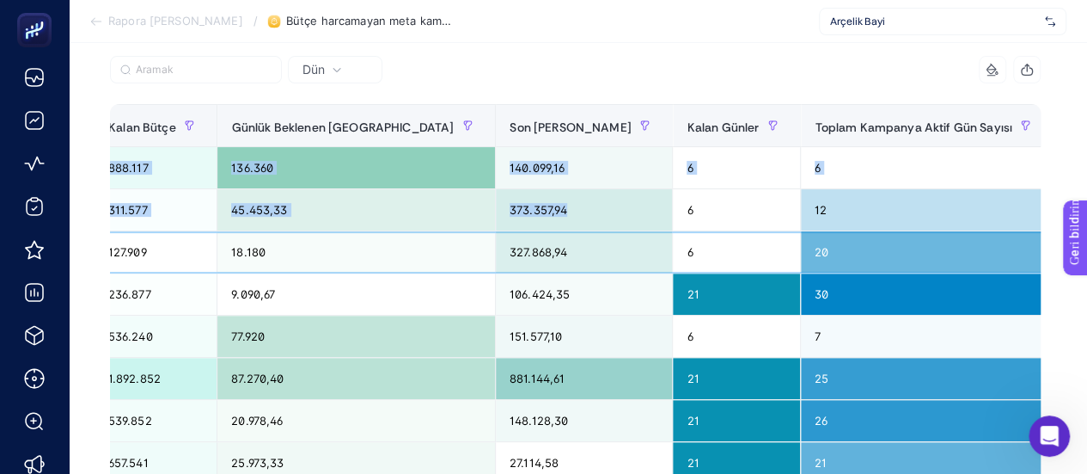
click at [838, 258] on div "20" at bounding box center [927, 251] width 252 height 41
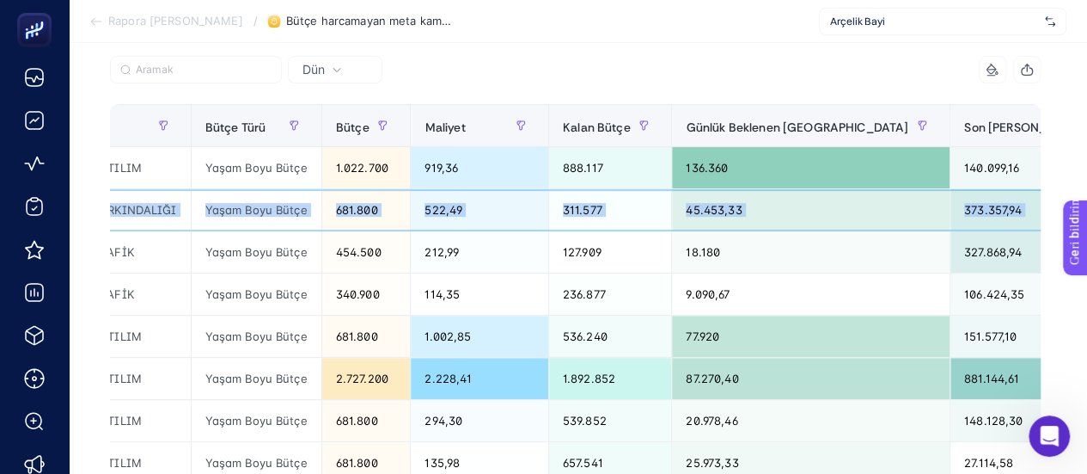
drag, startPoint x: 810, startPoint y: 212, endPoint x: 326, endPoint y: 241, distance: 485.6
click at [163, 219] on tr "Arçelik Bayi // 22506064 Cenker Arçelik - ÇYK // Ankara Bölgesi - Ankara // Ins…" at bounding box center [473, 210] width 2196 height 42
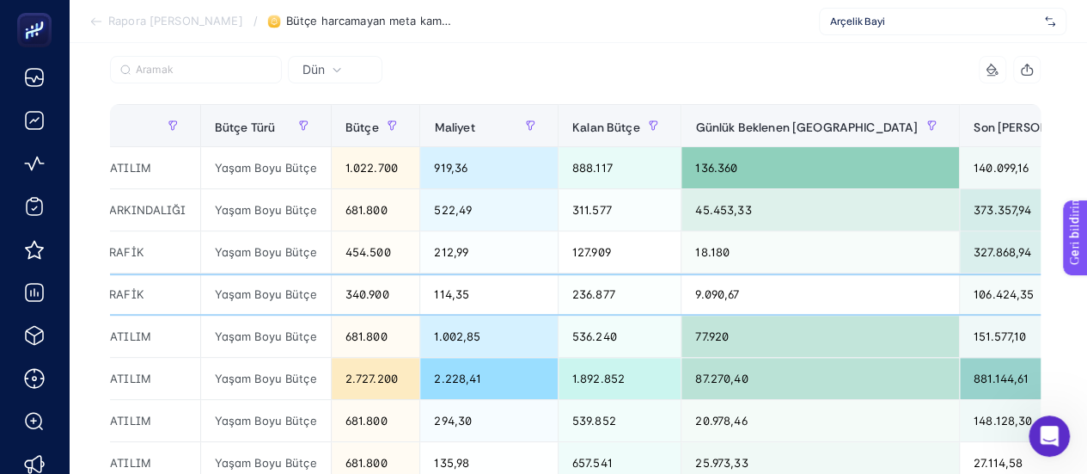
click at [389, 291] on font "340.900" at bounding box center [367, 294] width 44 height 14
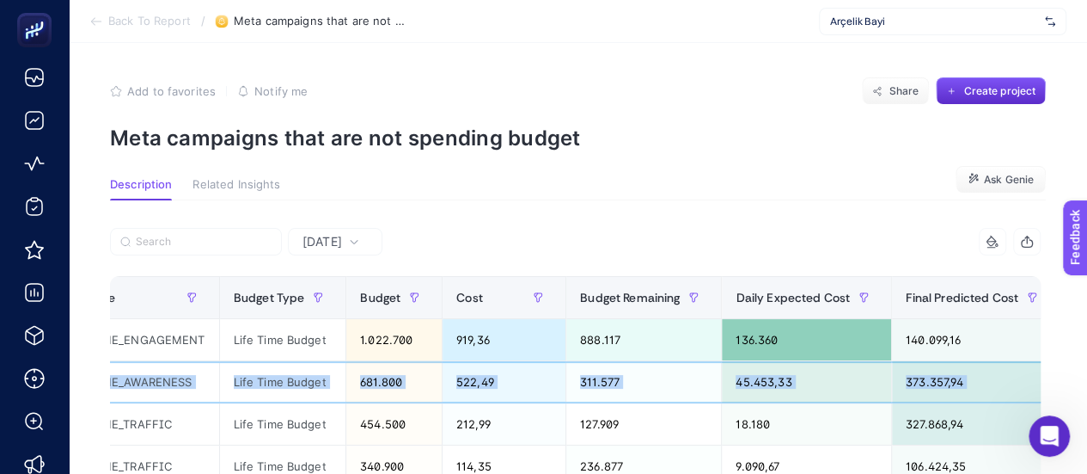
scroll to position [0, 1128]
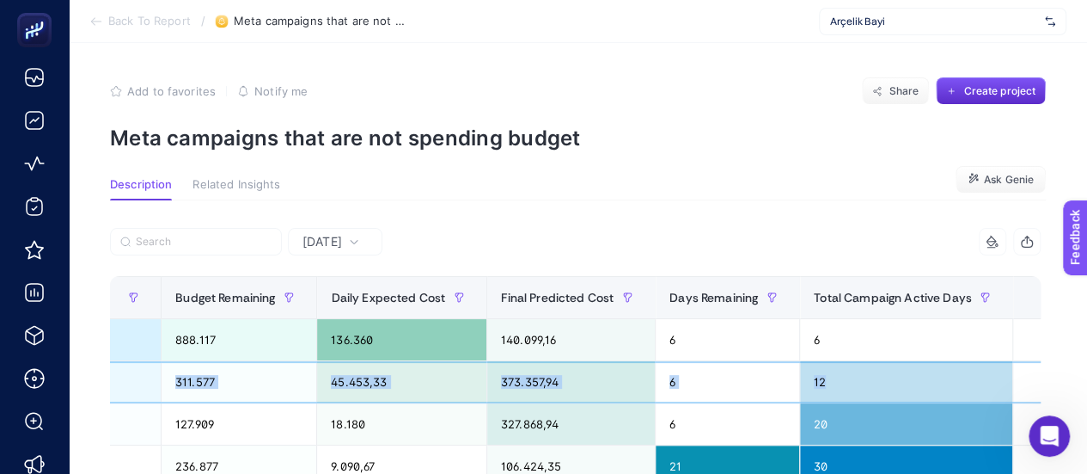
drag, startPoint x: 418, startPoint y: 388, endPoint x: 1099, endPoint y: 385, distance: 681.5
click at [1087, 385] on html "Back To Report / Meta campaigns that are not spending budget Arçelik Bayi Add t…" at bounding box center [543, 237] width 1087 height 474
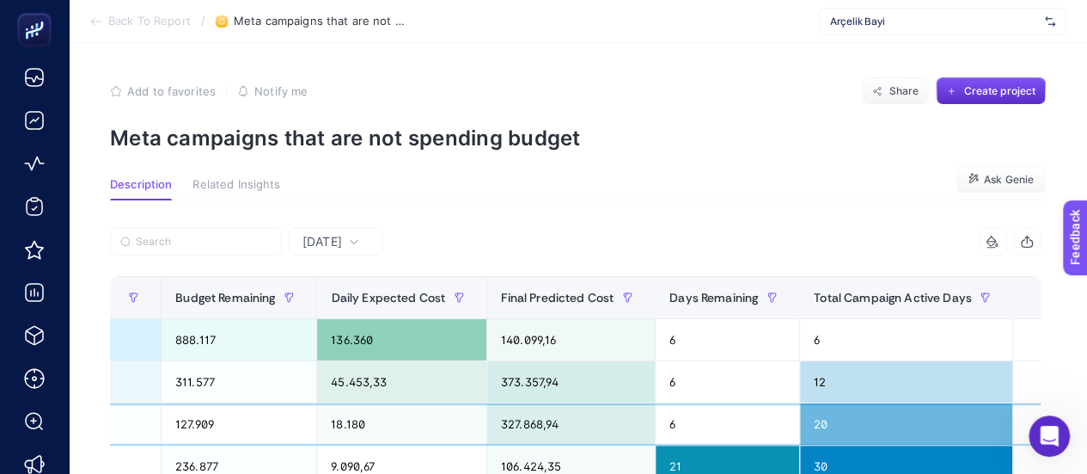
click at [639, 416] on div "327.868,94" at bounding box center [571, 423] width 168 height 41
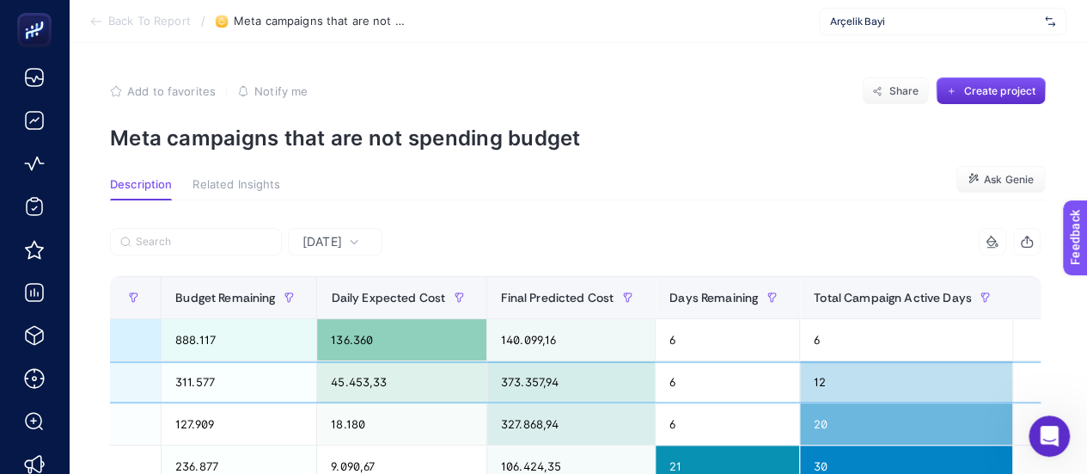
click at [407, 381] on div "45.453,33" at bounding box center [401, 381] width 169 height 41
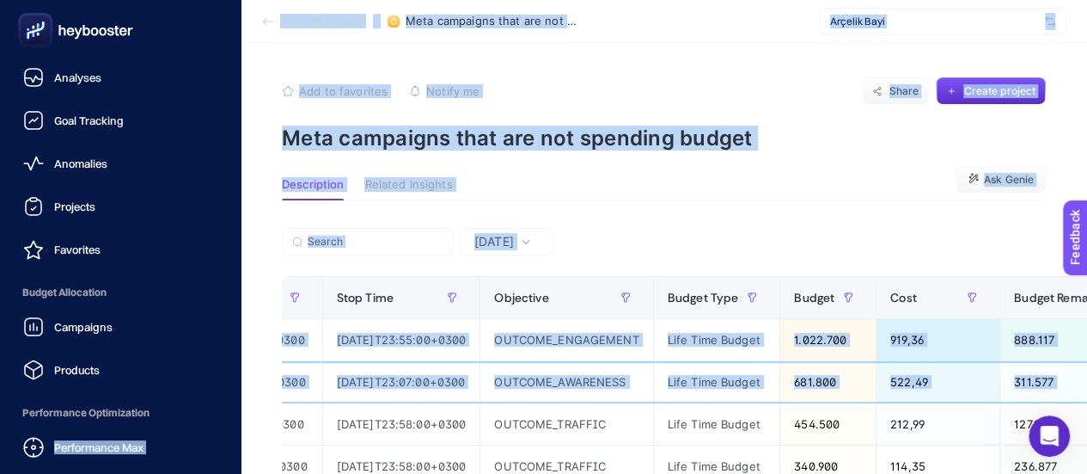
scroll to position [0, 0]
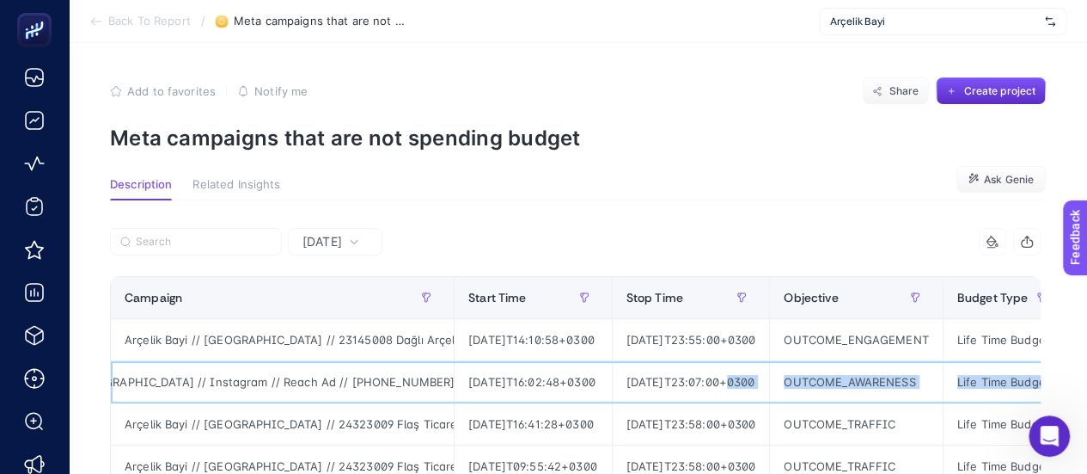
drag, startPoint x: 491, startPoint y: 388, endPoint x: 753, endPoint y: 399, distance: 262.4
click at [400, 394] on div "Arçelik Bayi // 22506064 Cenker Arçelik - ÇYK // [GEOGRAPHIC_DATA] Bölgesi - [G…" at bounding box center [282, 381] width 343 height 41
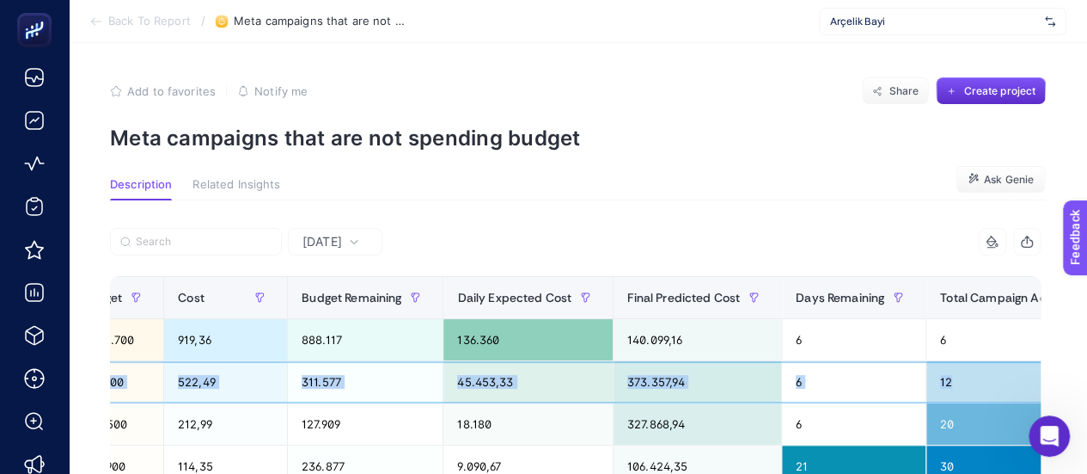
scroll to position [0, 1104]
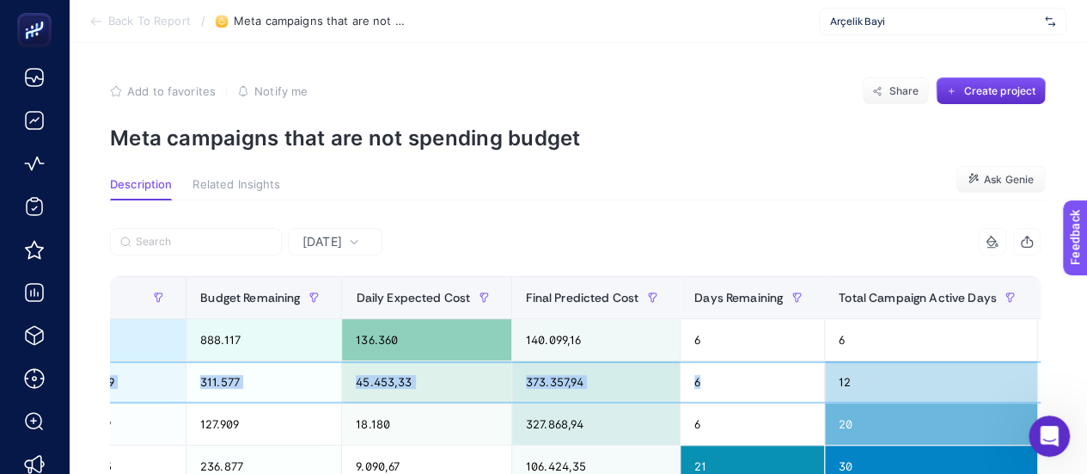
drag, startPoint x: 354, startPoint y: 379, endPoint x: 761, endPoint y: 396, distance: 406.9
click at [761, 396] on tr "Arçelik Bayi // 22506064 Cenker Arçelik - ÇYK // Ankara Bölgesi - Ankara // Ins…" at bounding box center [54, 382] width 2094 height 42
click at [341, 393] on div "311.577" at bounding box center [263, 381] width 155 height 41
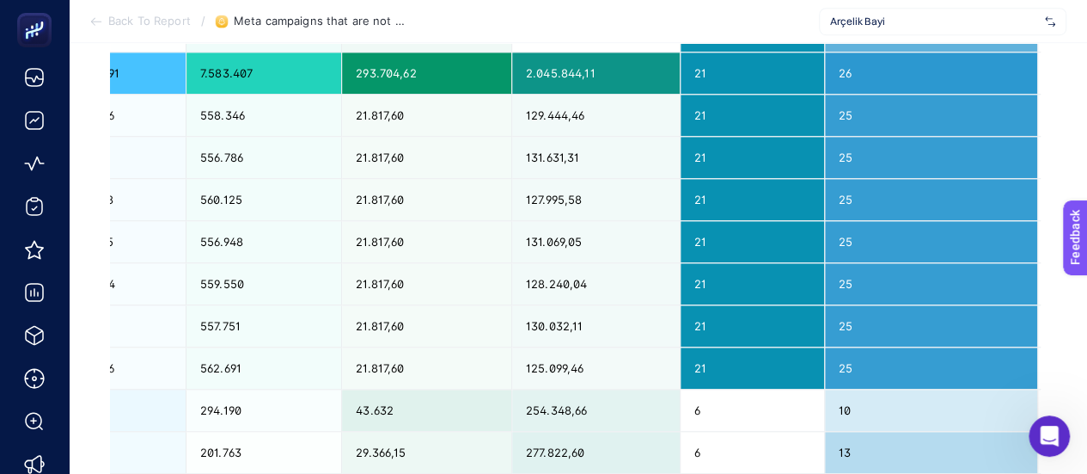
scroll to position [773, 0]
